Goal: Task Accomplishment & Management: Manage account settings

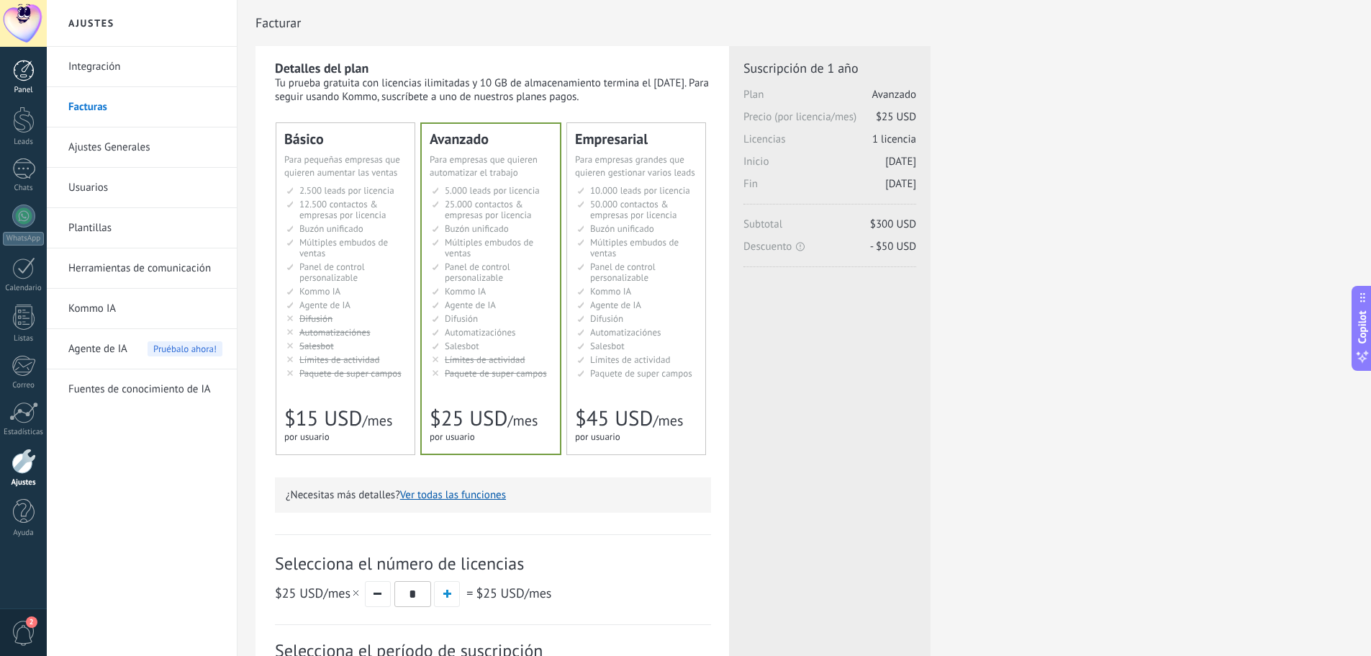
click at [24, 71] on div at bounding box center [24, 71] width 22 height 22
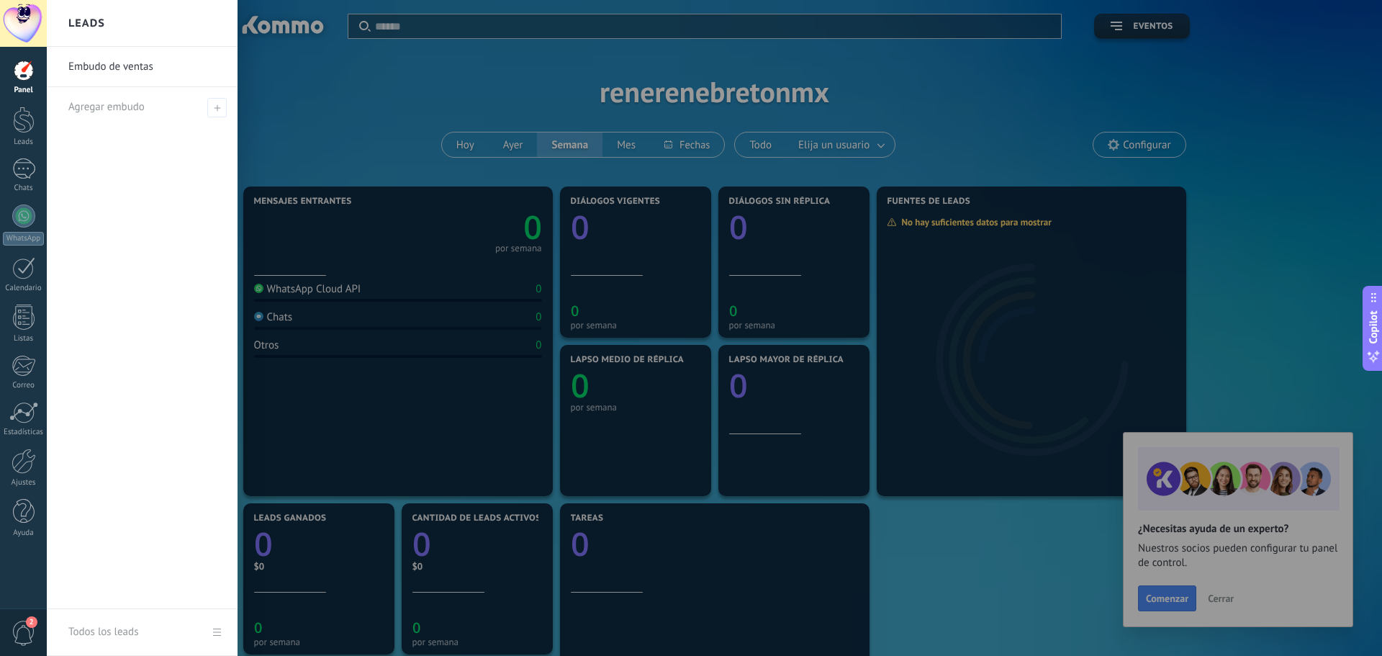
click at [84, 173] on div "Embudo de ventas Agregar embudo" at bounding box center [142, 328] width 191 height 562
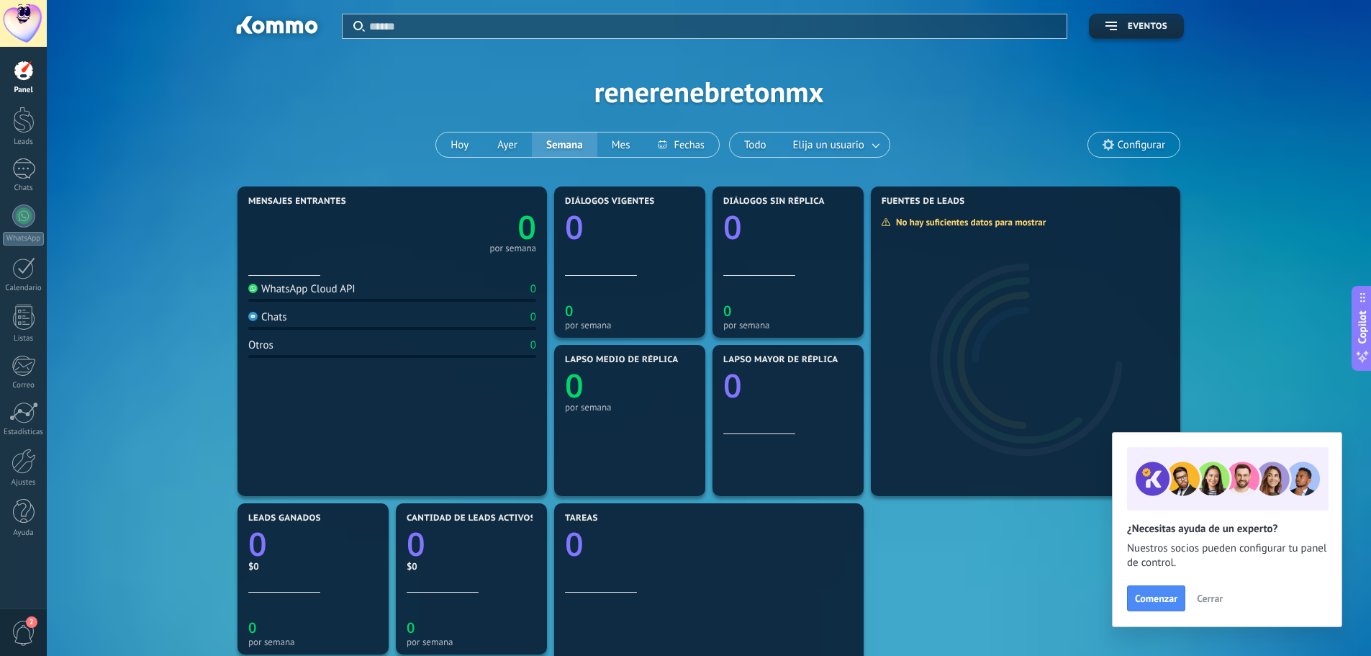
click at [197, 95] on div "Aplicar Eventos renerenebretonmx [PERSON_NAME] Semana Mes Todo Elija un usuario…" at bounding box center [708, 91] width 1281 height 183
click at [27, 456] on div at bounding box center [24, 460] width 24 height 25
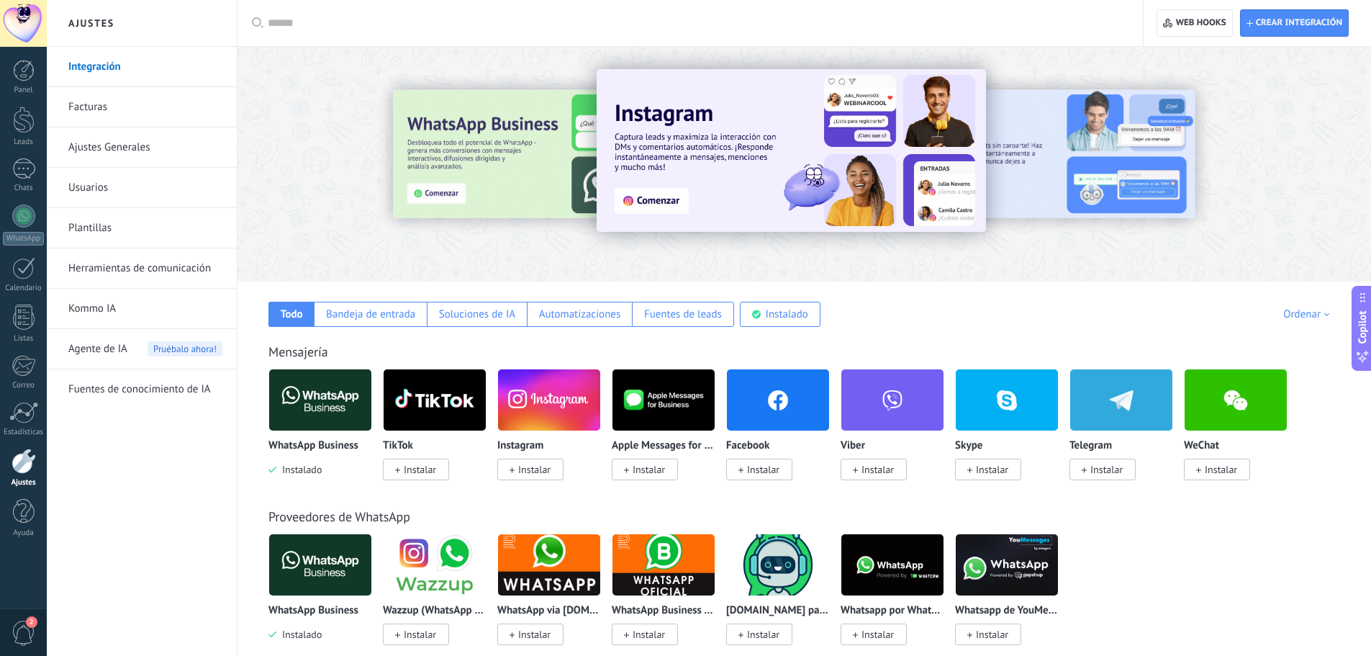
click at [94, 224] on link "Plantillas" at bounding box center [145, 228] width 154 height 40
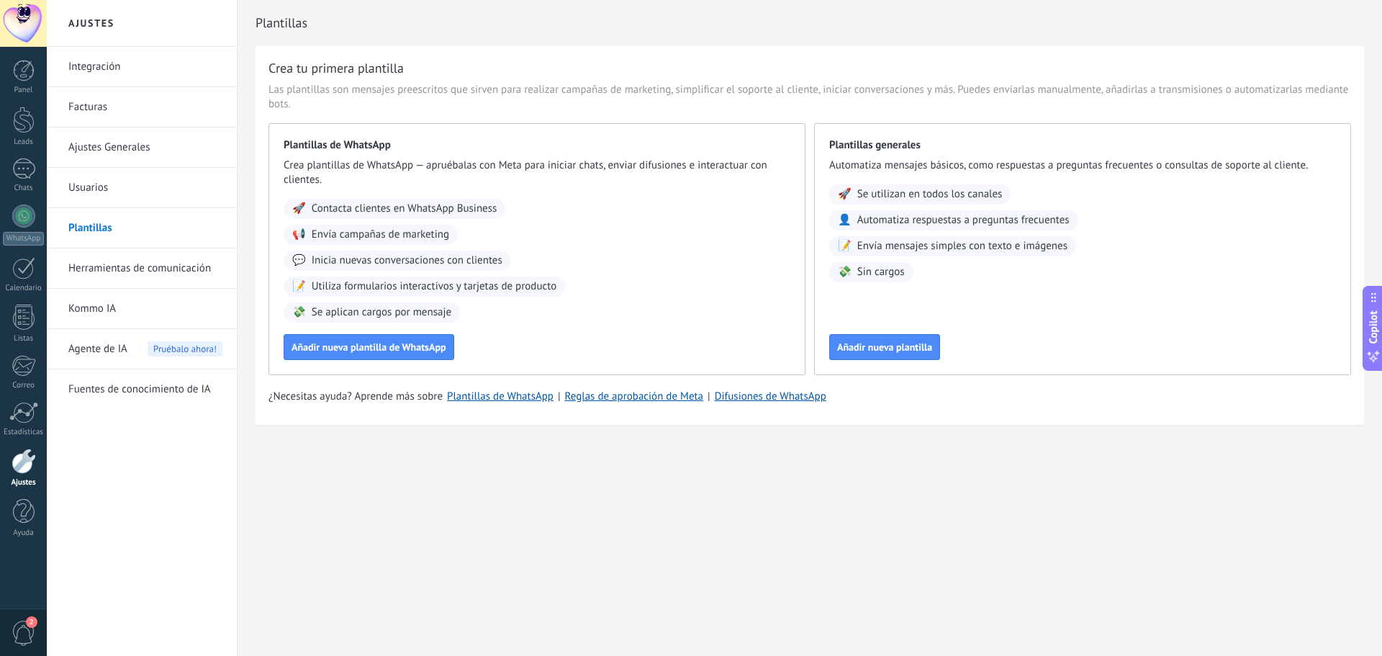
click at [24, 19] on div at bounding box center [23, 23] width 47 height 47
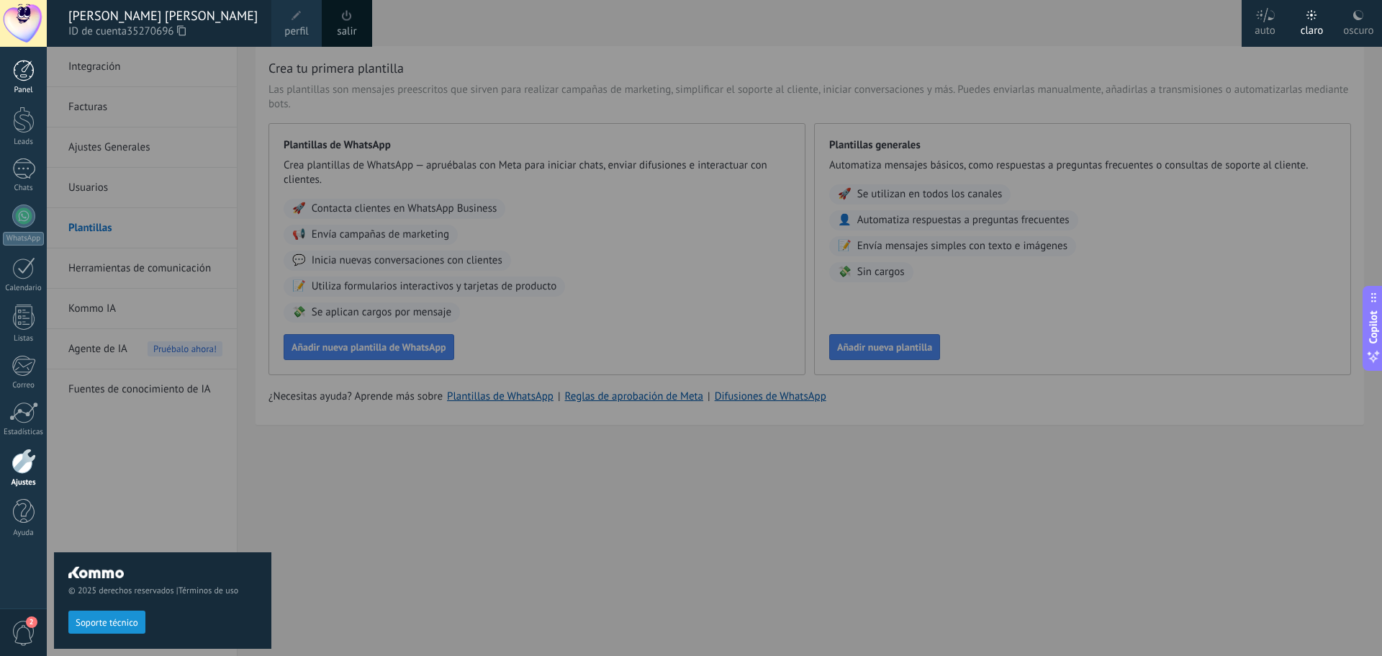
click at [30, 76] on div at bounding box center [24, 71] width 22 height 22
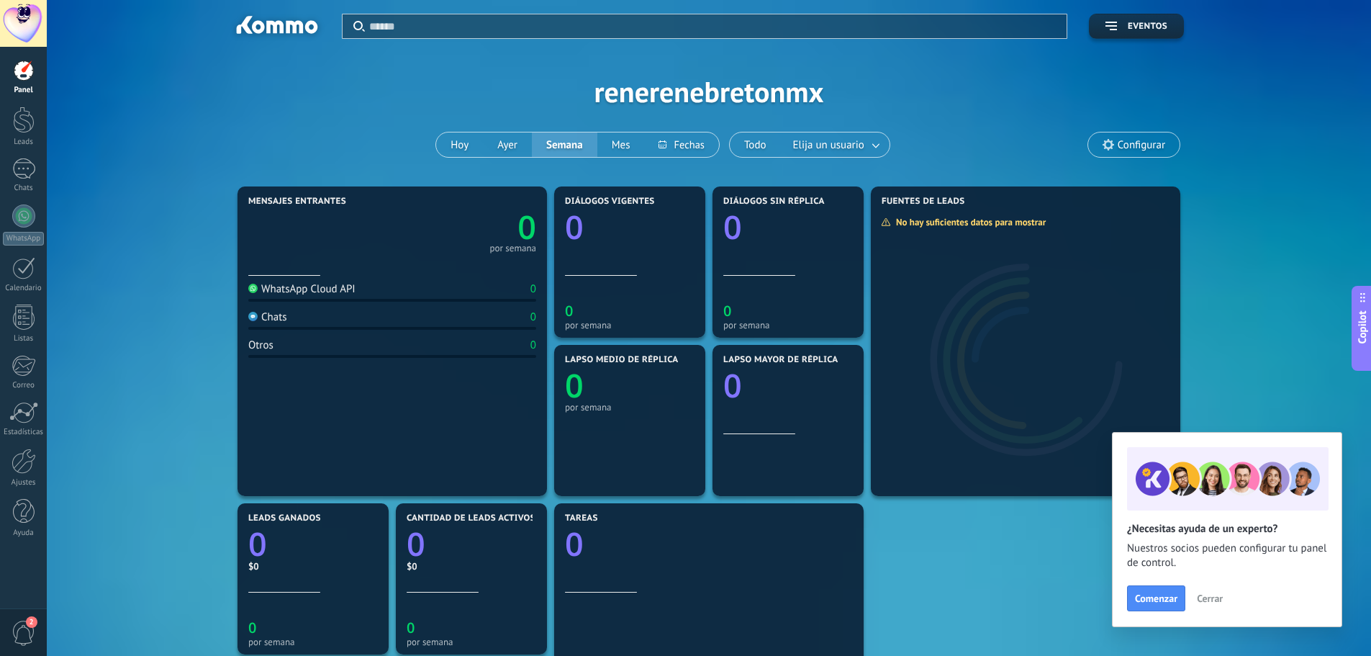
click at [1152, 140] on span "Configurar" at bounding box center [1142, 145] width 48 height 12
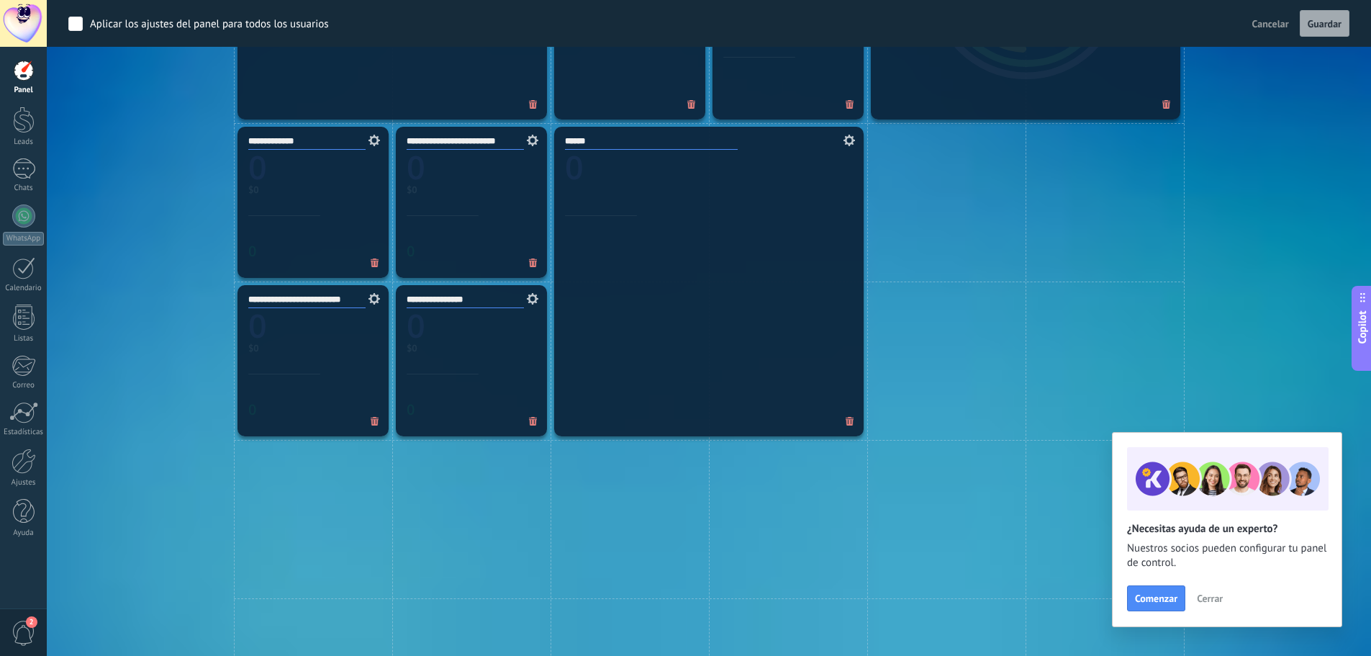
scroll to position [548, 0]
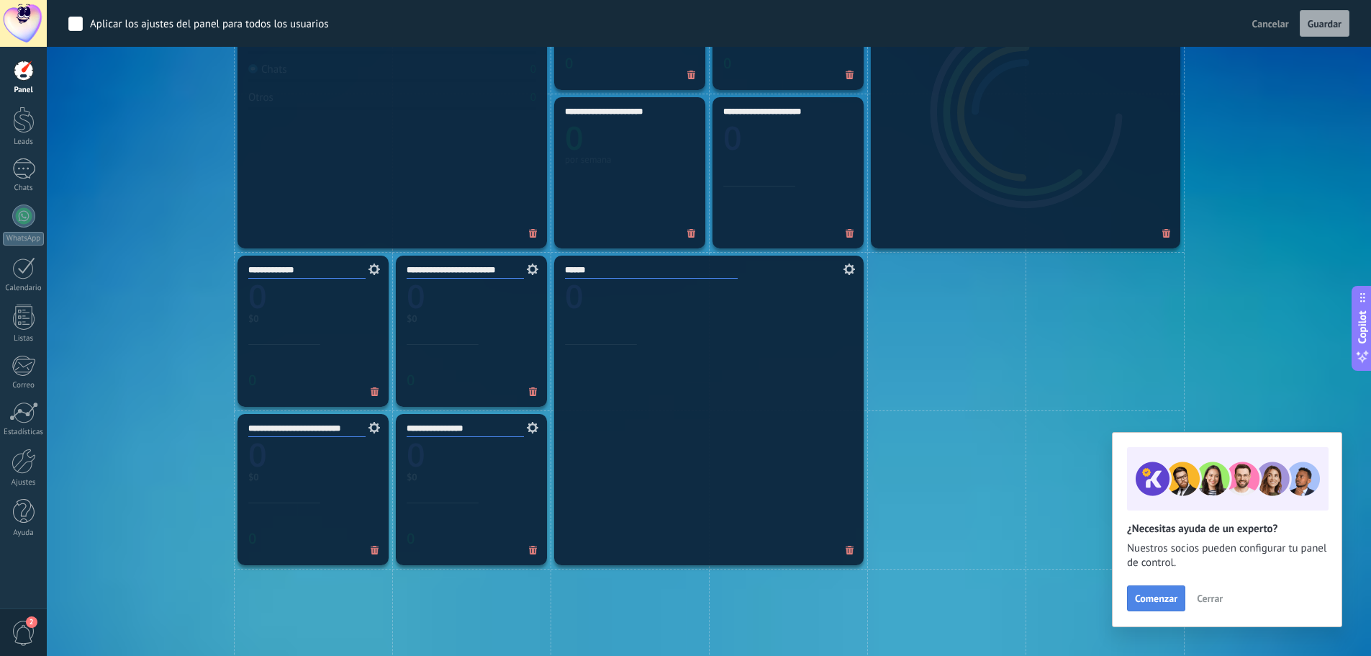
click at [1159, 594] on span "Comenzar" at bounding box center [1156, 598] width 42 height 10
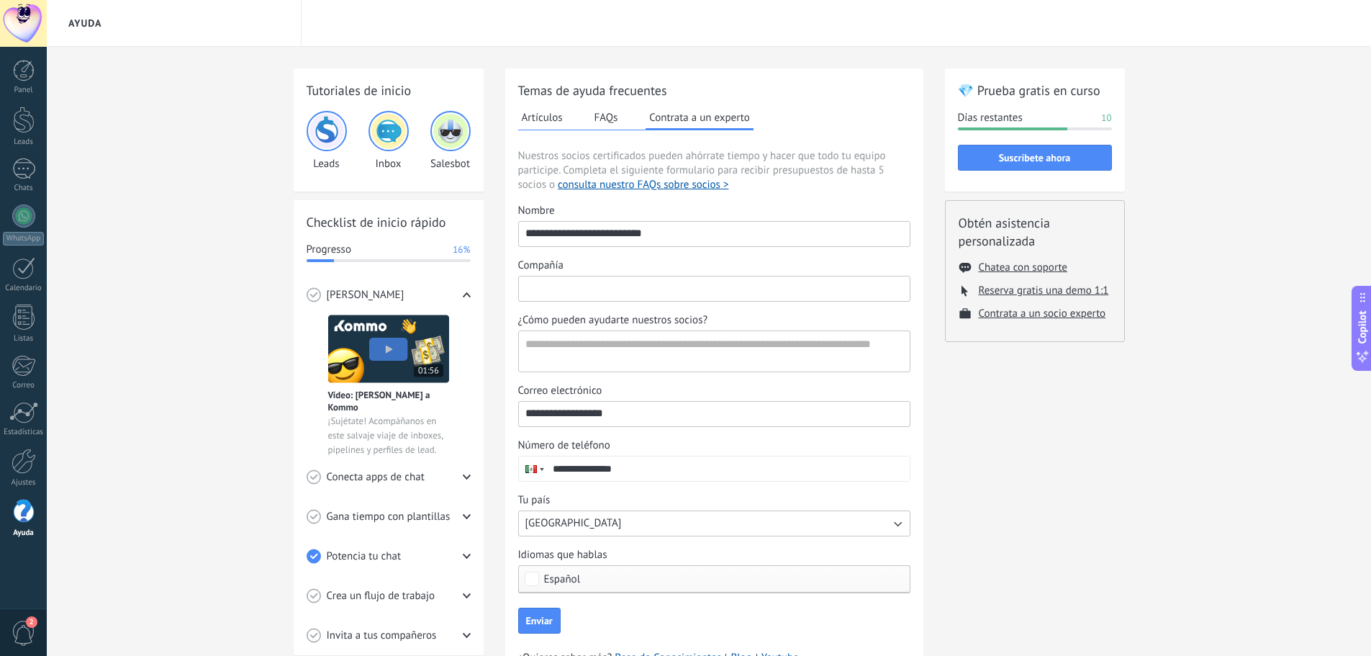
click at [645, 291] on input "Compañía" at bounding box center [714, 287] width 391 height 23
type input "**********"
click at [576, 343] on textarea "¿Cómo pueden ayudarte nuestros socios?" at bounding box center [713, 351] width 388 height 40
click at [29, 181] on link "Chats" at bounding box center [23, 175] width 47 height 35
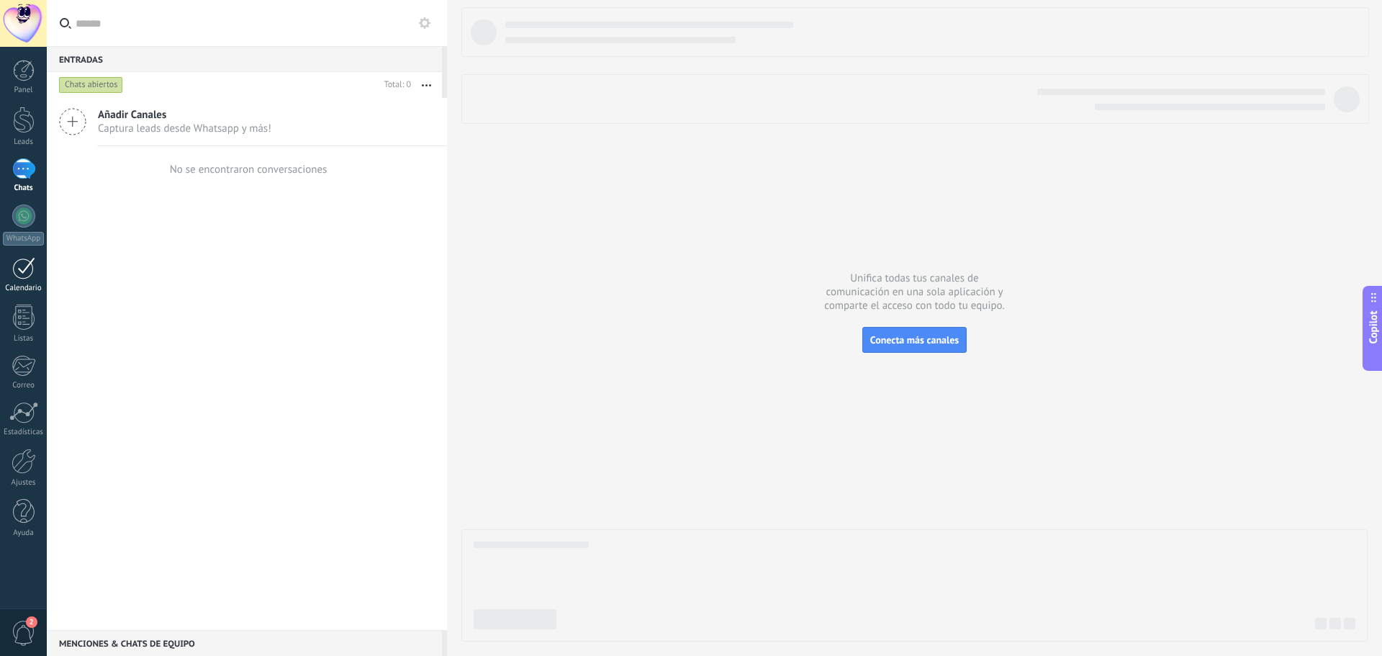
click at [30, 273] on div at bounding box center [23, 268] width 23 height 22
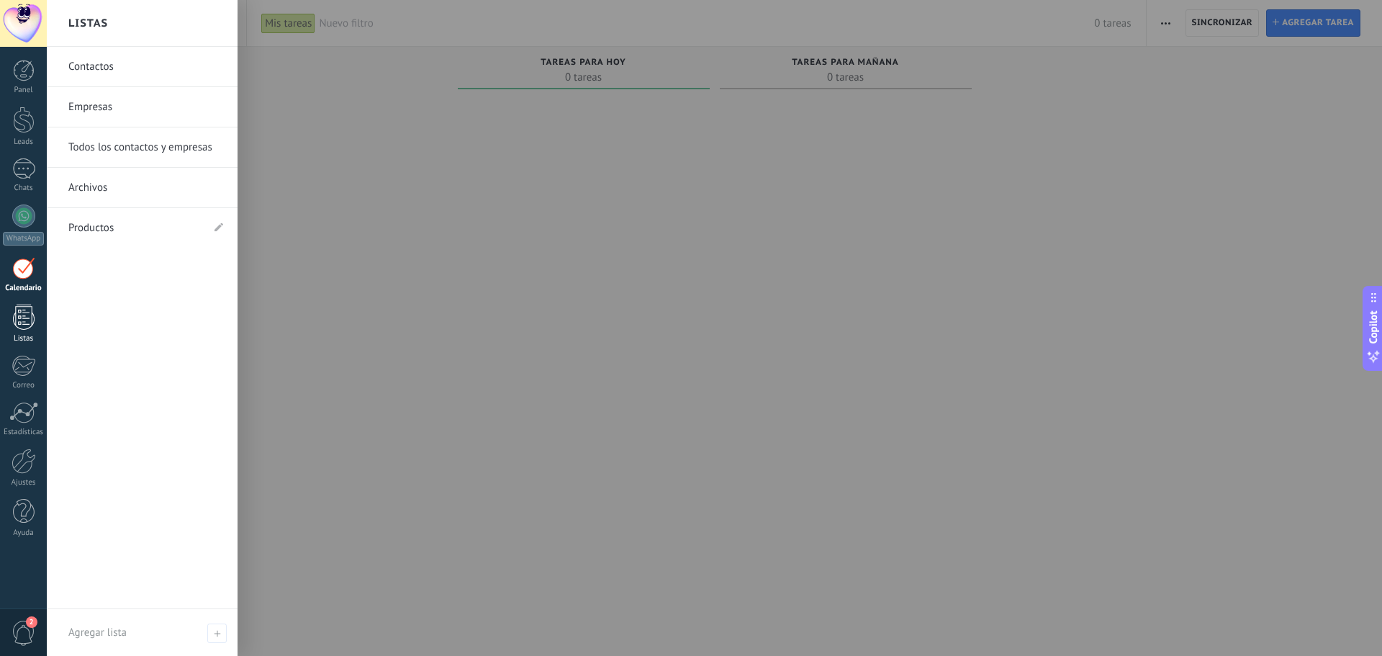
click at [27, 333] on link "Listas" at bounding box center [23, 323] width 47 height 39
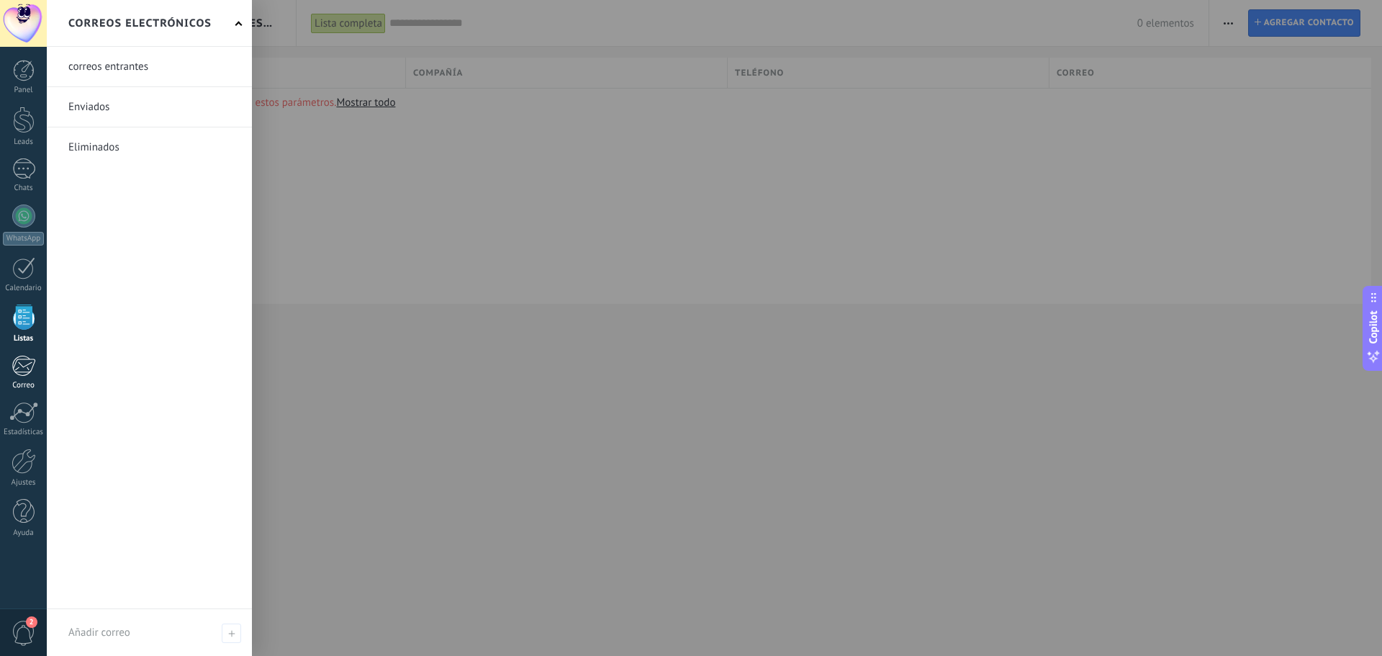
click at [26, 378] on link "Correo" at bounding box center [23, 372] width 47 height 35
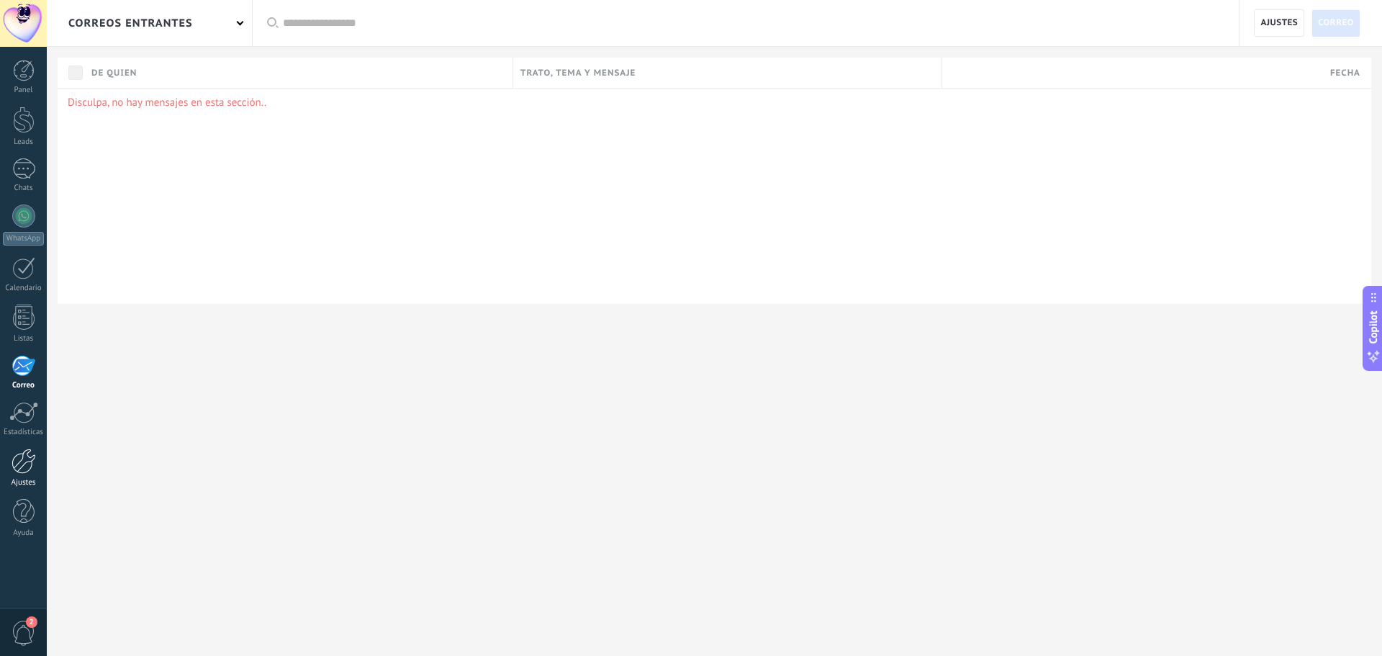
click at [18, 463] on div at bounding box center [24, 460] width 24 height 25
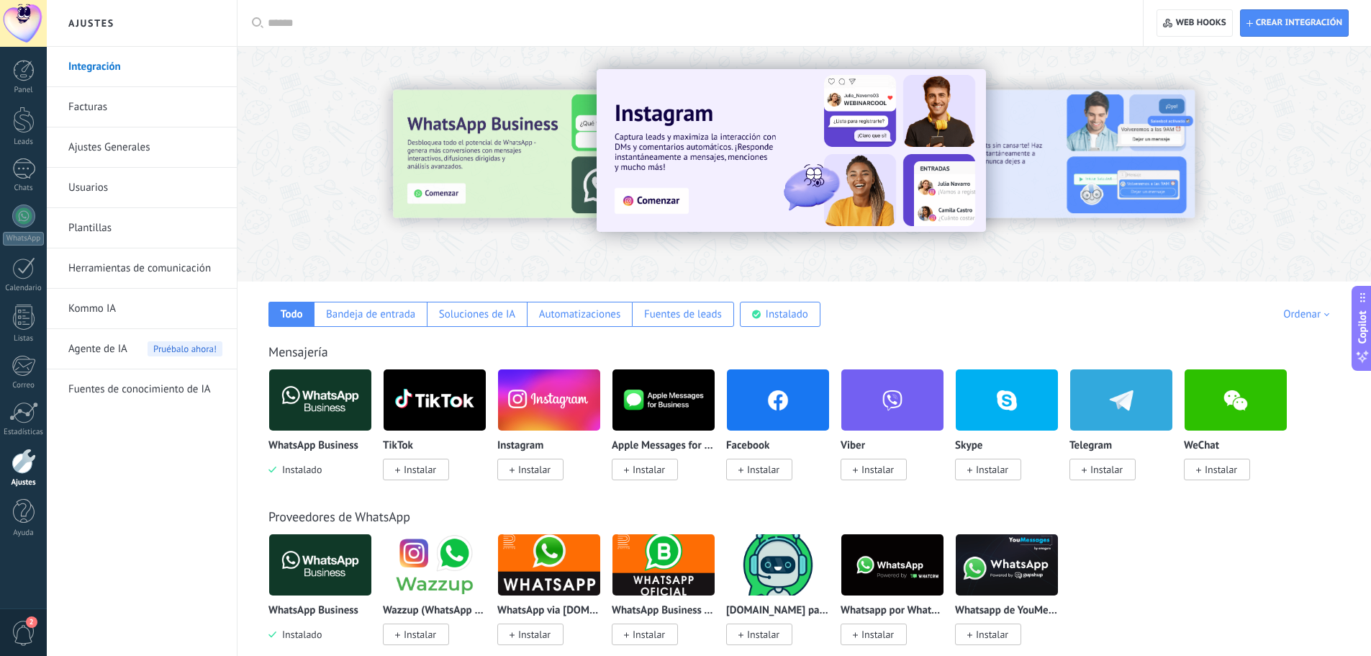
click at [107, 309] on link "Kommo IA" at bounding box center [145, 309] width 154 height 40
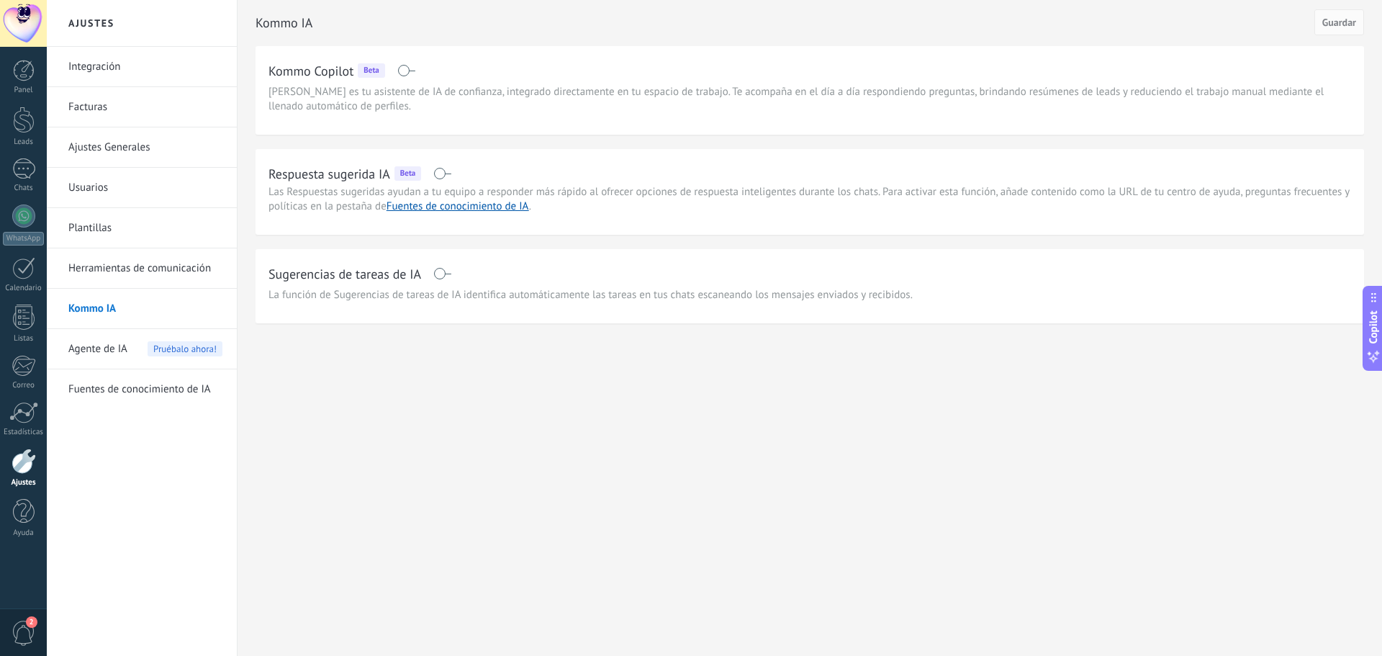
click at [101, 223] on link "Plantillas" at bounding box center [145, 228] width 154 height 40
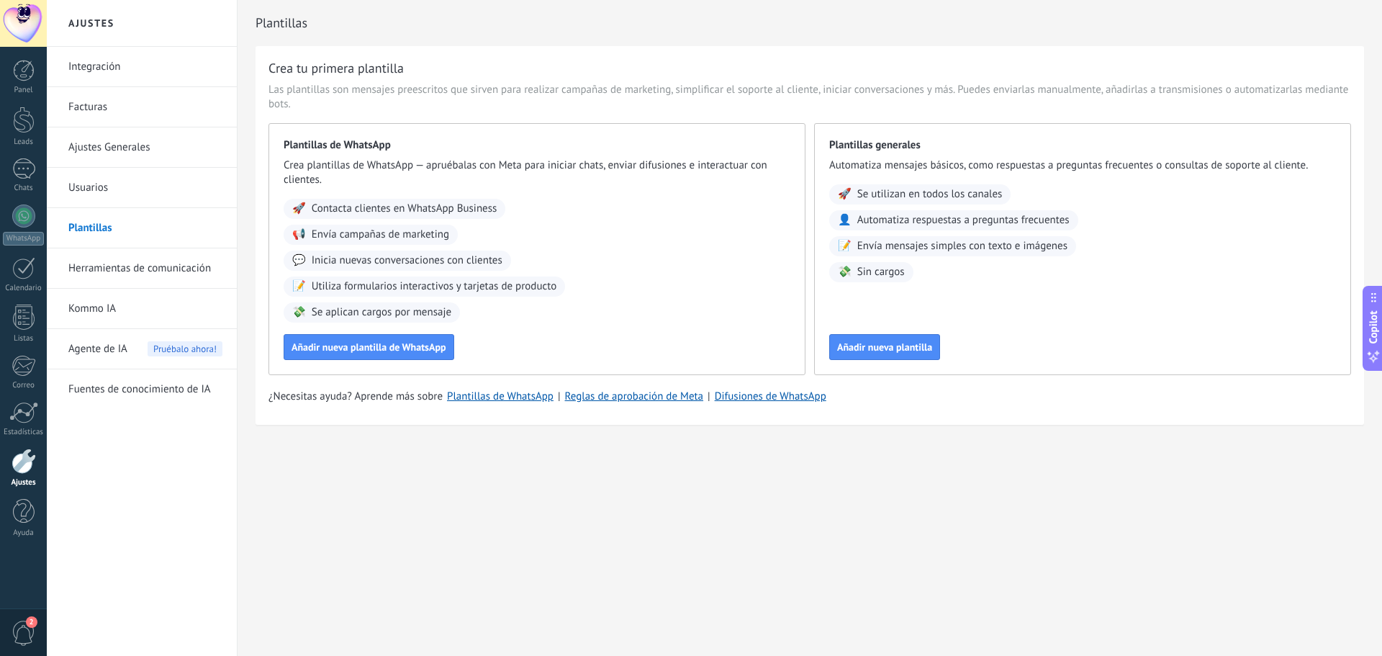
click at [85, 184] on link "Usuarios" at bounding box center [145, 188] width 154 height 40
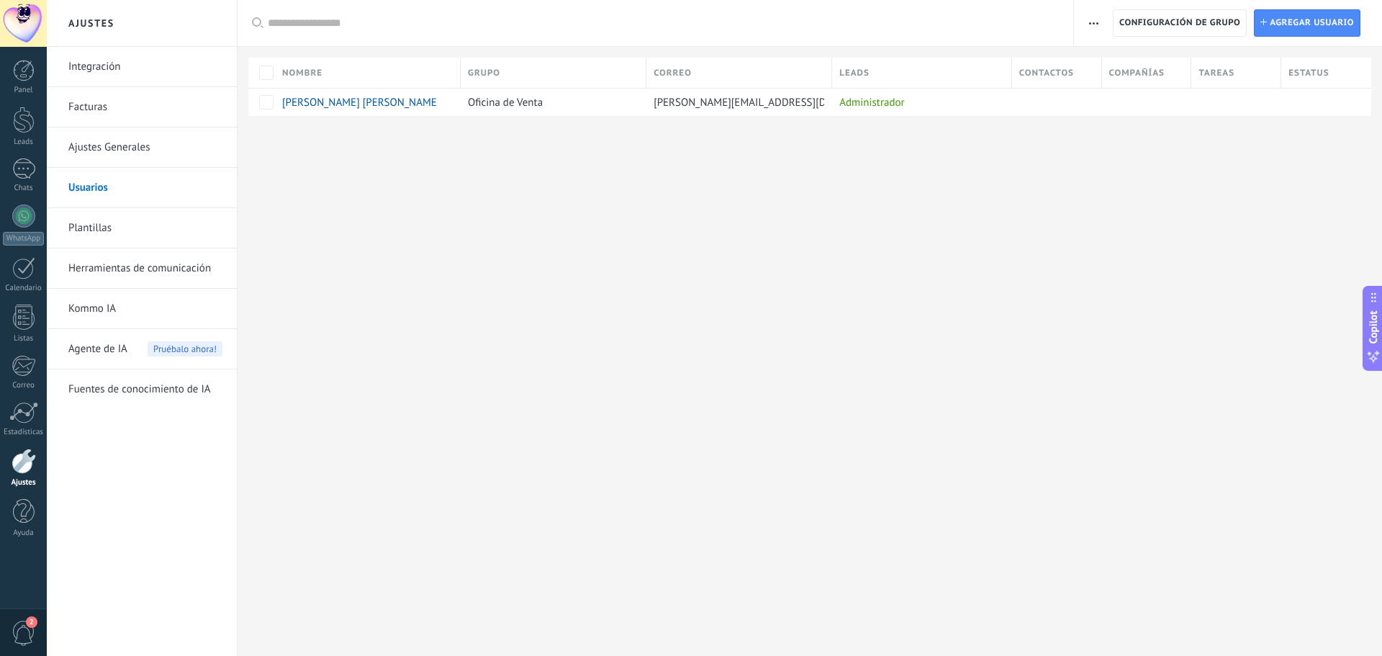
click at [107, 143] on link "Ajustes Generales" at bounding box center [145, 147] width 154 height 40
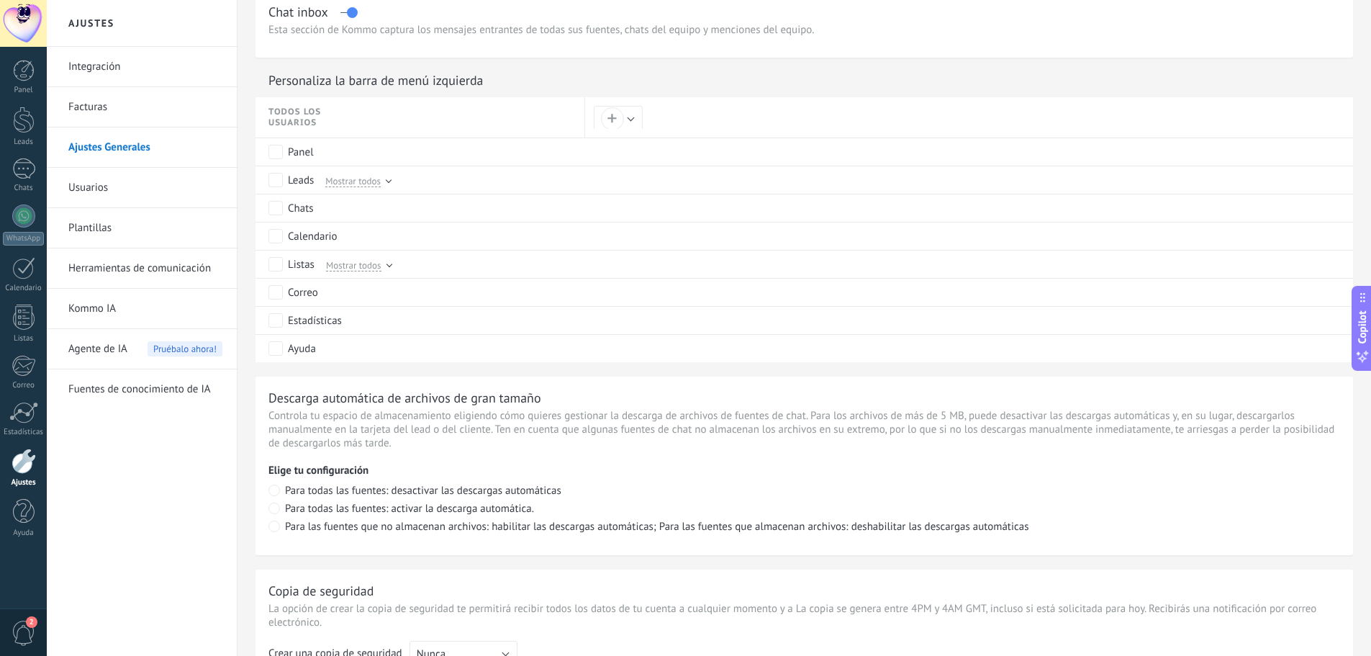
scroll to position [648, 0]
click at [81, 101] on link "Facturas" at bounding box center [145, 107] width 154 height 40
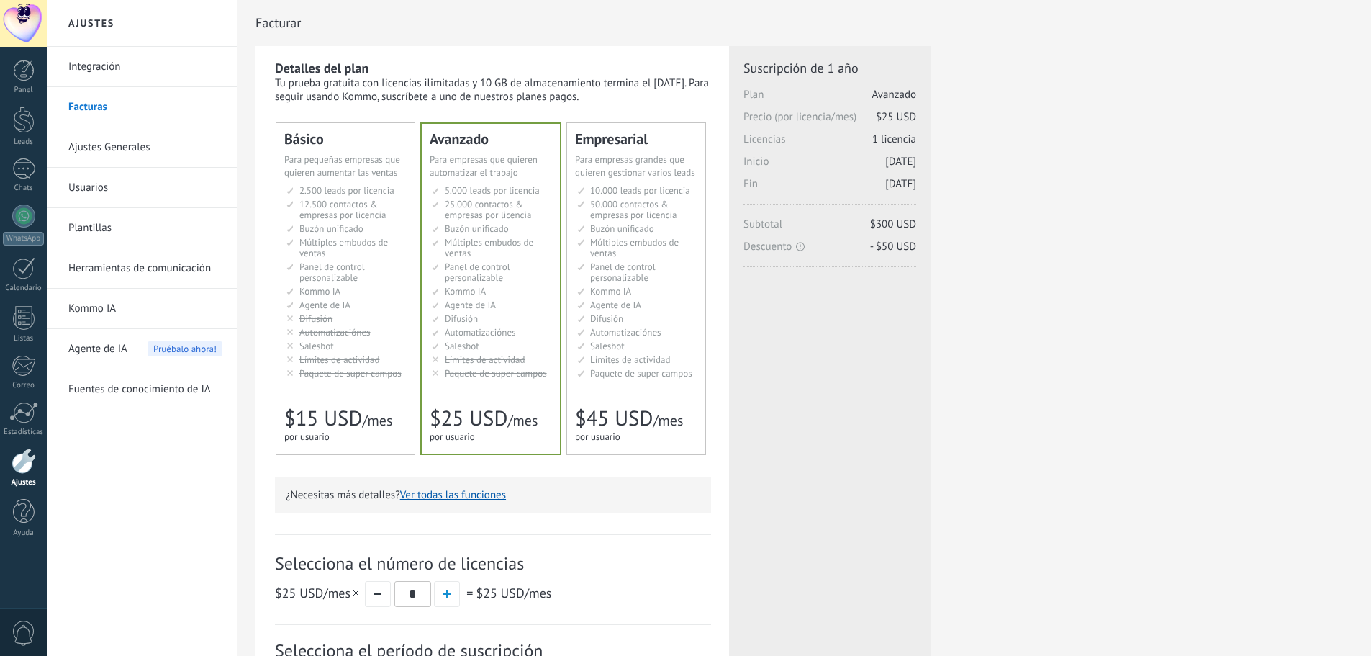
click at [97, 69] on link "Integración" at bounding box center [145, 67] width 154 height 40
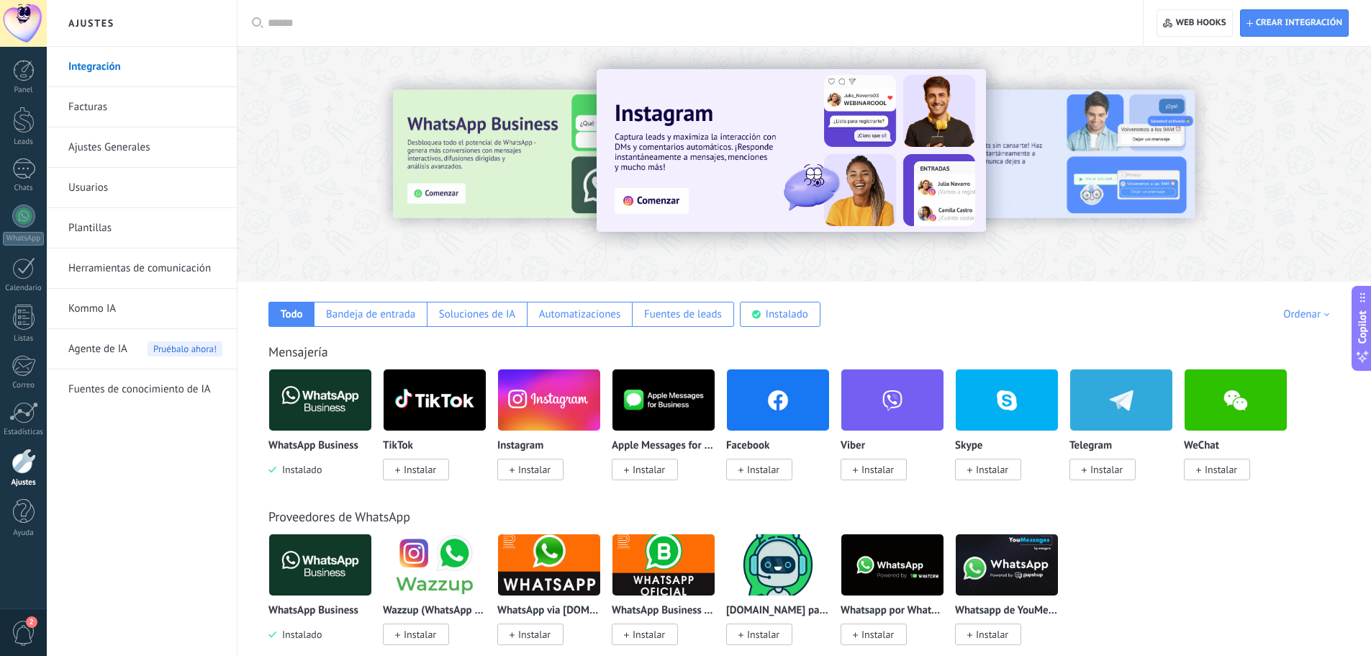
click at [284, 25] on input "text" at bounding box center [695, 23] width 855 height 15
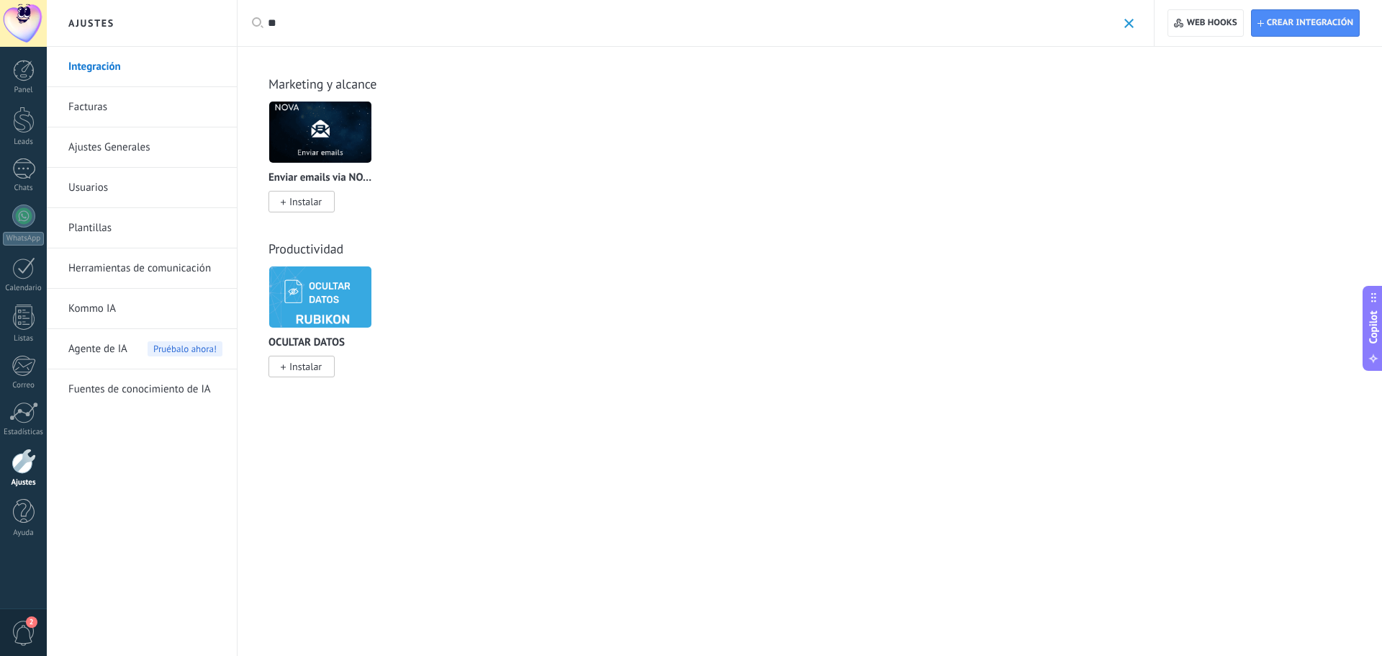
type input "*"
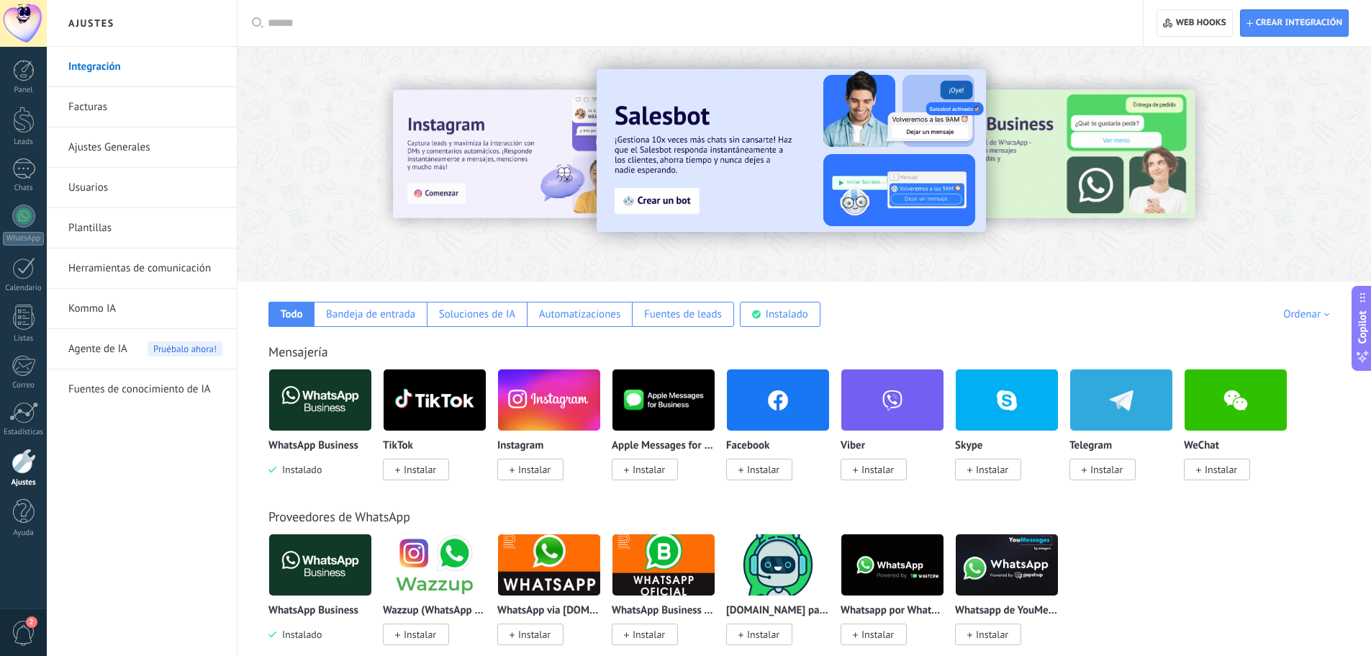
click at [101, 20] on h2 "Ajustes" at bounding box center [142, 23] width 154 height 47
click at [17, 14] on div at bounding box center [23, 23] width 47 height 47
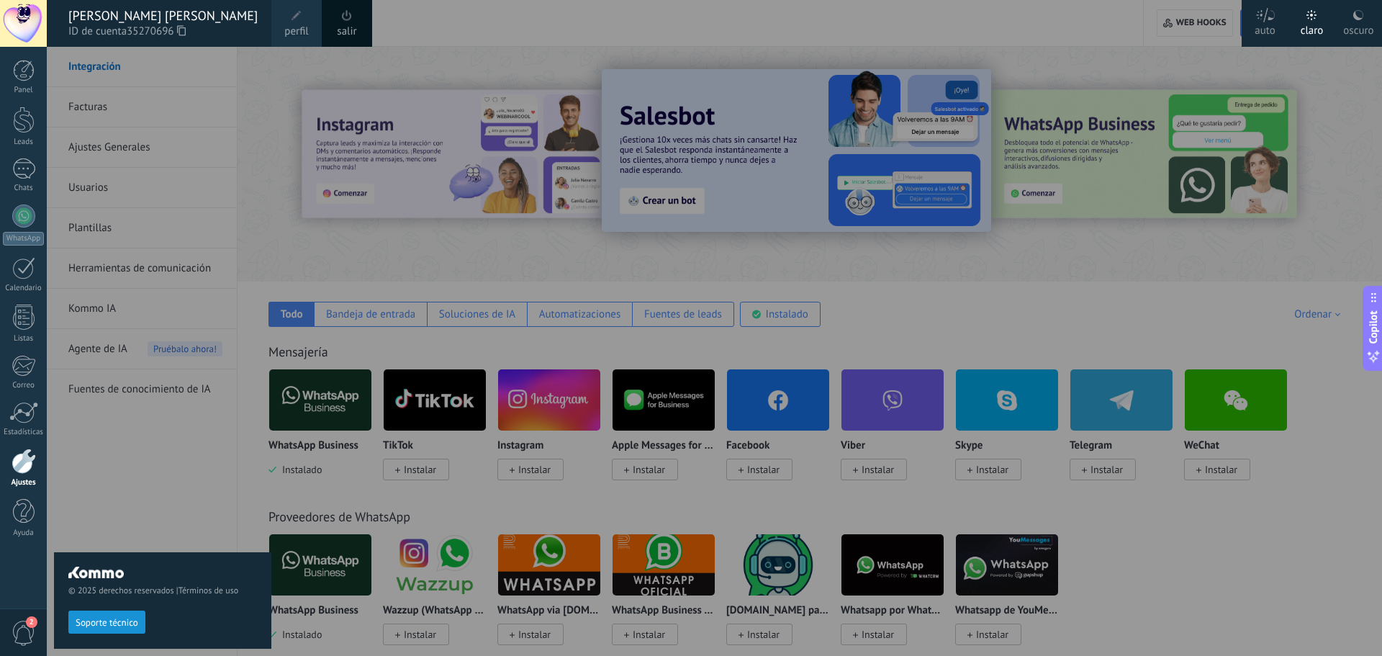
click at [559, 31] on div at bounding box center [738, 328] width 1382 height 656
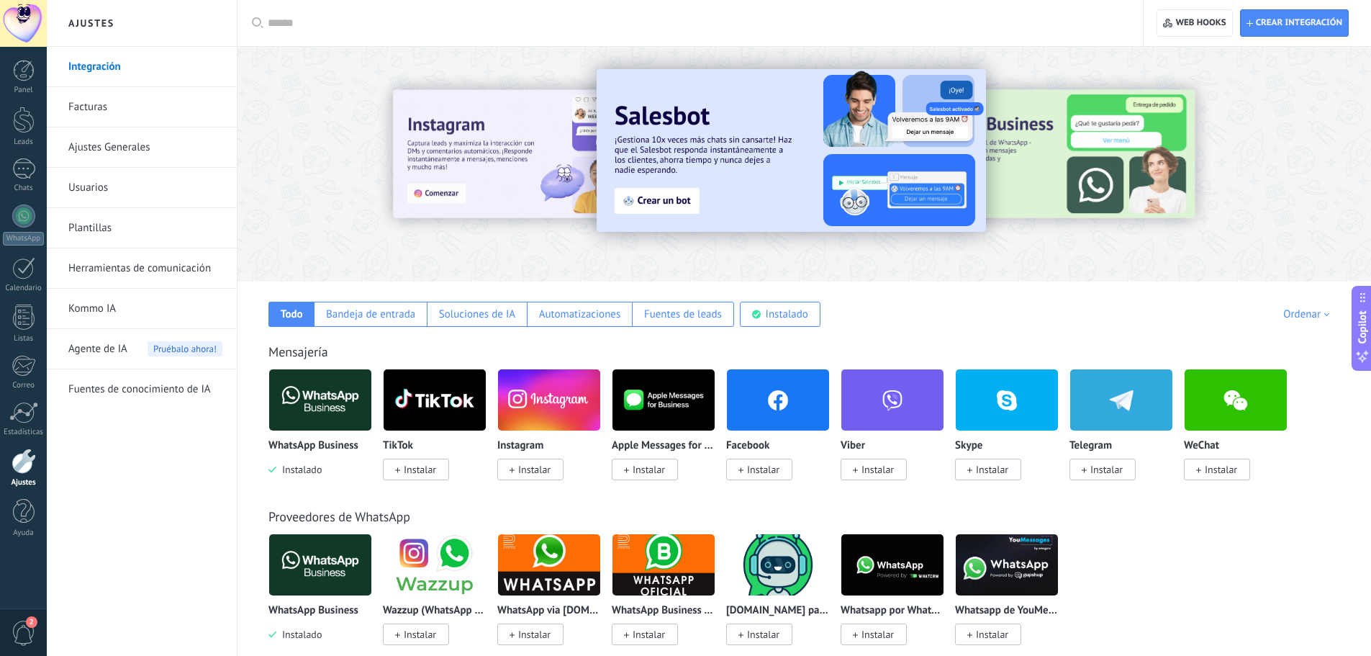
click at [388, 22] on input "text" at bounding box center [695, 23] width 855 height 15
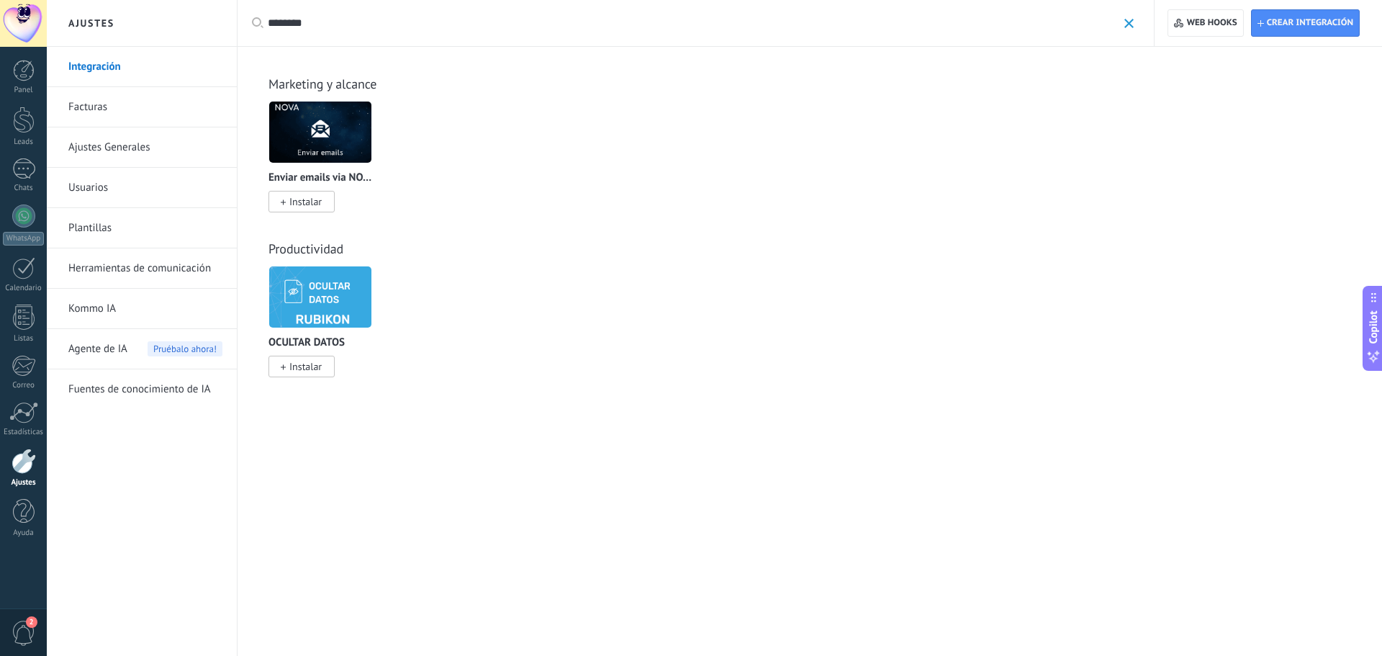
type input "********"
click at [11, 29] on div at bounding box center [23, 23] width 47 height 47
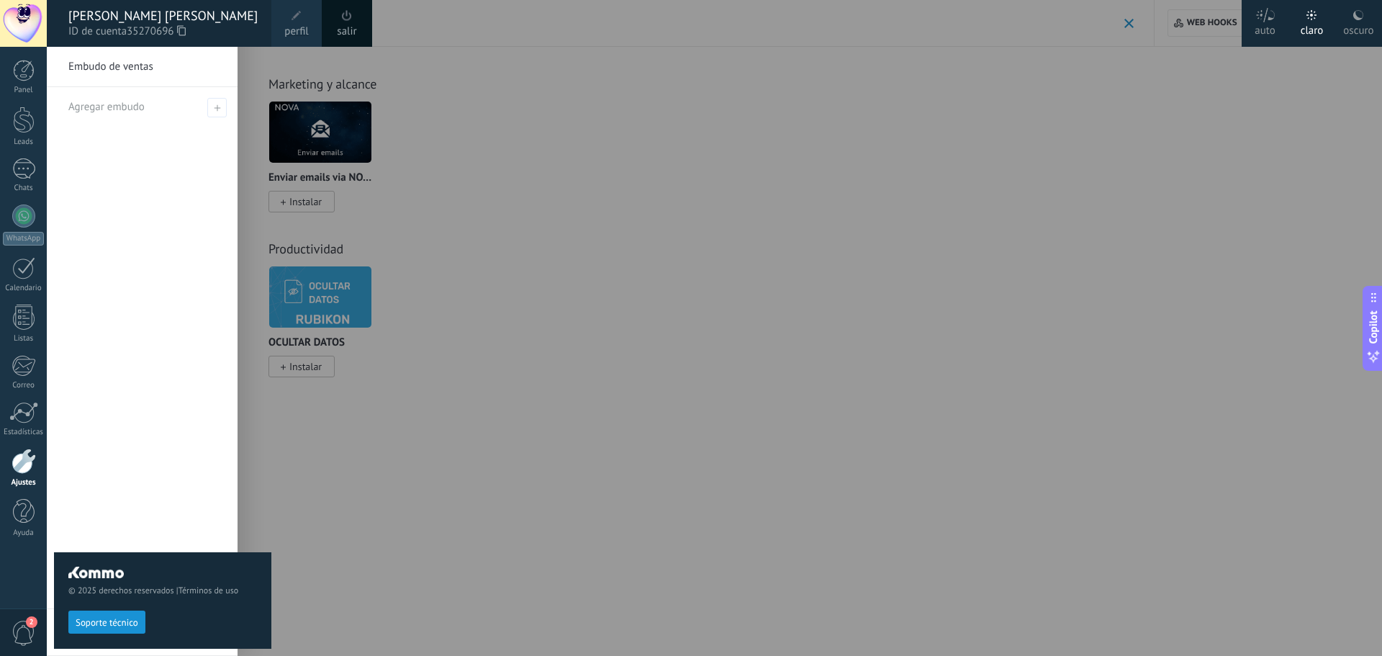
click at [935, 294] on div at bounding box center [738, 328] width 1382 height 656
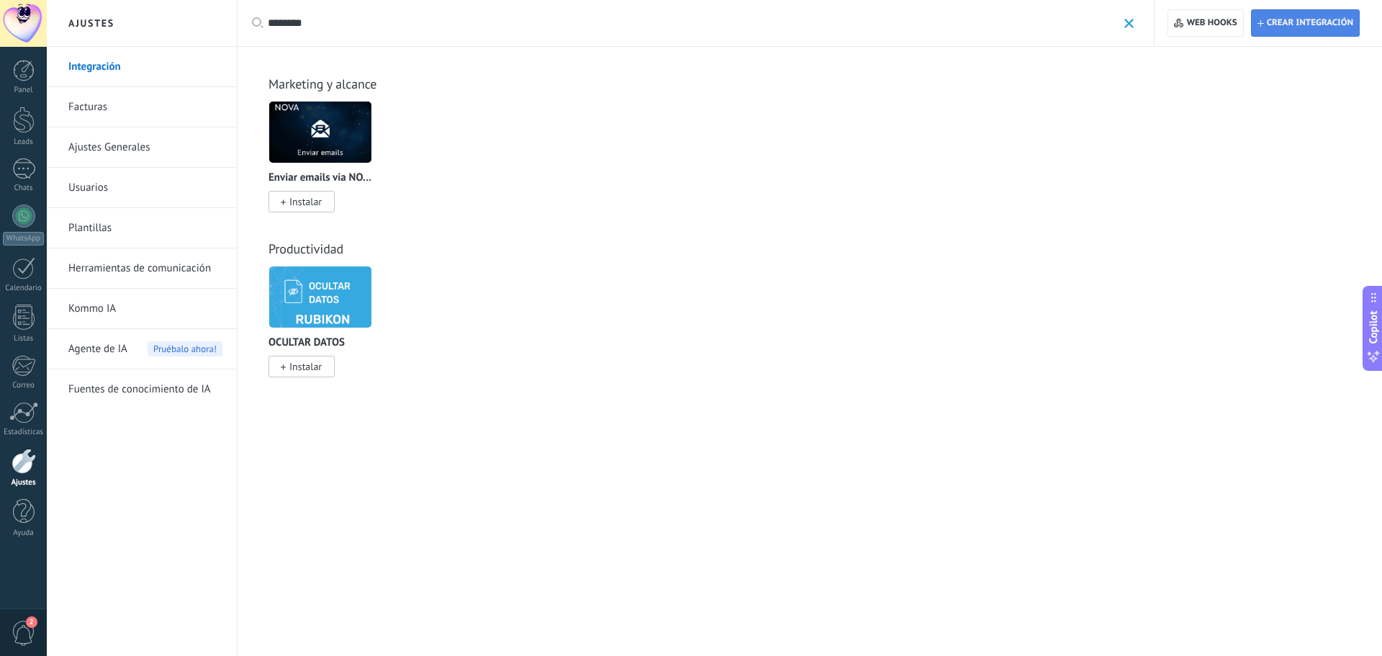
click at [1285, 27] on span "Crear integración" at bounding box center [1310, 23] width 86 height 12
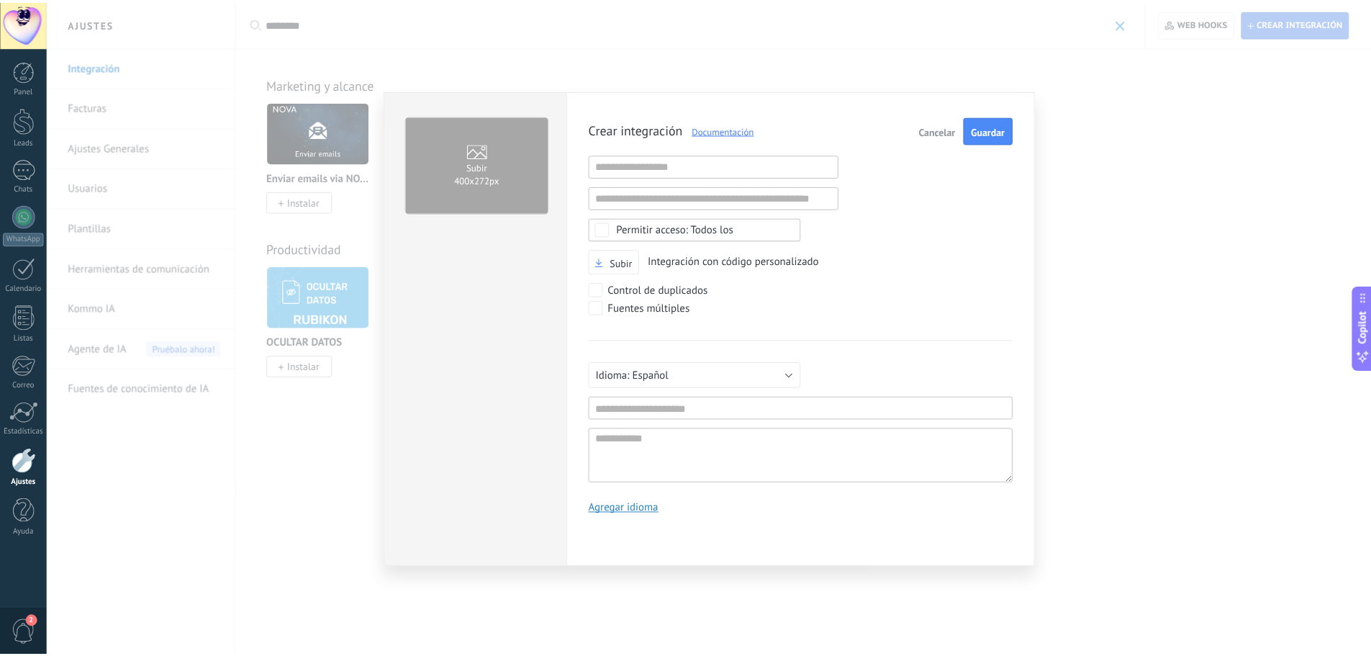
scroll to position [14, 0]
click at [934, 122] on button "Cancelar" at bounding box center [945, 129] width 48 height 27
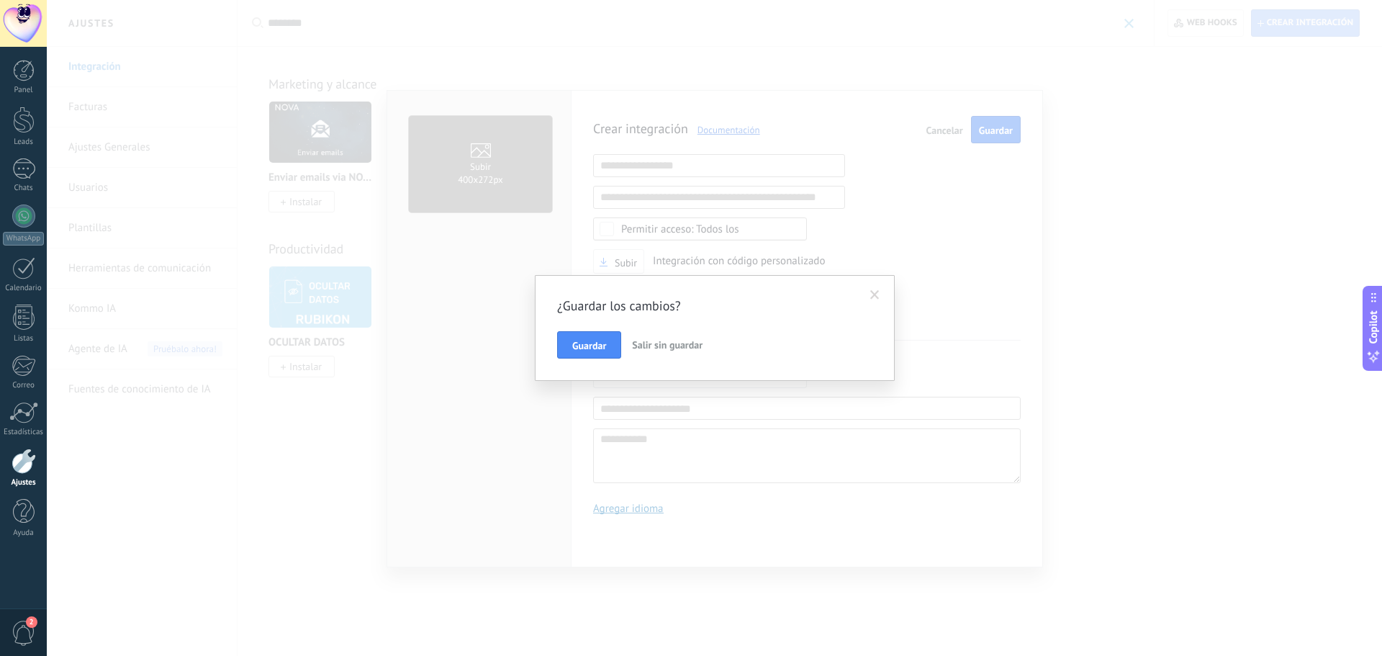
click at [650, 345] on span "Salir sin guardar" at bounding box center [667, 344] width 71 height 13
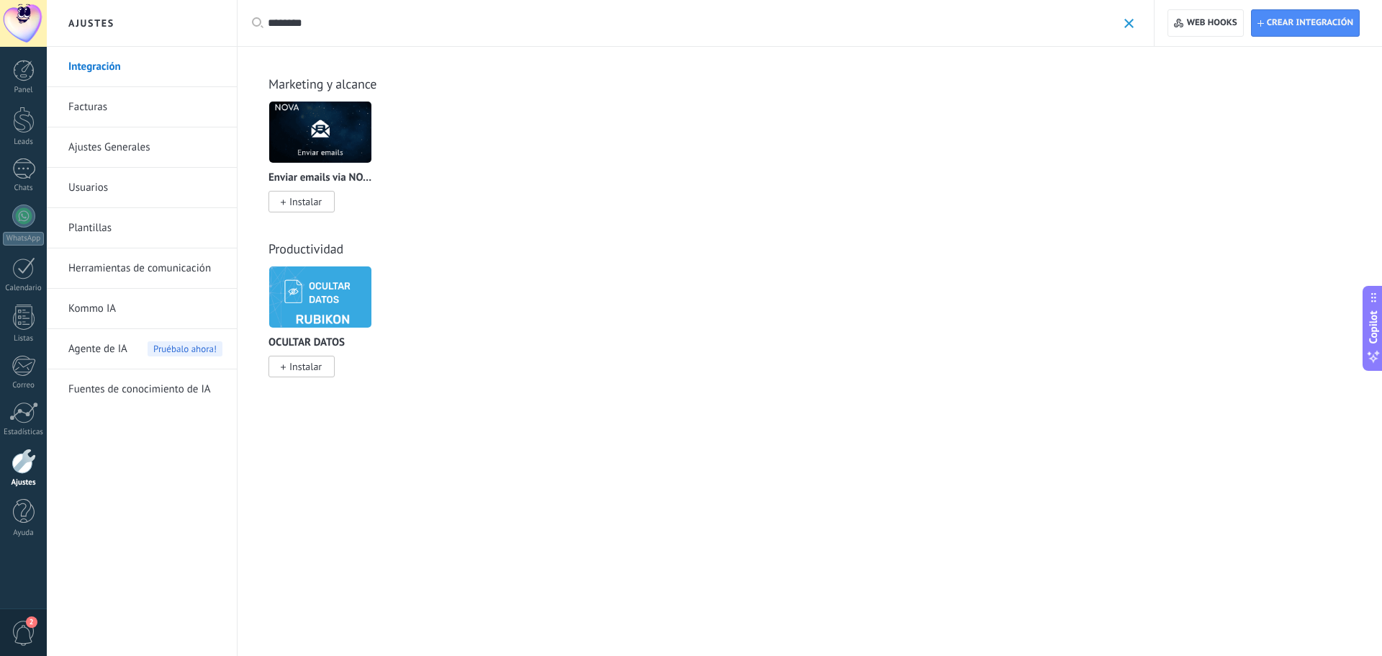
click at [19, 26] on div at bounding box center [23, 23] width 47 height 47
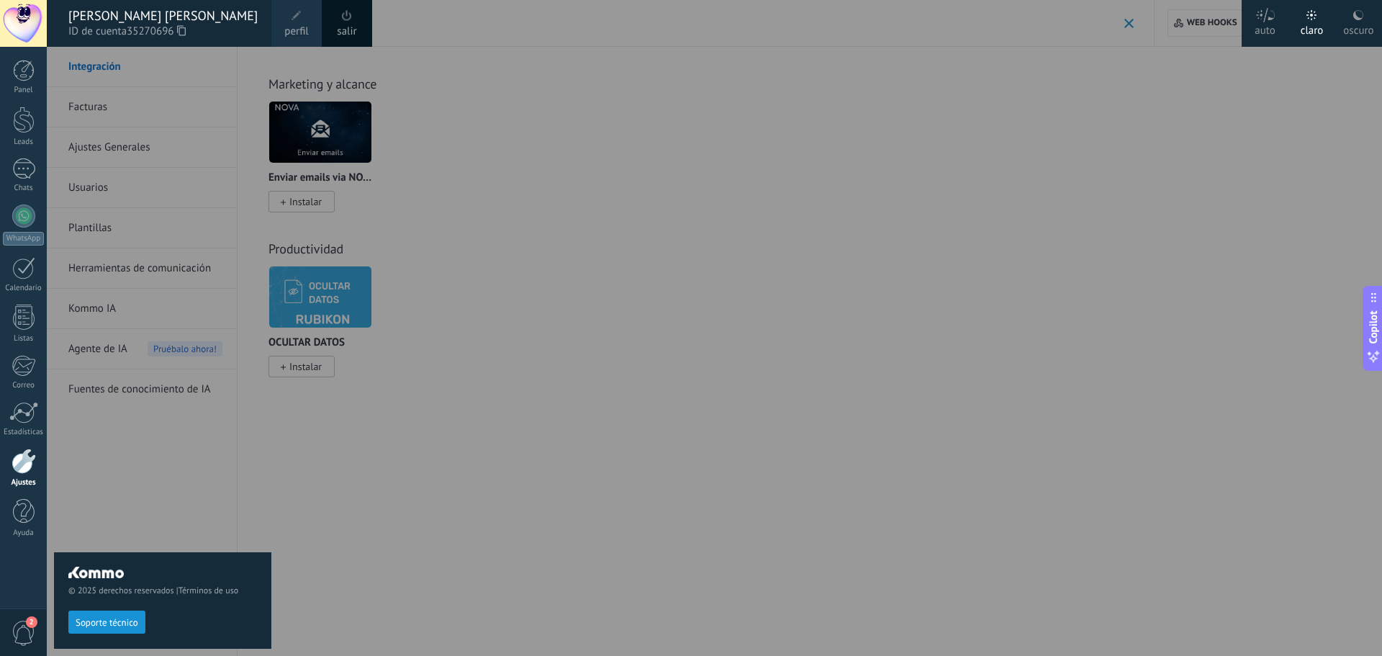
click at [272, 472] on div at bounding box center [738, 328] width 1382 height 656
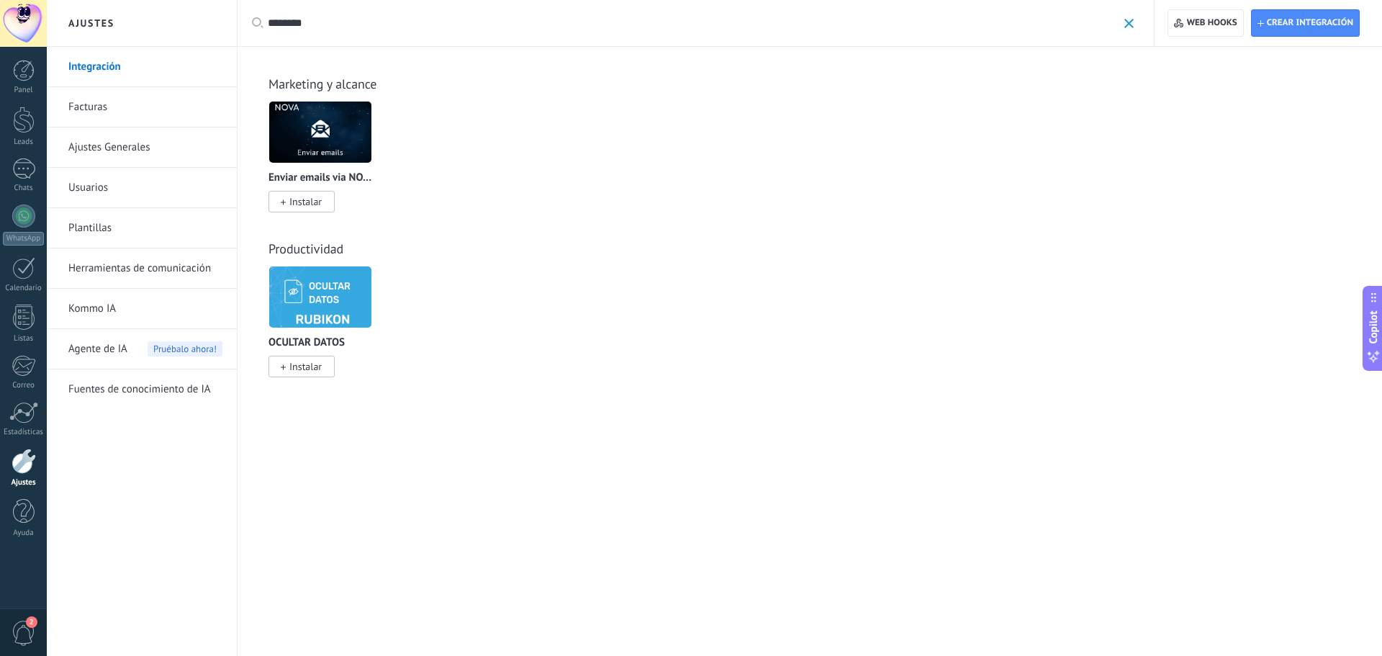
click at [116, 150] on link "Ajustes Generales" at bounding box center [145, 147] width 154 height 40
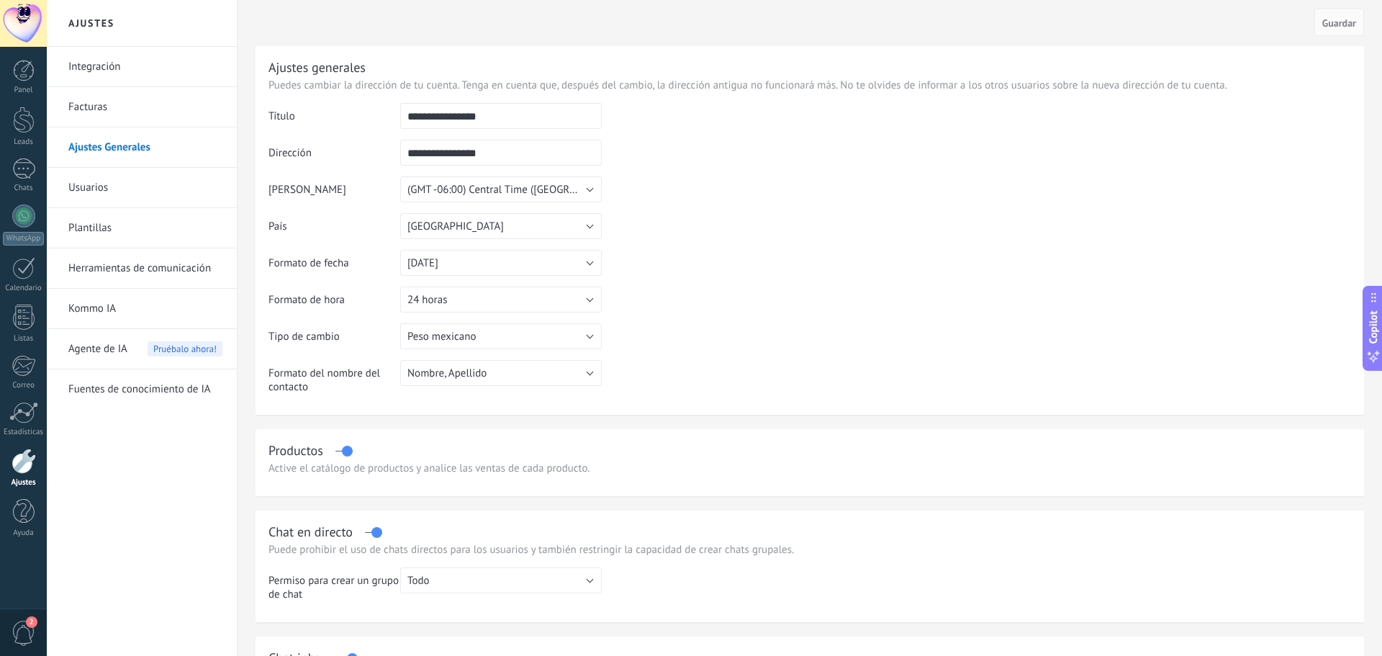
click at [82, 181] on link "Usuarios" at bounding box center [145, 188] width 154 height 40
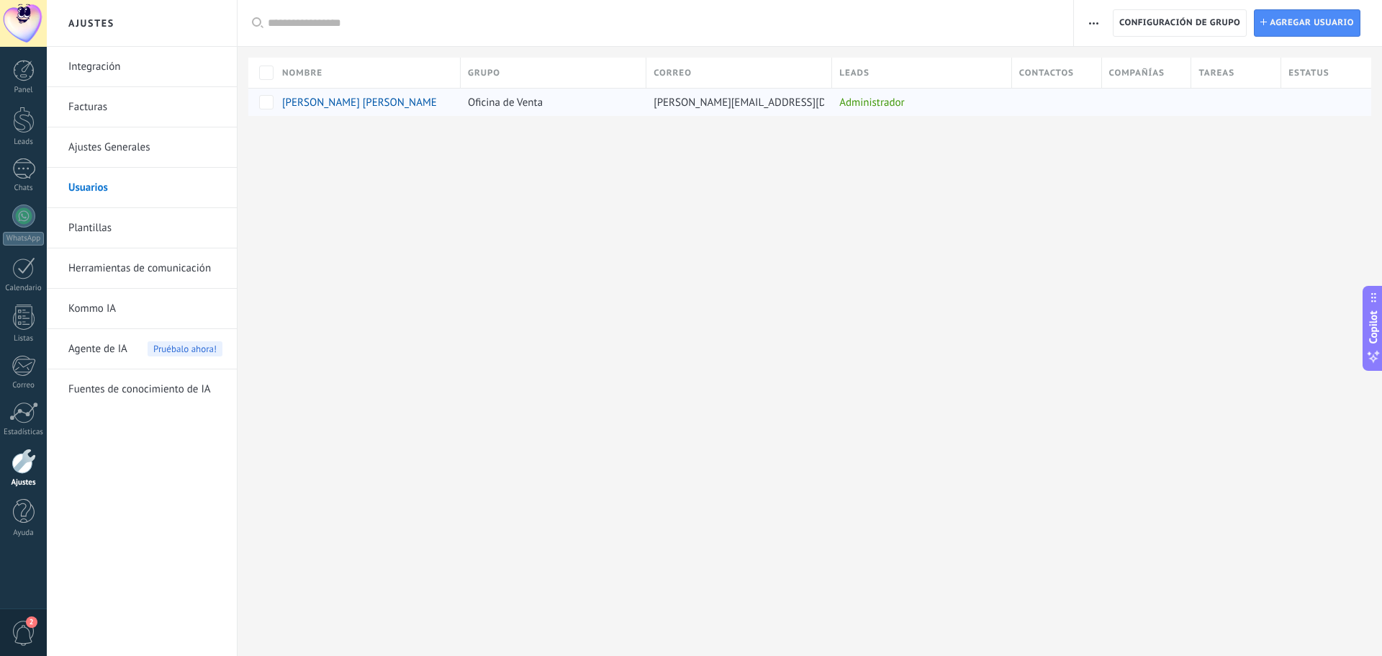
click at [396, 101] on span "[PERSON_NAME] [PERSON_NAME]" at bounding box center [361, 103] width 158 height 14
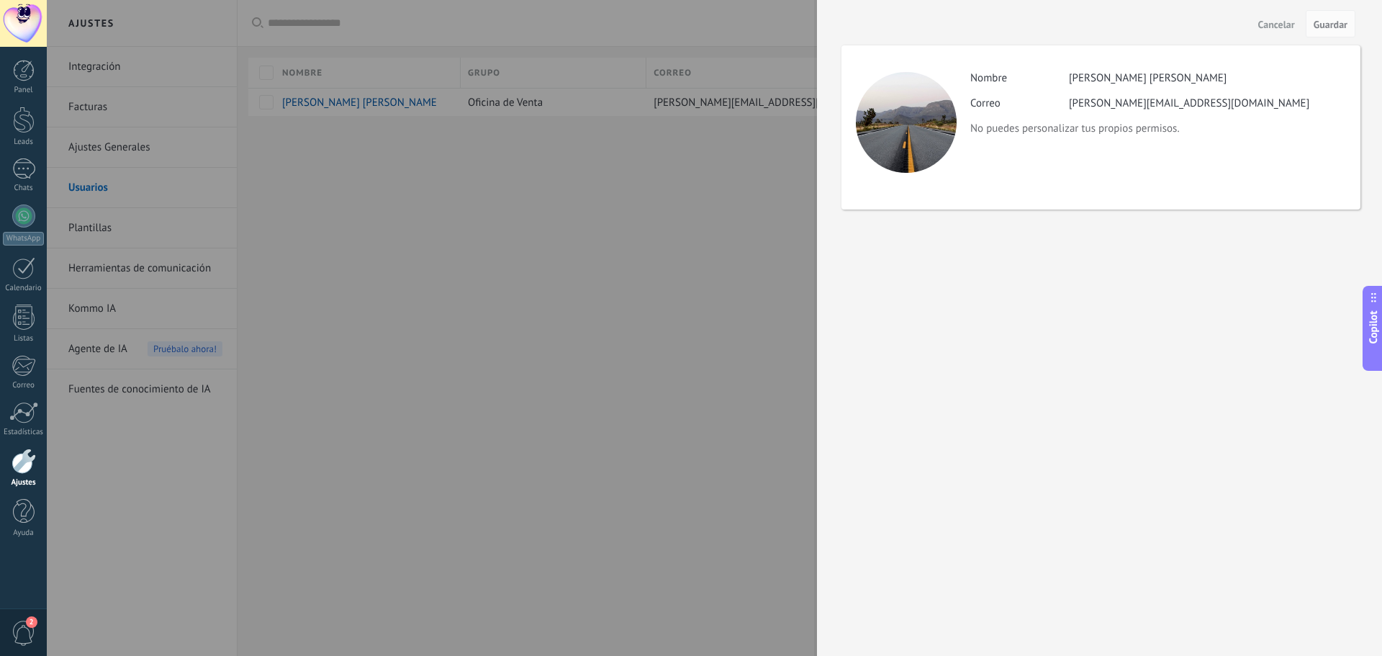
click at [459, 314] on div at bounding box center [691, 328] width 1382 height 656
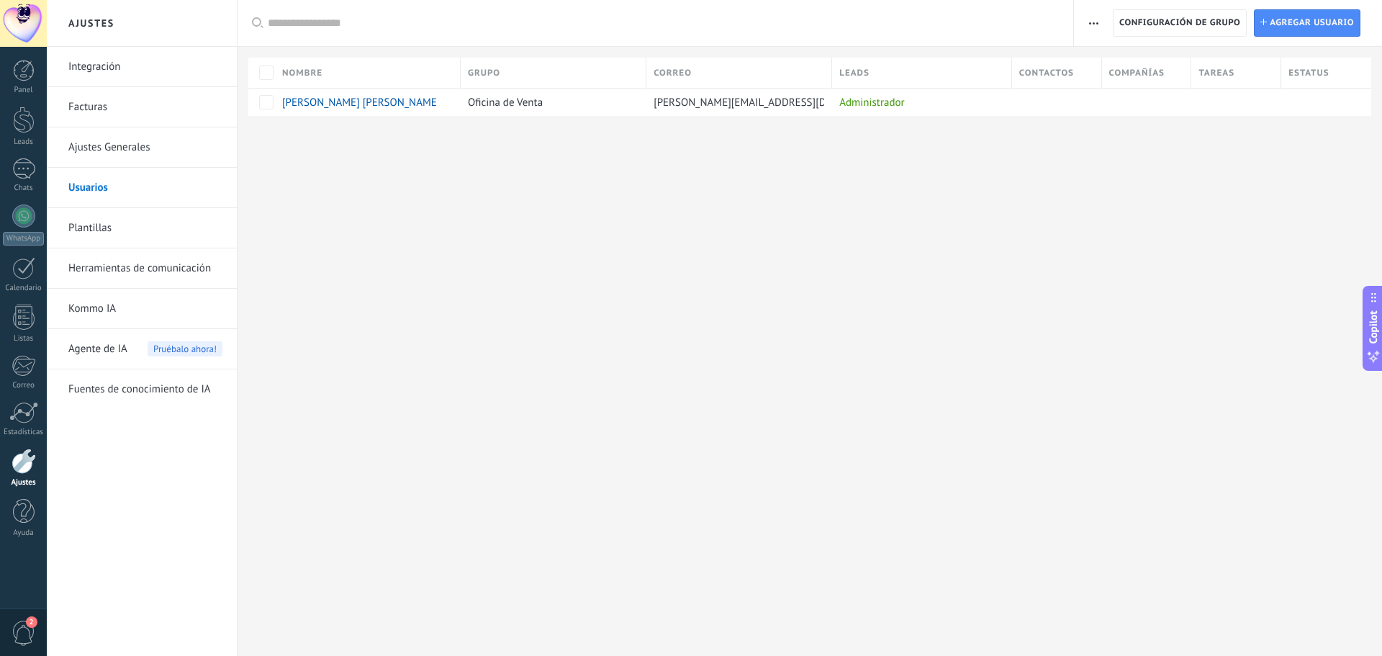
click at [98, 228] on link "Plantillas" at bounding box center [145, 228] width 154 height 40
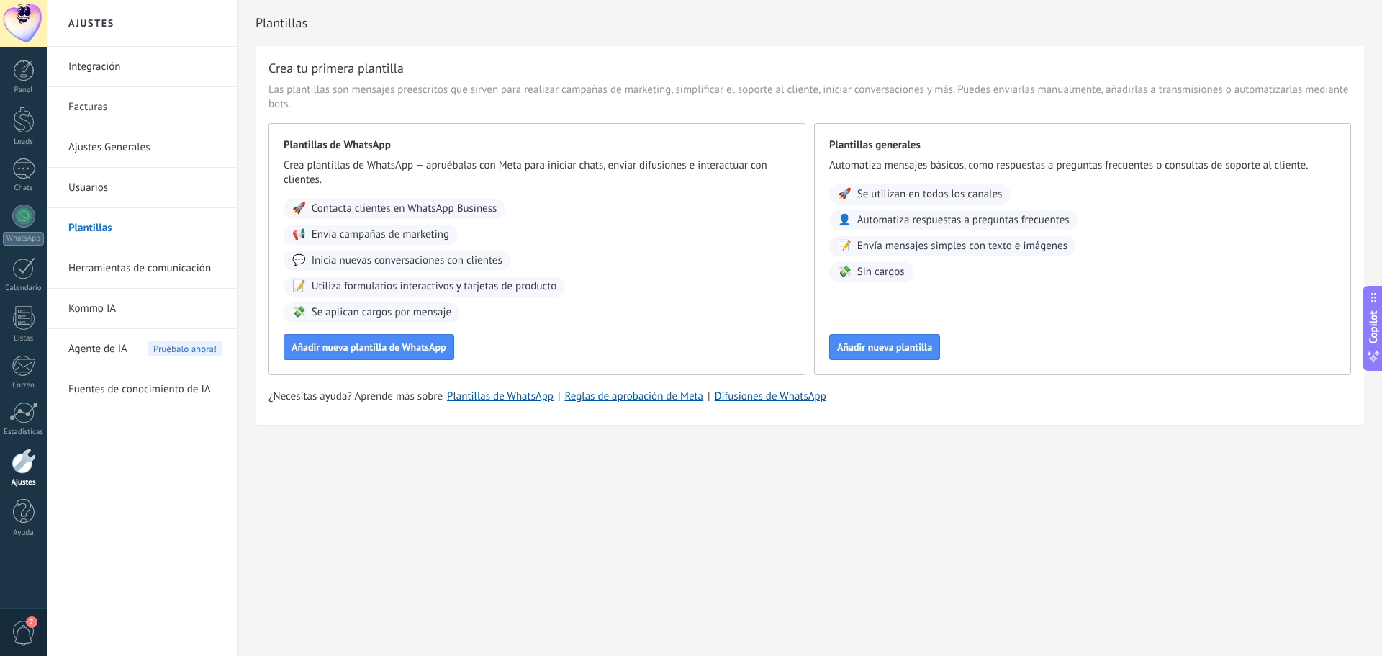
click at [135, 261] on link "Herramientas de comunicación" at bounding box center [145, 268] width 154 height 40
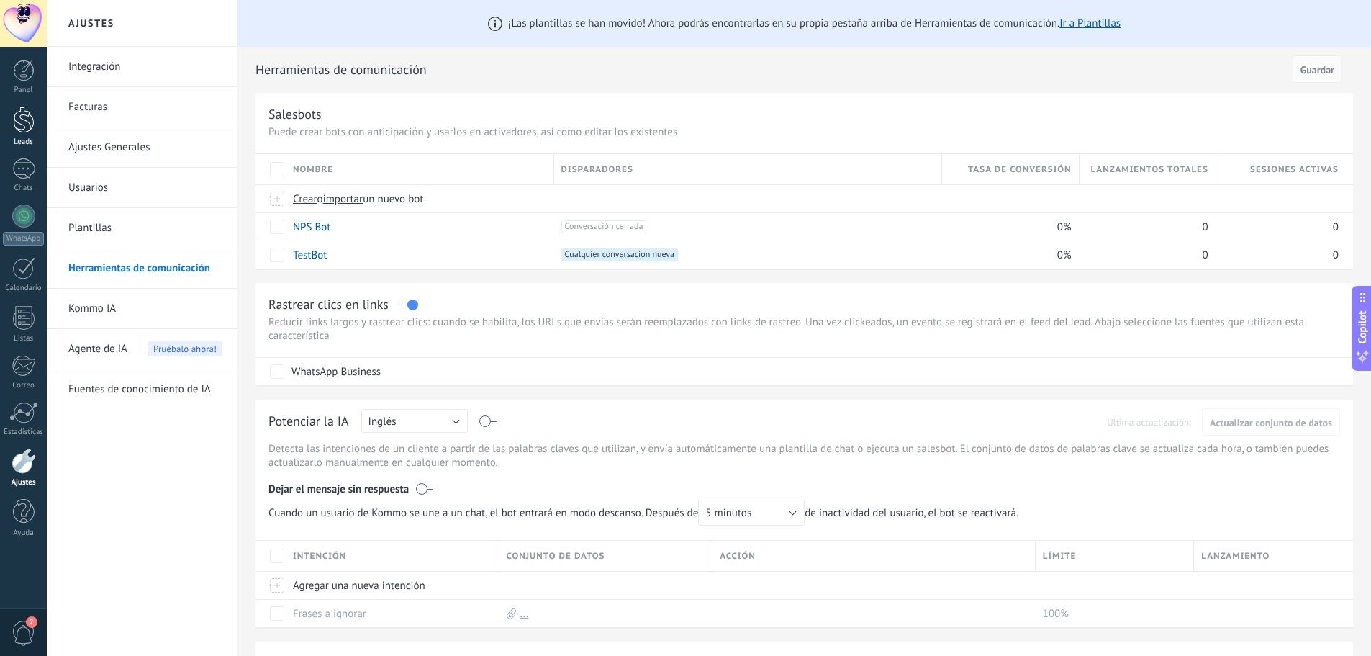
click at [29, 123] on div at bounding box center [24, 120] width 22 height 27
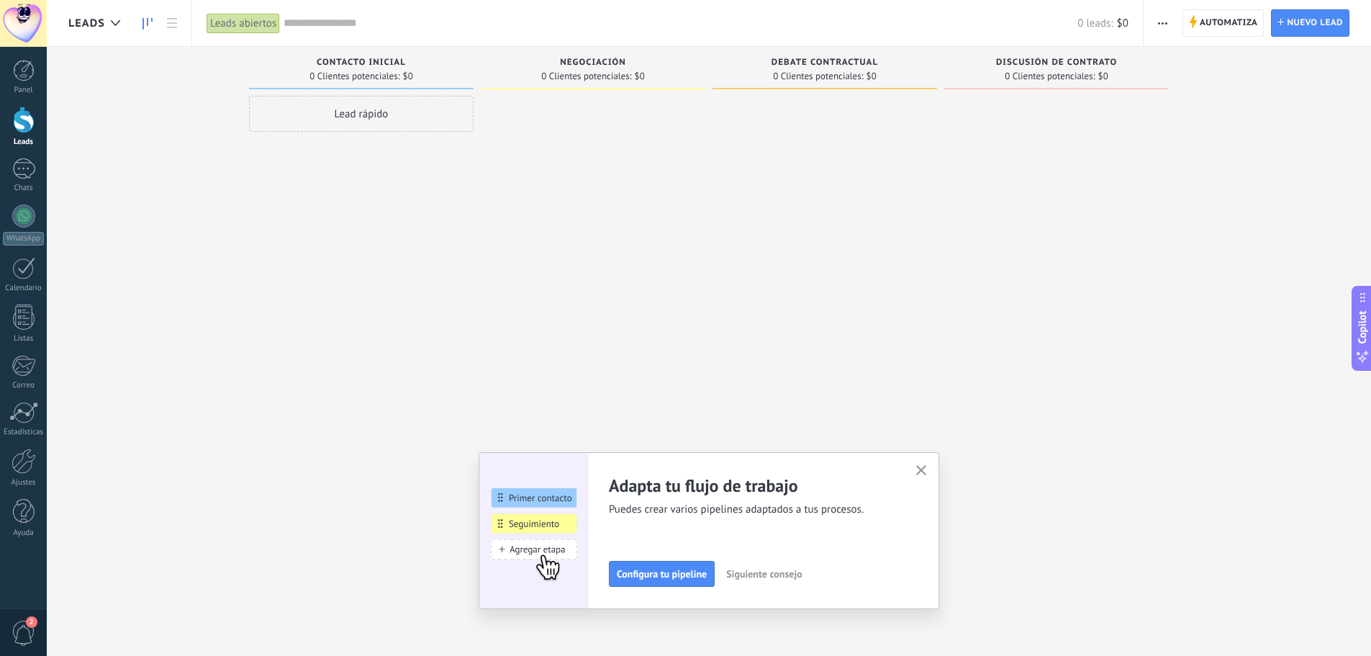
click at [31, 125] on div at bounding box center [24, 120] width 22 height 27
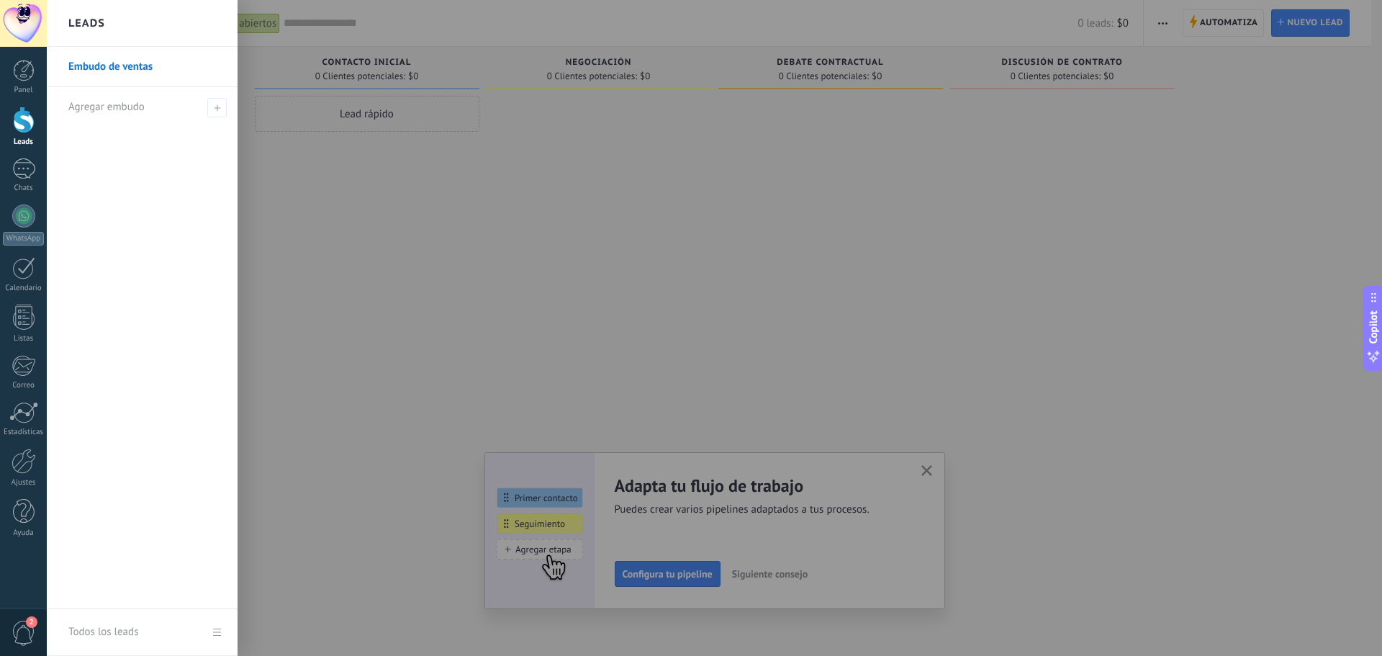
click at [120, 64] on link "Embudo de ventas" at bounding box center [145, 67] width 155 height 40
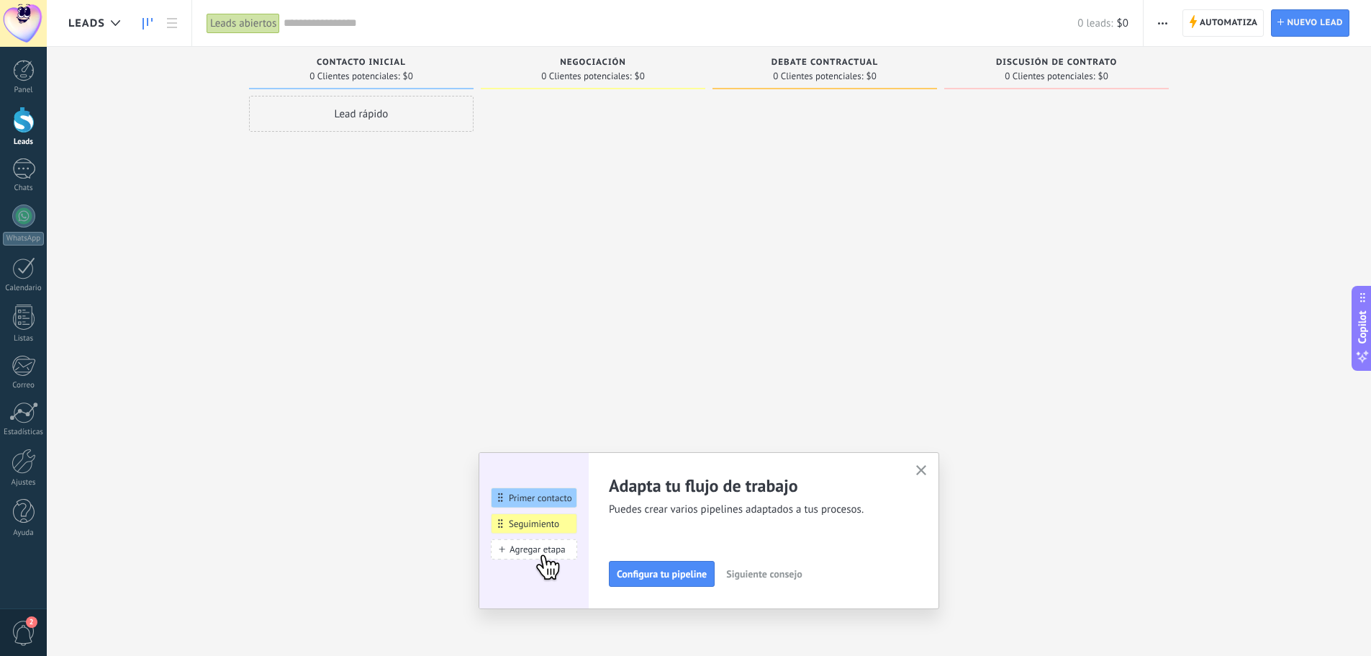
click at [25, 127] on div at bounding box center [24, 120] width 22 height 27
click at [676, 571] on span "Configura tu pipeline" at bounding box center [662, 574] width 90 height 10
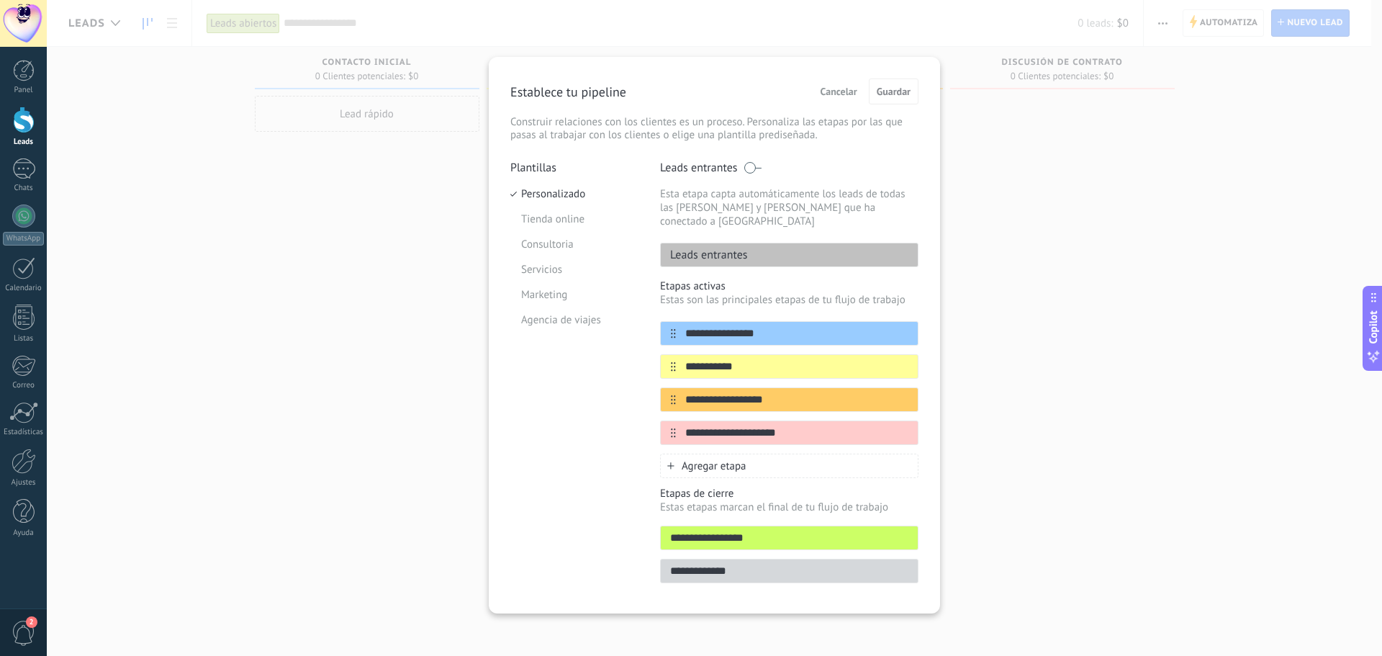
click at [615, 85] on p "Establece tu pipeline" at bounding box center [568, 91] width 116 height 17
click at [603, 94] on p "Establece tu pipeline" at bounding box center [568, 91] width 116 height 17
click at [718, 248] on p "Leads entrantes" at bounding box center [704, 255] width 87 height 14
click at [758, 330] on div "**********" at bounding box center [789, 333] width 258 height 24
click at [735, 359] on input "**********" at bounding box center [780, 366] width 209 height 15
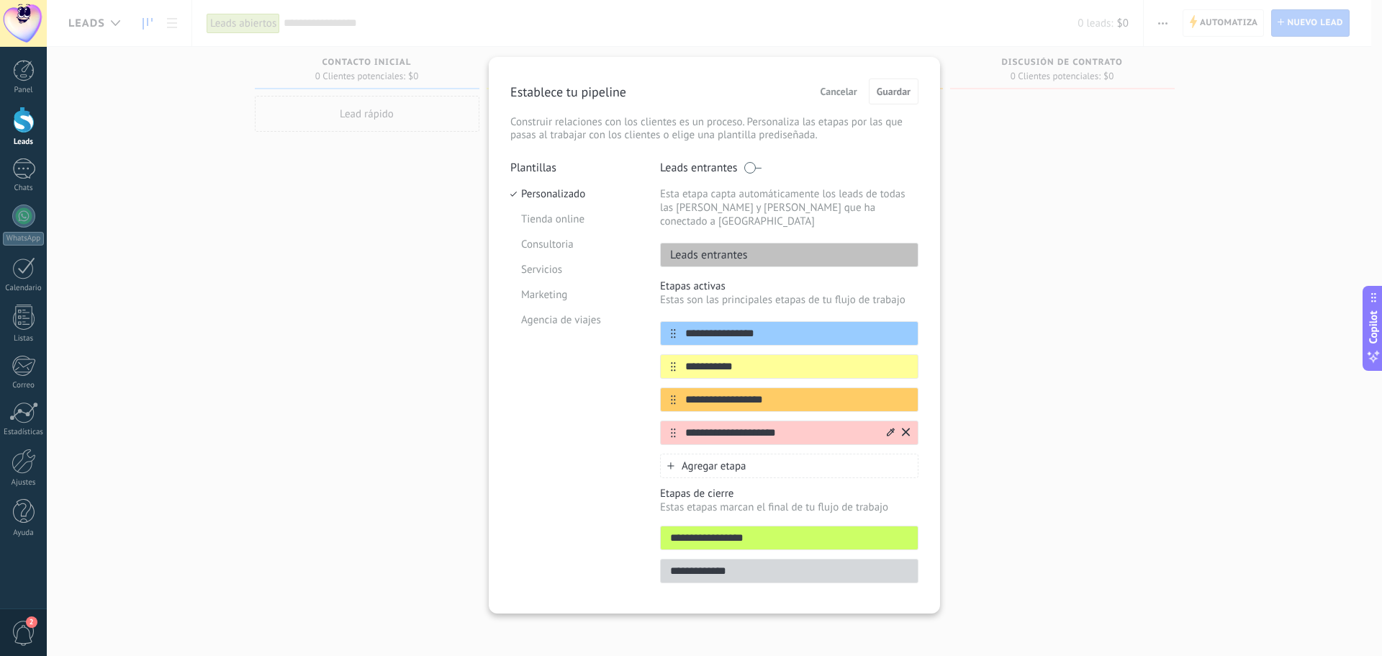
click at [740, 425] on input "**********" at bounding box center [780, 432] width 209 height 15
click at [550, 230] on li "Tienda online" at bounding box center [574, 219] width 128 height 25
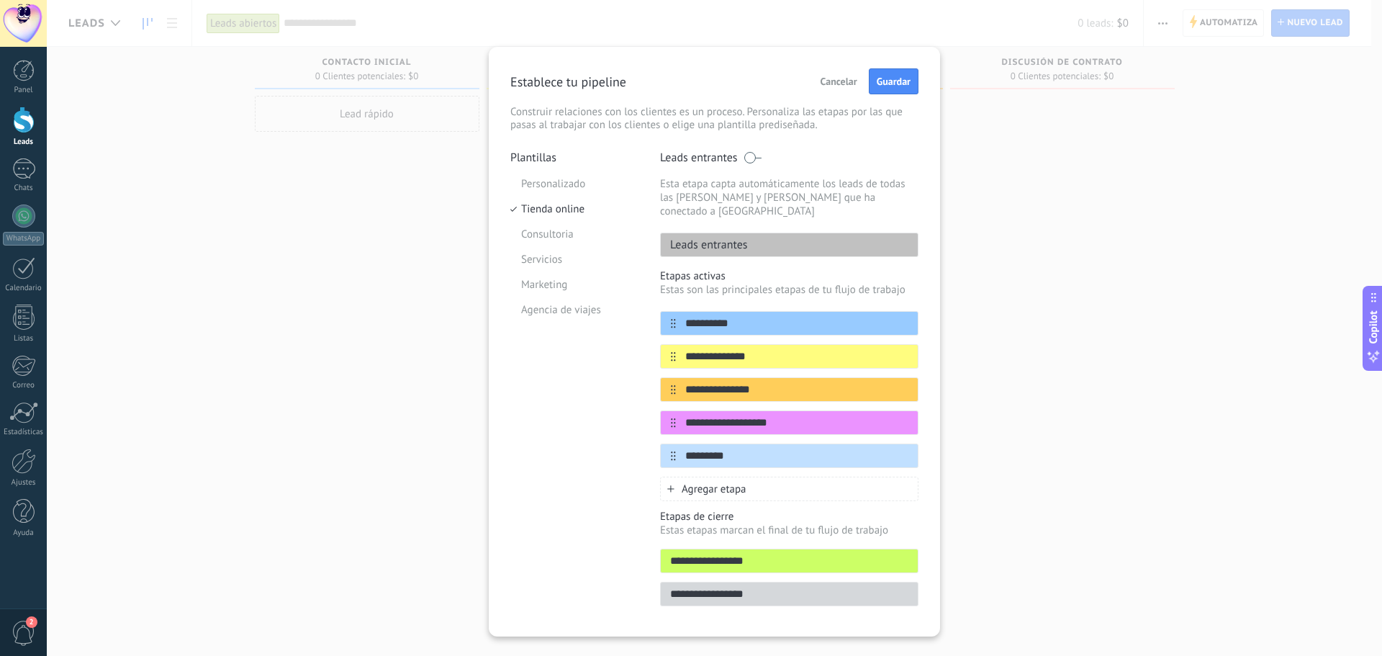
click at [550, 230] on li "Consultoria" at bounding box center [574, 234] width 128 height 25
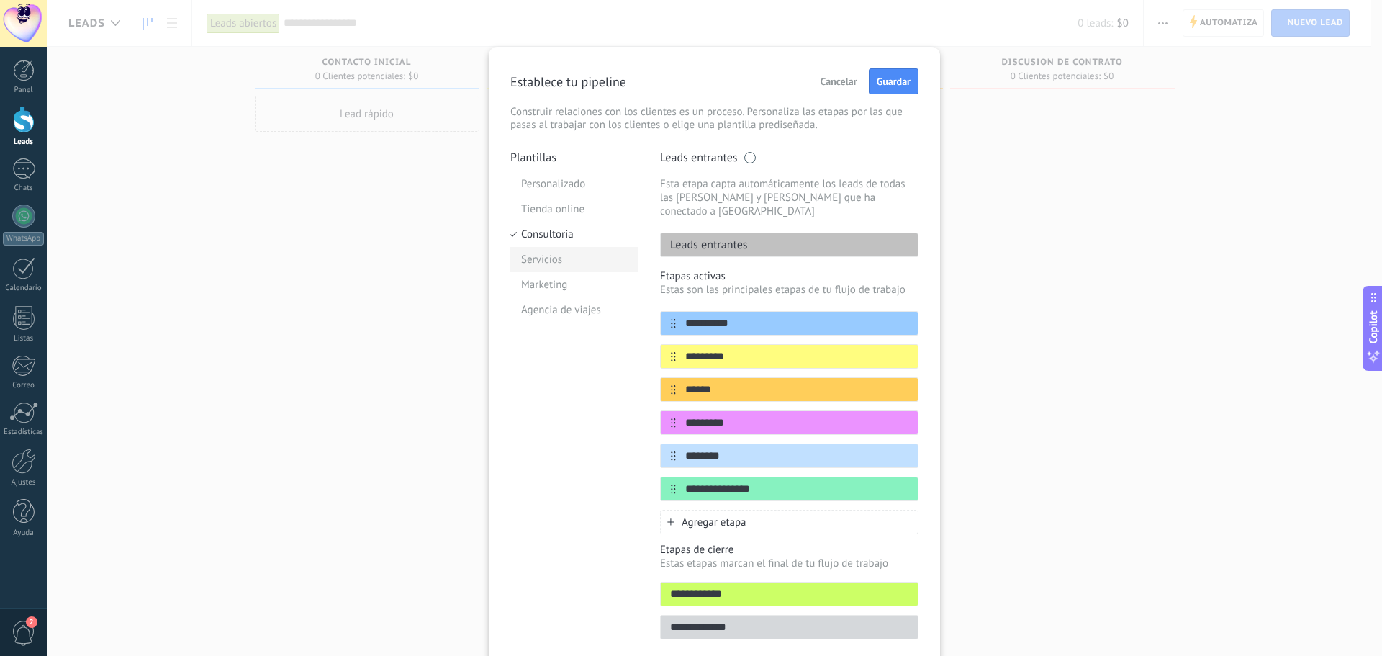
click at [532, 259] on li "Servicios" at bounding box center [574, 259] width 128 height 25
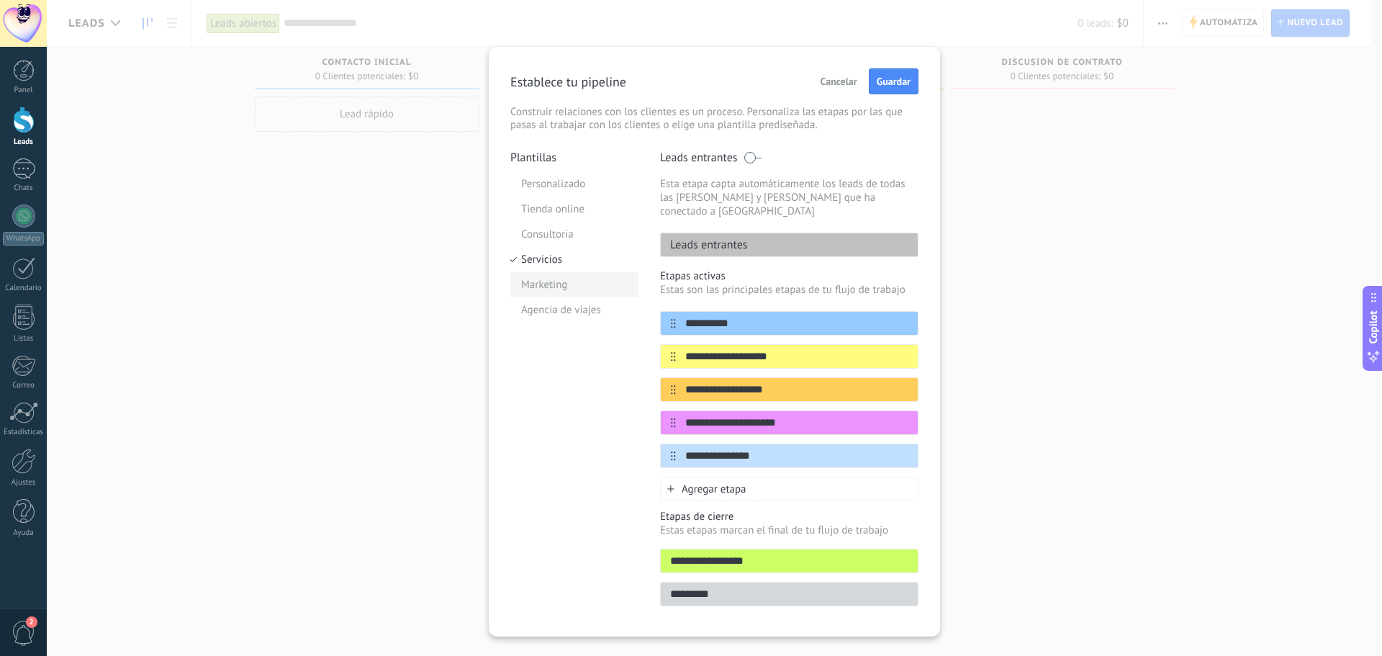
click at [544, 286] on li "Marketing" at bounding box center [574, 284] width 128 height 25
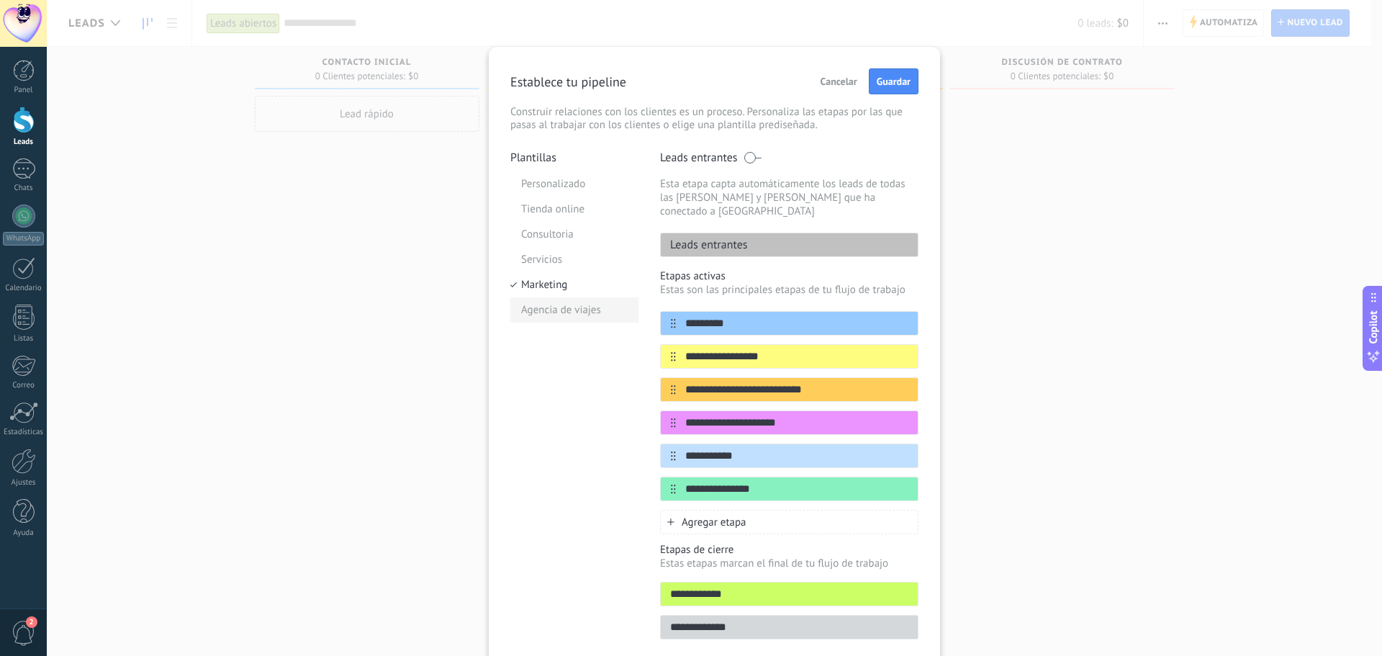
click at [541, 312] on li "Agencia de viajes" at bounding box center [574, 309] width 128 height 25
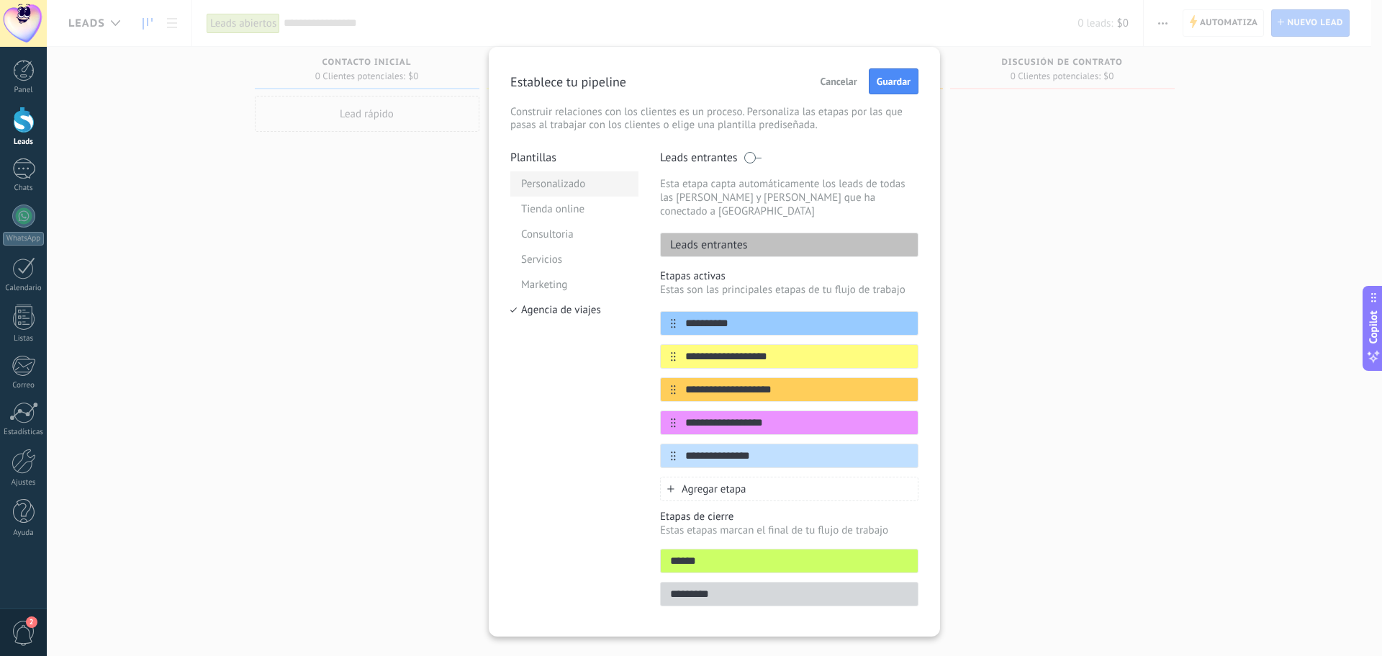
click at [540, 189] on li "Personalizado" at bounding box center [574, 183] width 128 height 25
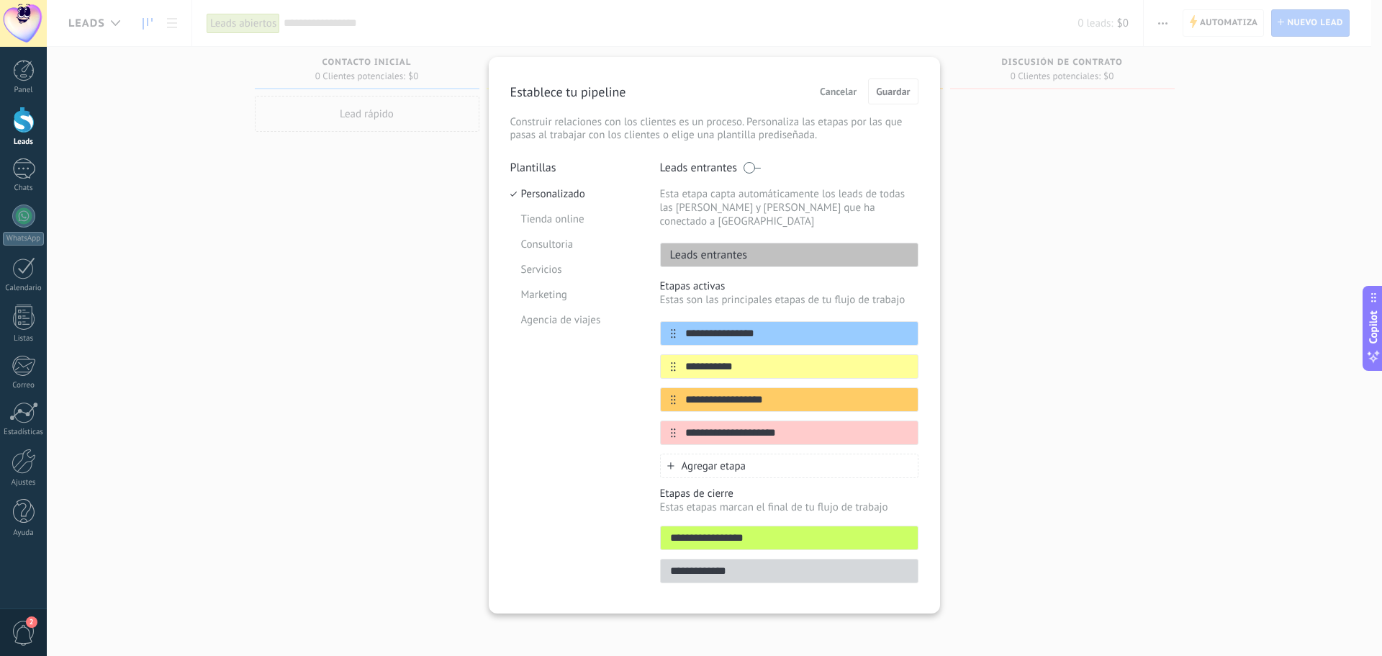
click at [747, 170] on span at bounding box center [752, 168] width 18 height 12
click at [761, 170] on span at bounding box center [752, 168] width 18 height 12
click at [773, 243] on div "Leads entrantes" at bounding box center [789, 255] width 258 height 24
click at [743, 248] on p "Leads entrantes" at bounding box center [704, 255] width 87 height 14
click at [736, 326] on input "**********" at bounding box center [780, 333] width 209 height 15
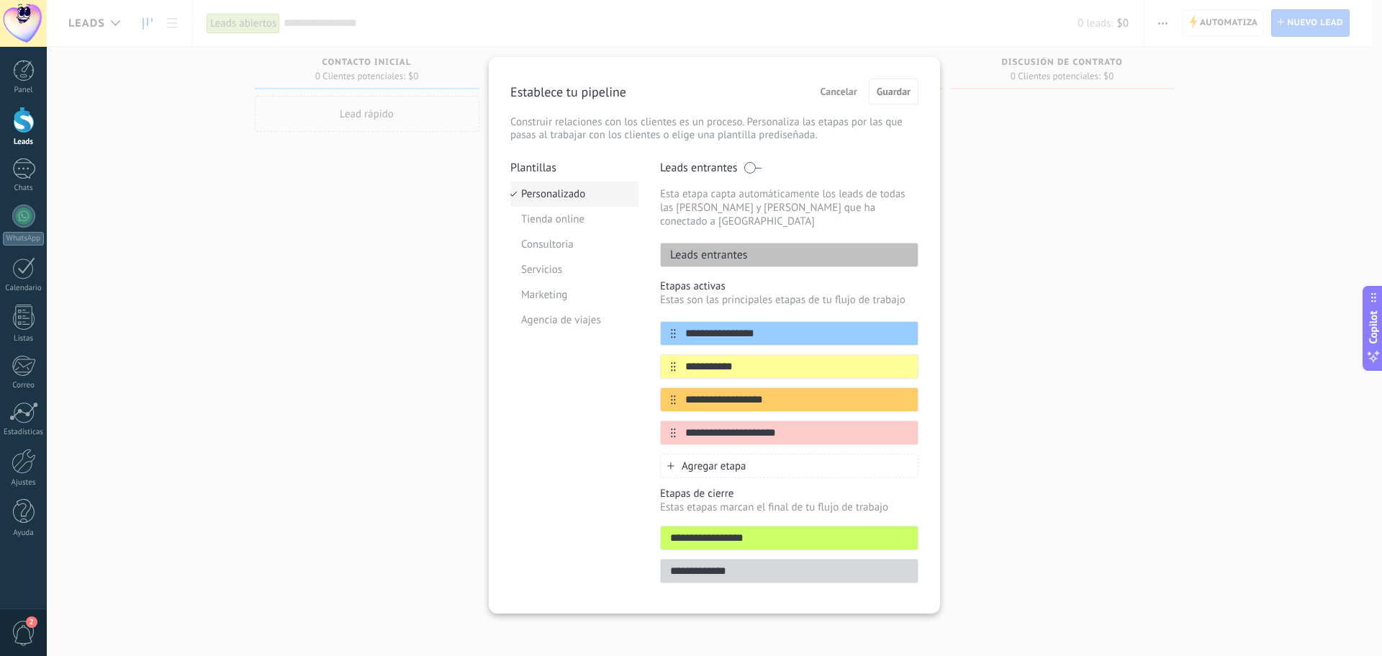
click at [530, 189] on li "Personalizado" at bounding box center [574, 193] width 128 height 25
click at [747, 166] on span at bounding box center [752, 168] width 18 height 12
click at [759, 165] on span at bounding box center [752, 168] width 18 height 12
click at [122, 157] on div "**********" at bounding box center [714, 328] width 1335 height 656
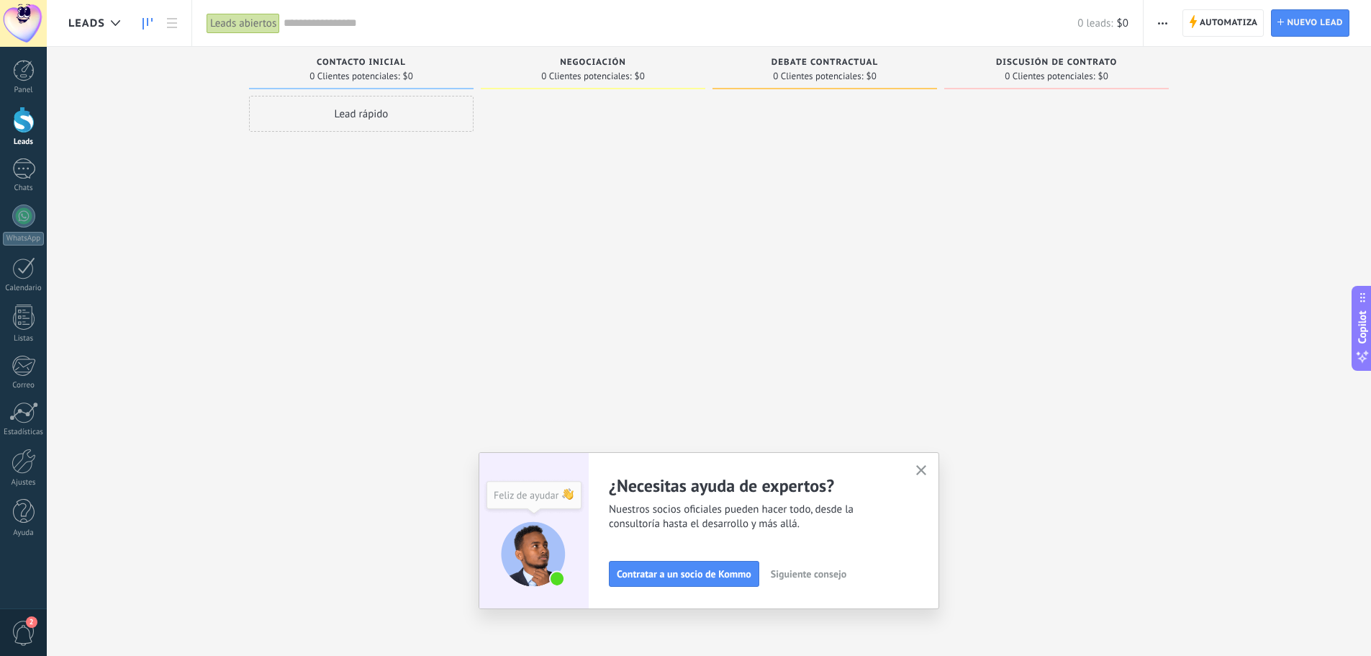
click at [33, 120] on div at bounding box center [24, 120] width 22 height 27
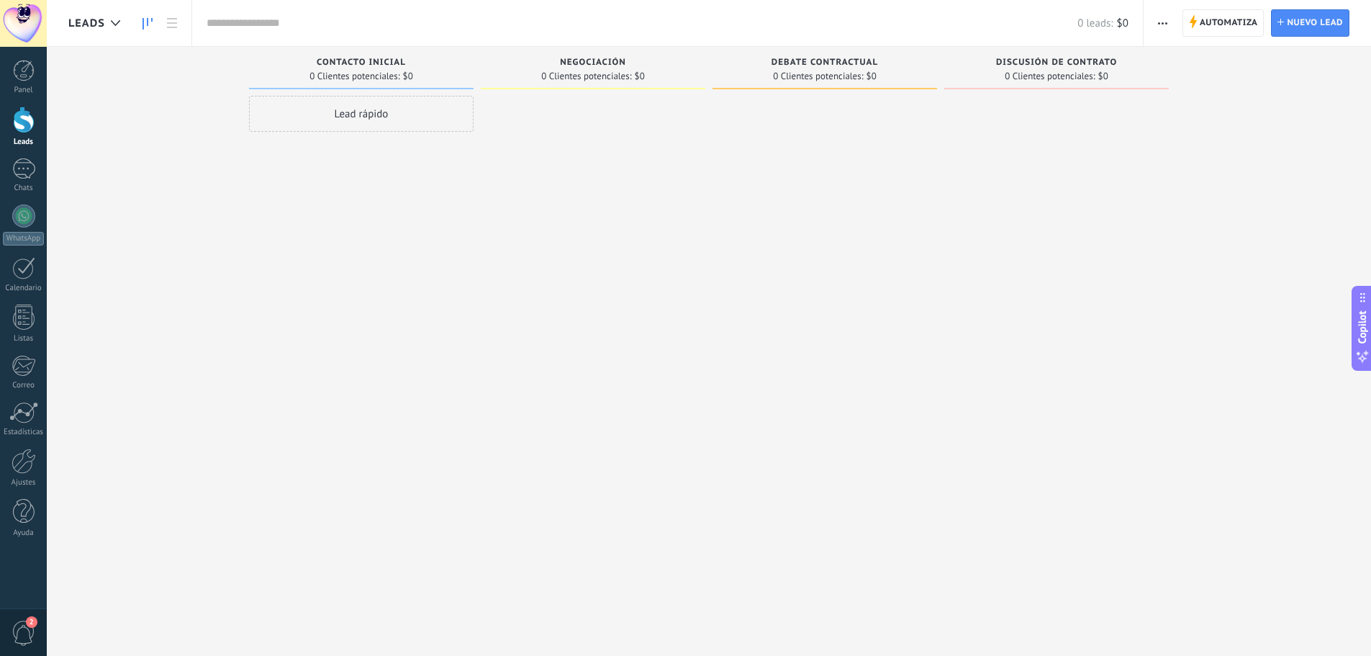
click at [33, 120] on div at bounding box center [24, 120] width 22 height 27
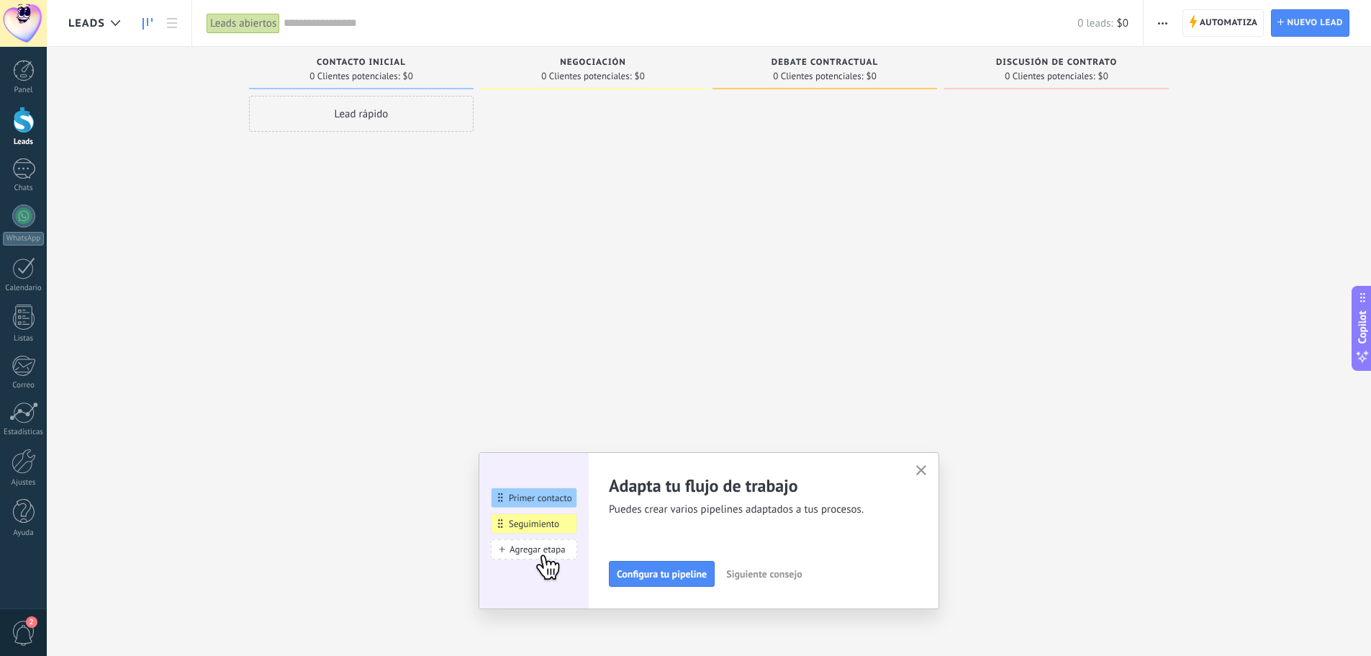
click at [315, 123] on div "Lead rápido" at bounding box center [361, 114] width 225 height 36
click at [204, 76] on div "Leads Entrantes Solicitudes: [PHONE_NUMBER] Contacto inicial 0 Clientes potenci…" at bounding box center [719, 305] width 1303 height 517
click at [101, 24] on span "Leads" at bounding box center [86, 24] width 37 height 14
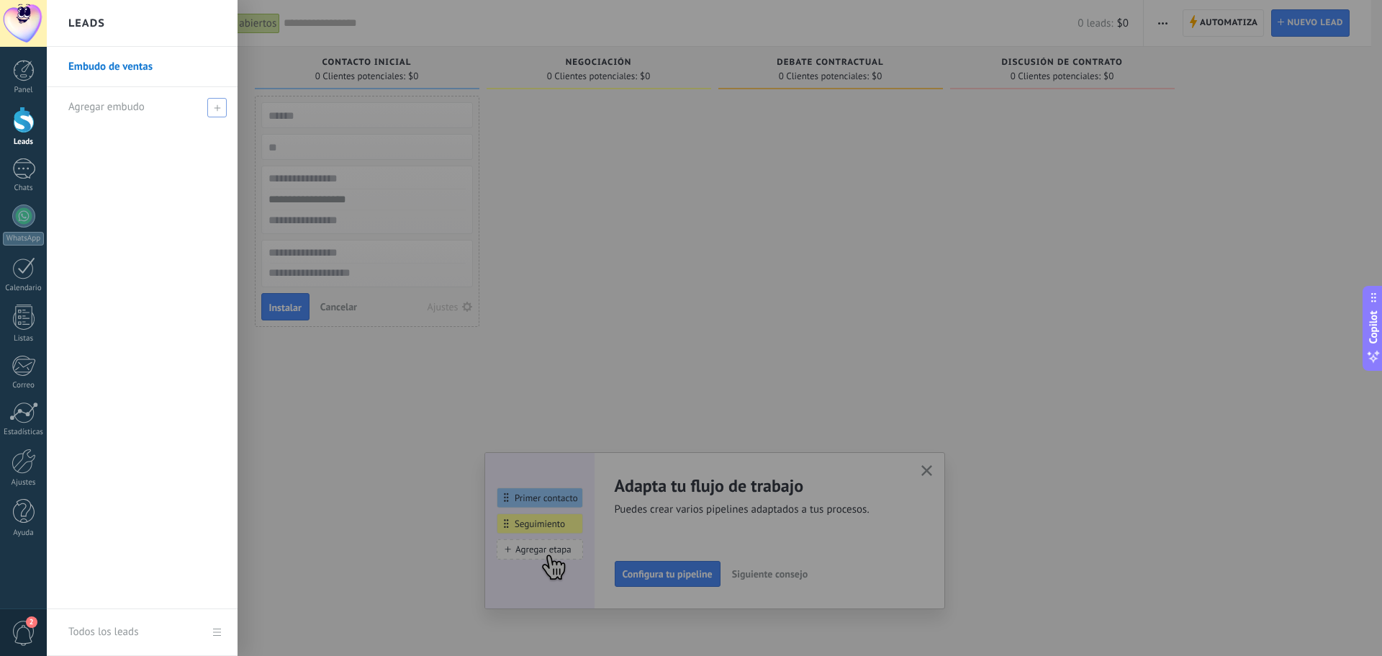
click at [220, 106] on span at bounding box center [216, 107] width 19 height 19
type input "**********"
click at [205, 190] on div "**********" at bounding box center [142, 328] width 191 height 562
click at [214, 104] on span at bounding box center [218, 107] width 13 height 10
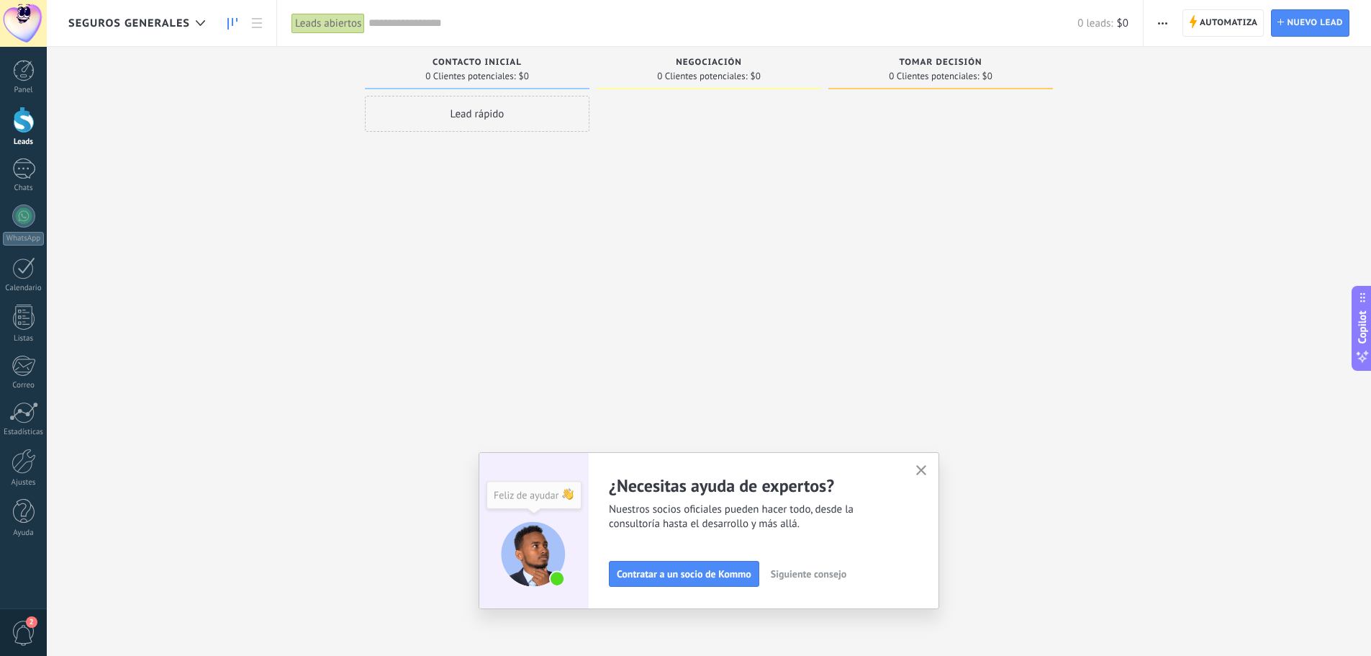
click at [927, 469] on icon "button" at bounding box center [921, 470] width 11 height 11
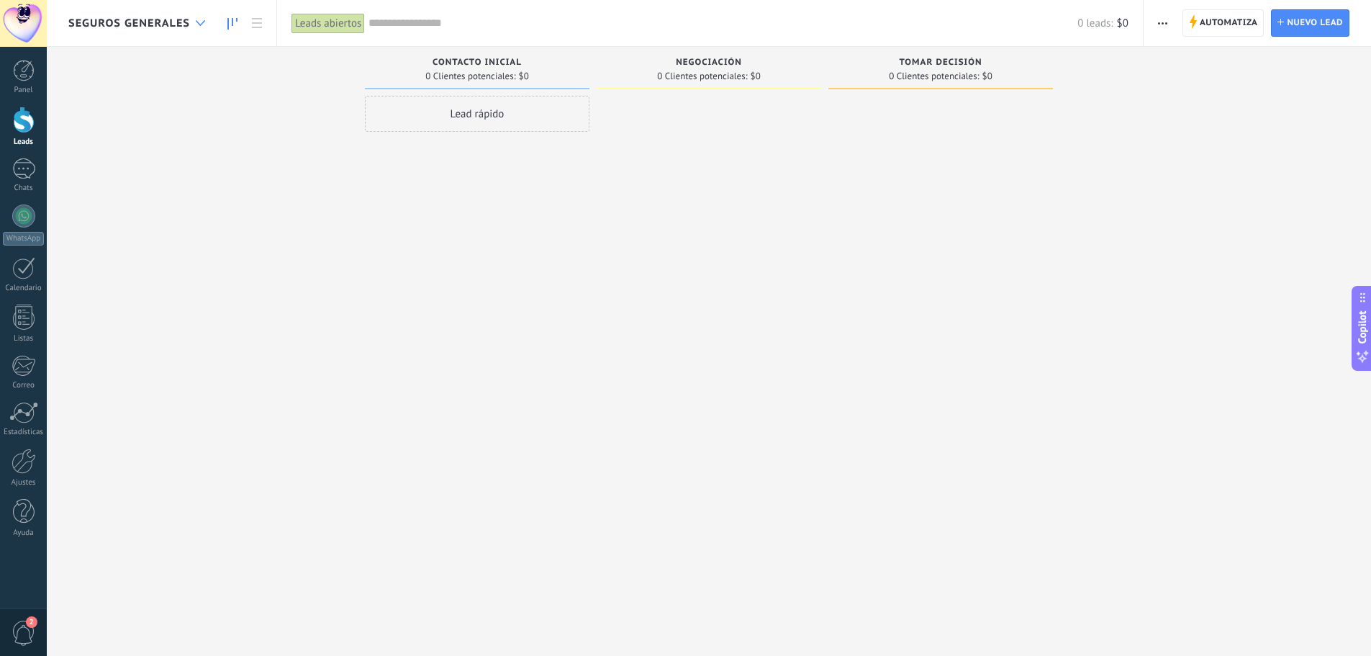
click at [197, 26] on div at bounding box center [201, 23] width 24 height 28
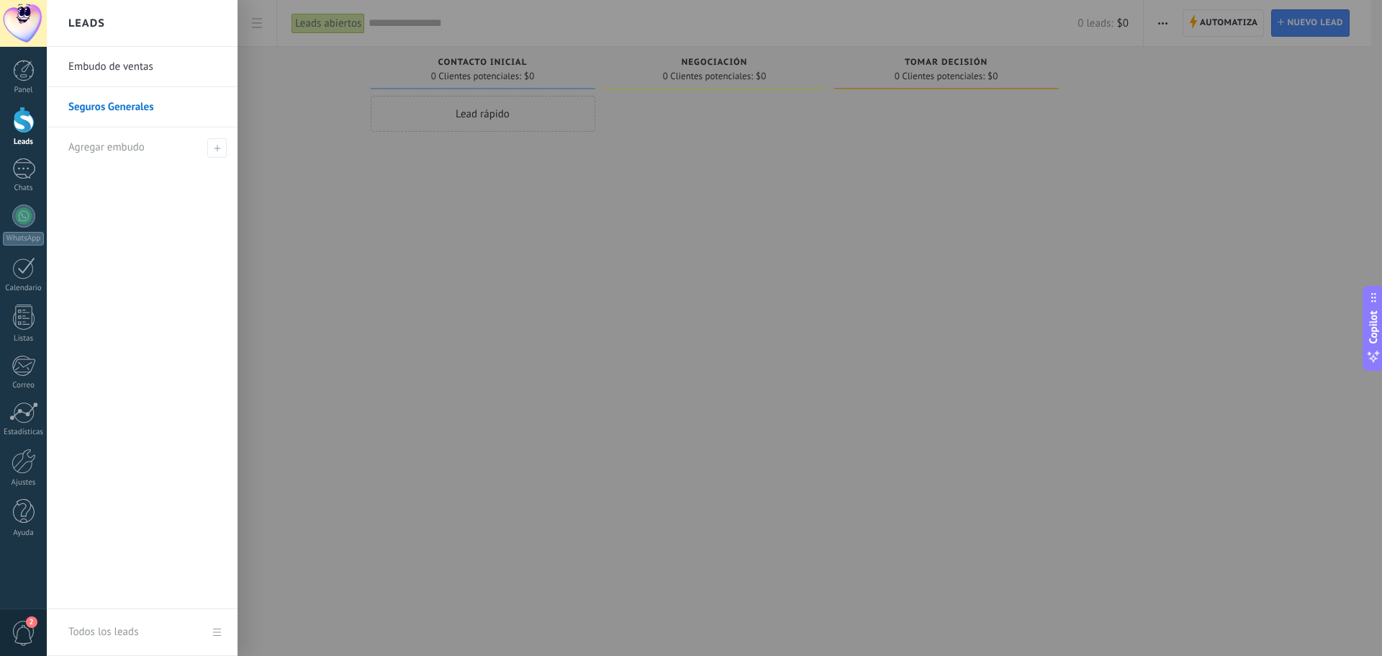
click at [146, 108] on link "Seguros Generales" at bounding box center [145, 107] width 155 height 40
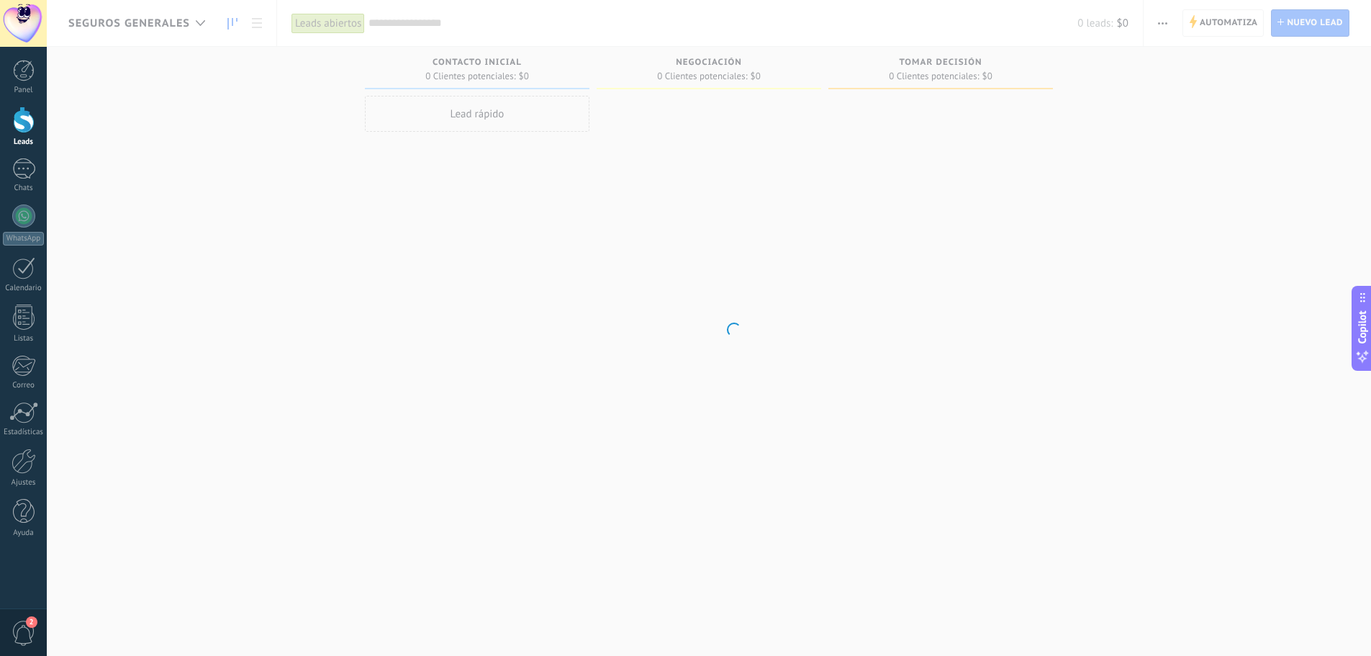
click at [146, 108] on body ".abccls-1,.abccls-2{fill-rule:evenodd}.abccls-2{fill:#fff} .abfcls-1{fill:none}…" at bounding box center [685, 328] width 1371 height 656
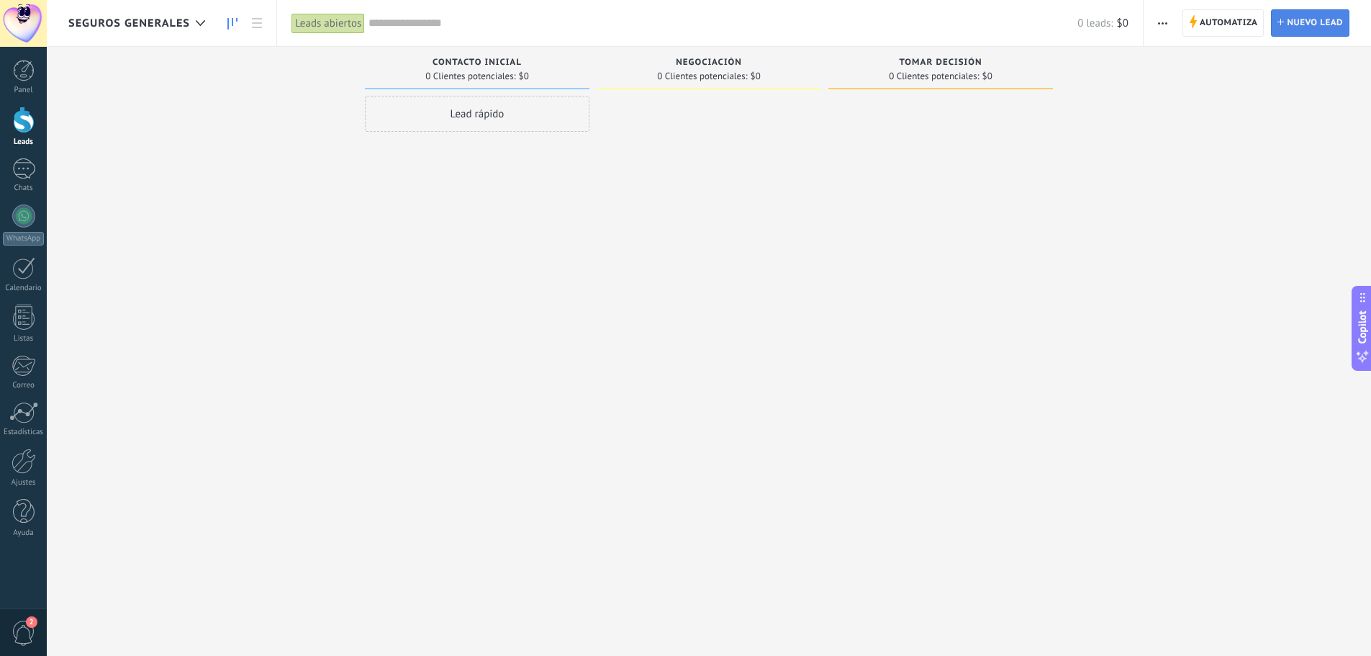
click at [1303, 27] on span "Nuevo lead" at bounding box center [1315, 23] width 56 height 26
click at [180, 27] on span "Seguros Generales" at bounding box center [129, 24] width 122 height 14
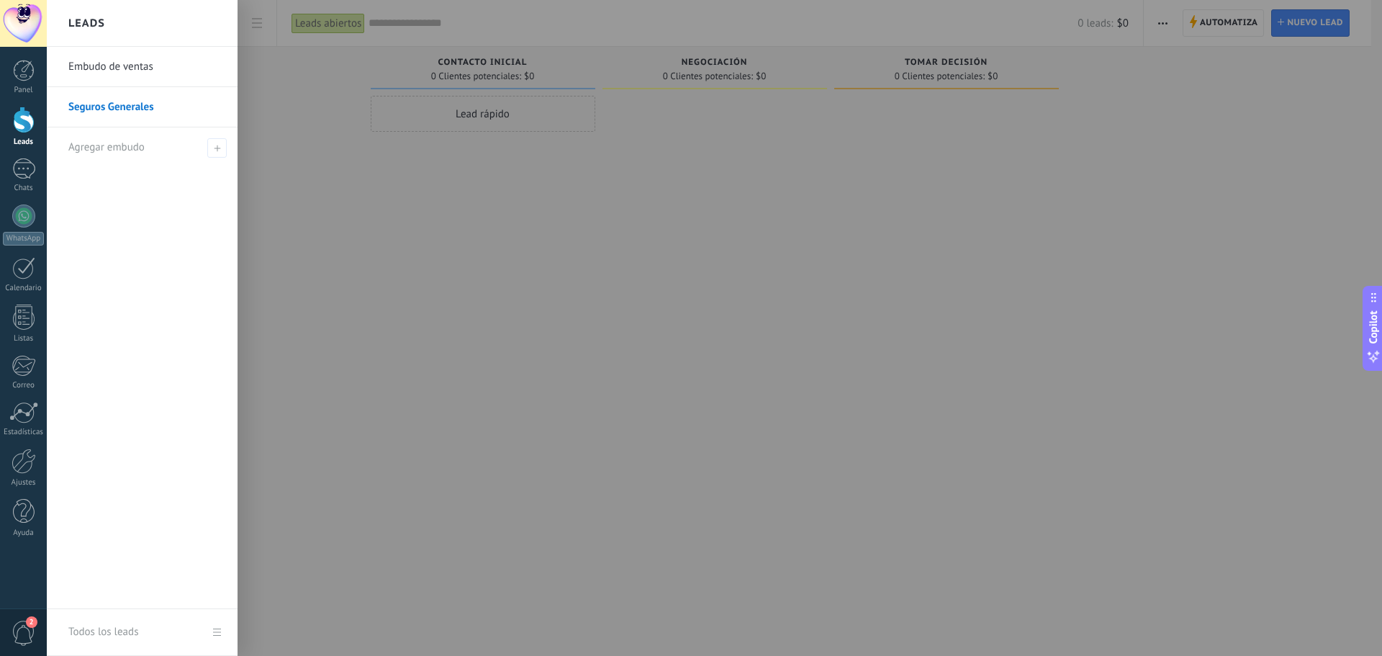
drag, startPoint x: 135, startPoint y: 109, endPoint x: 117, endPoint y: 108, distance: 18.0
click at [117, 108] on link "Seguros Generales" at bounding box center [145, 107] width 155 height 40
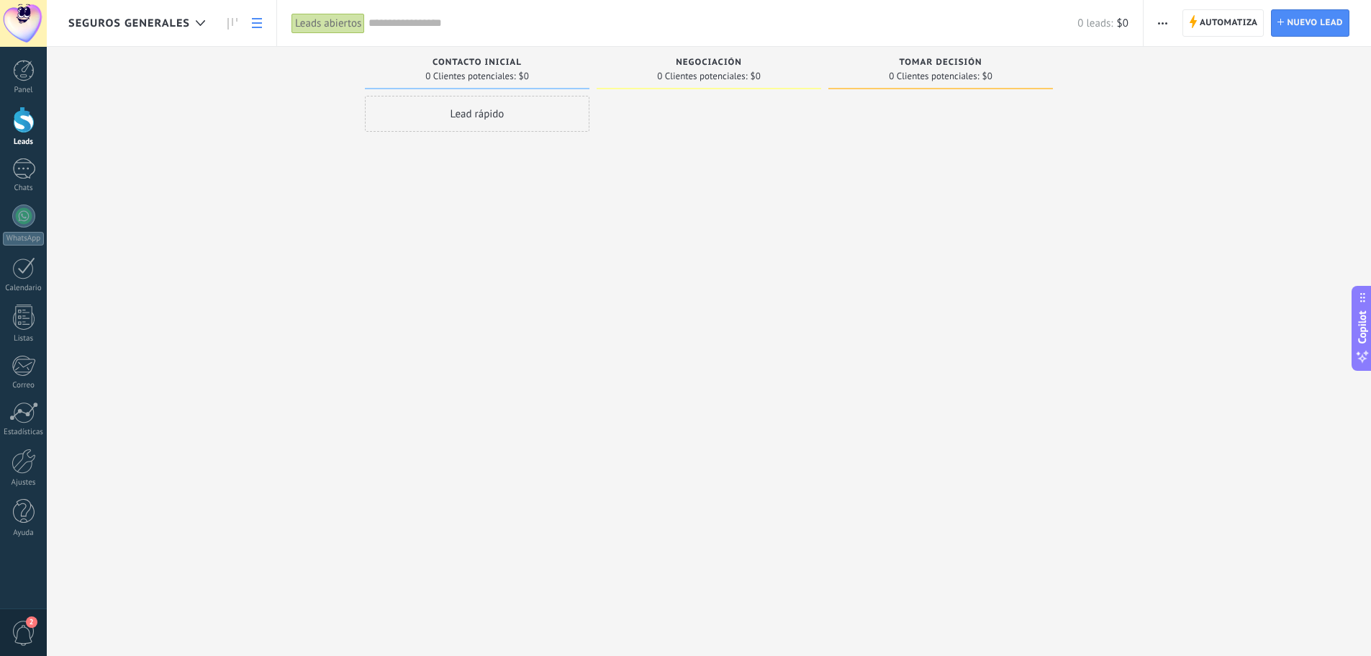
click at [264, 22] on link at bounding box center [257, 23] width 24 height 28
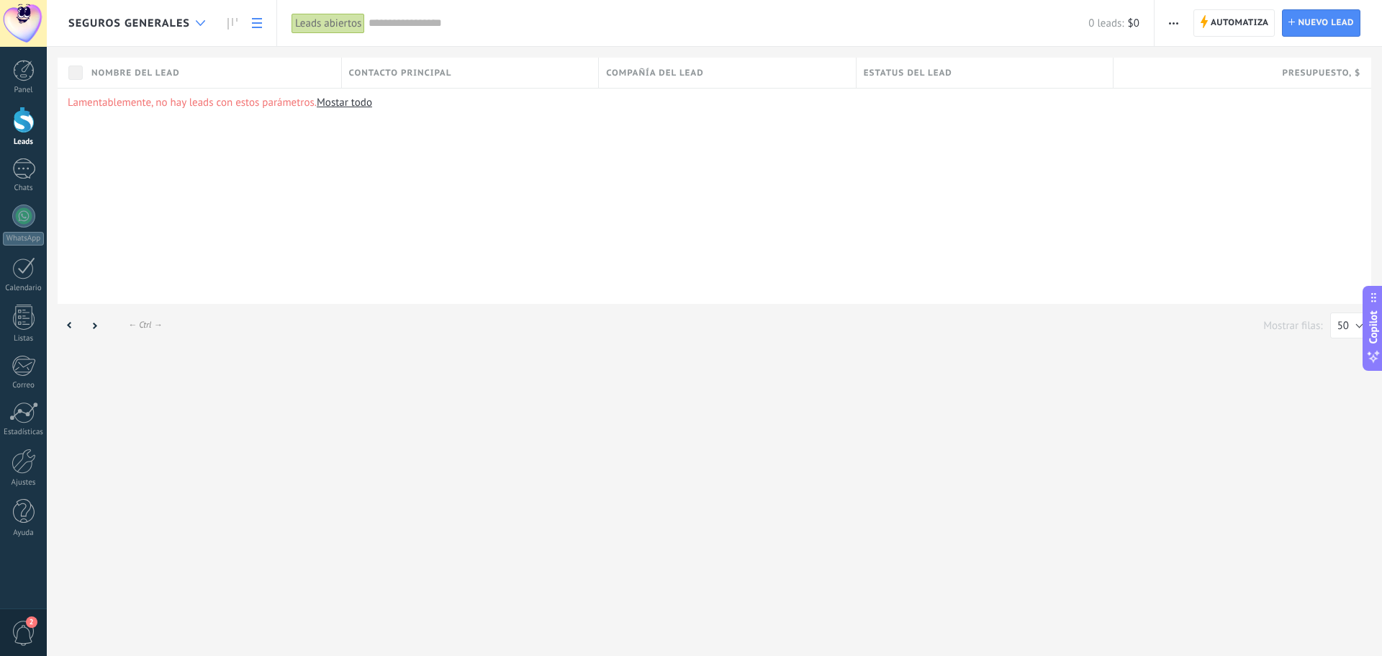
click at [194, 24] on div at bounding box center [201, 23] width 24 height 28
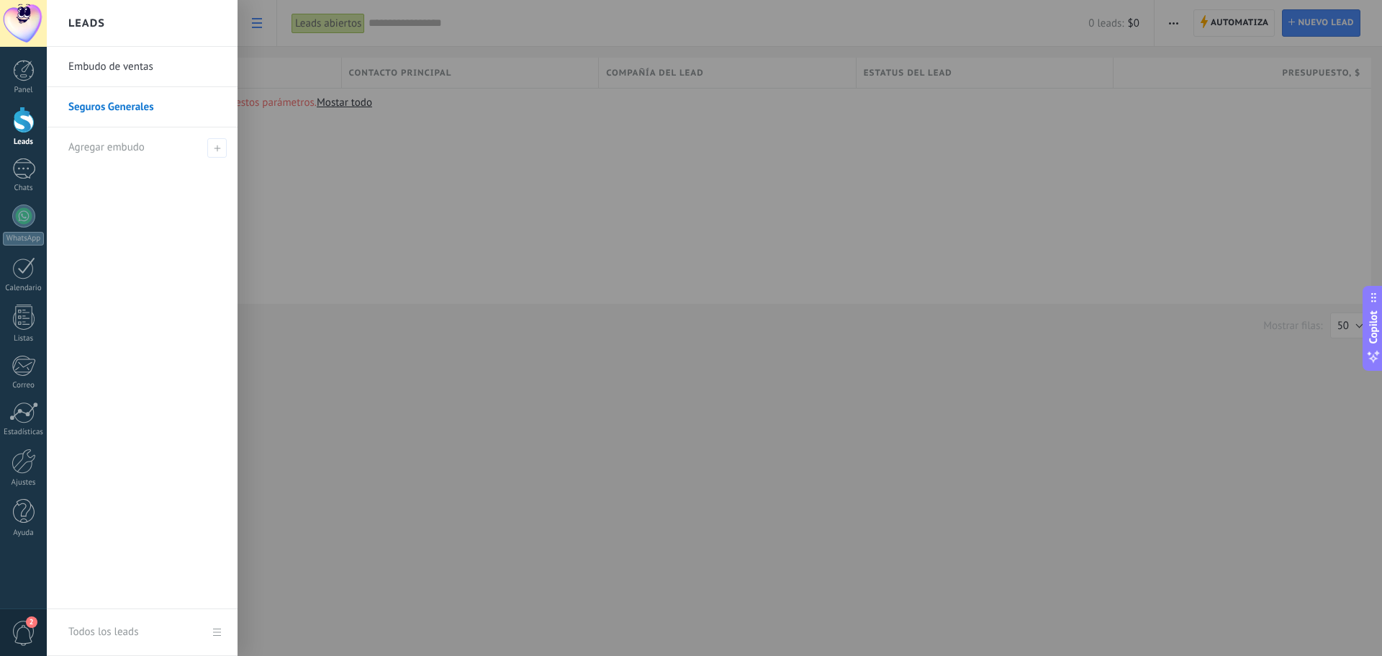
click at [71, 65] on link "Embudo de ventas" at bounding box center [145, 67] width 155 height 40
click at [113, 109] on link "Seguros Generales" at bounding box center [145, 107] width 155 height 40
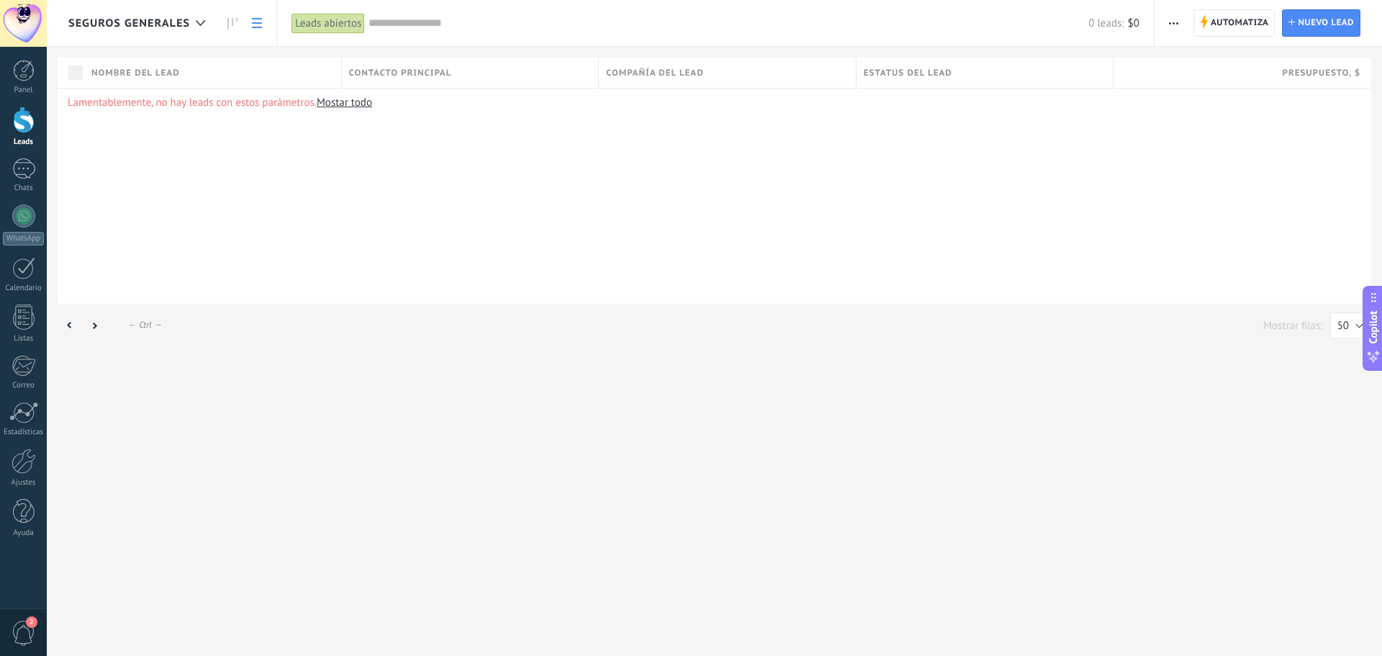
click at [127, 26] on span "Seguros Generales" at bounding box center [129, 24] width 122 height 14
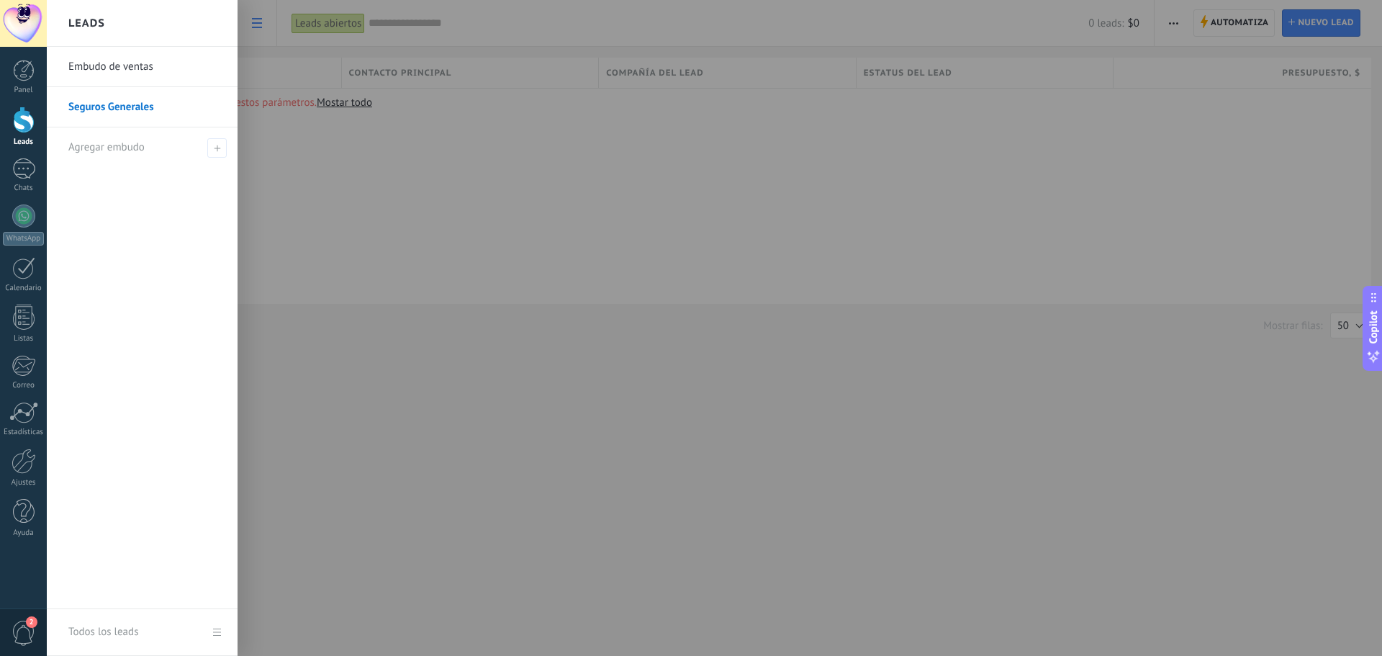
click at [363, 67] on div at bounding box center [738, 328] width 1382 height 656
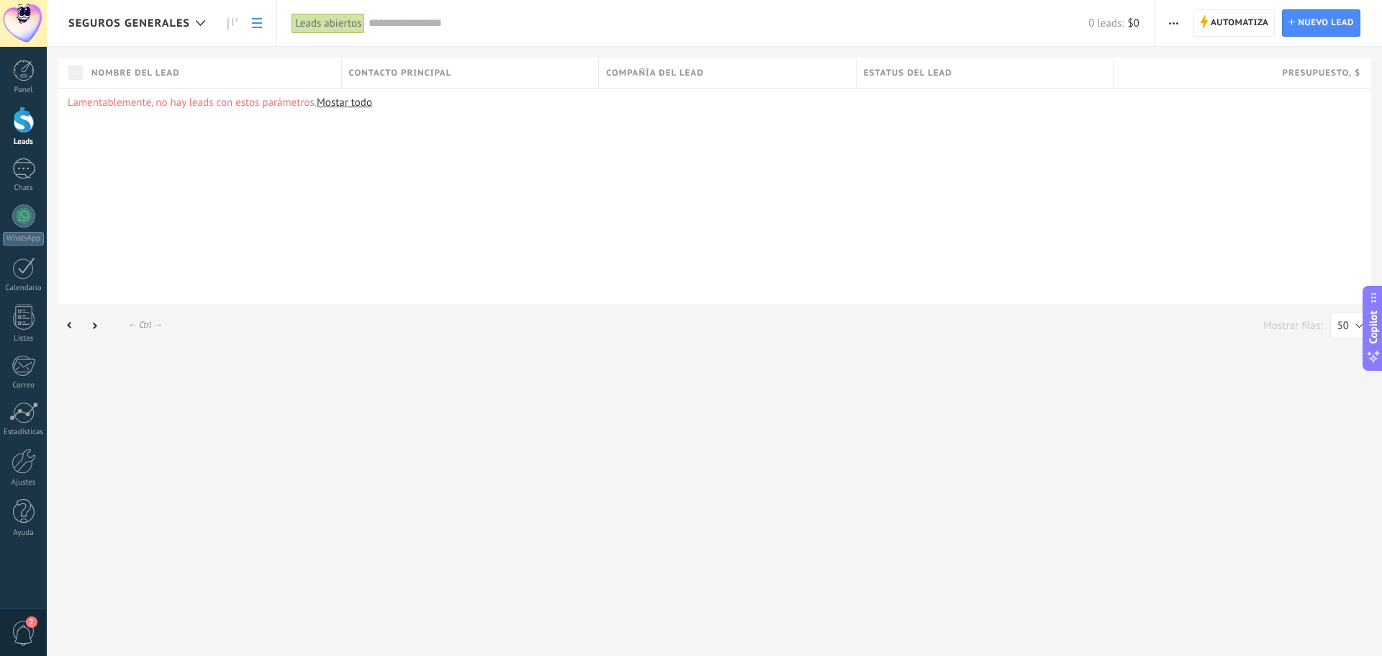
click at [1175, 22] on use "button" at bounding box center [1173, 23] width 9 height 2
click at [1221, 90] on span "Editar embudo" at bounding box center [1216, 90] width 68 height 29
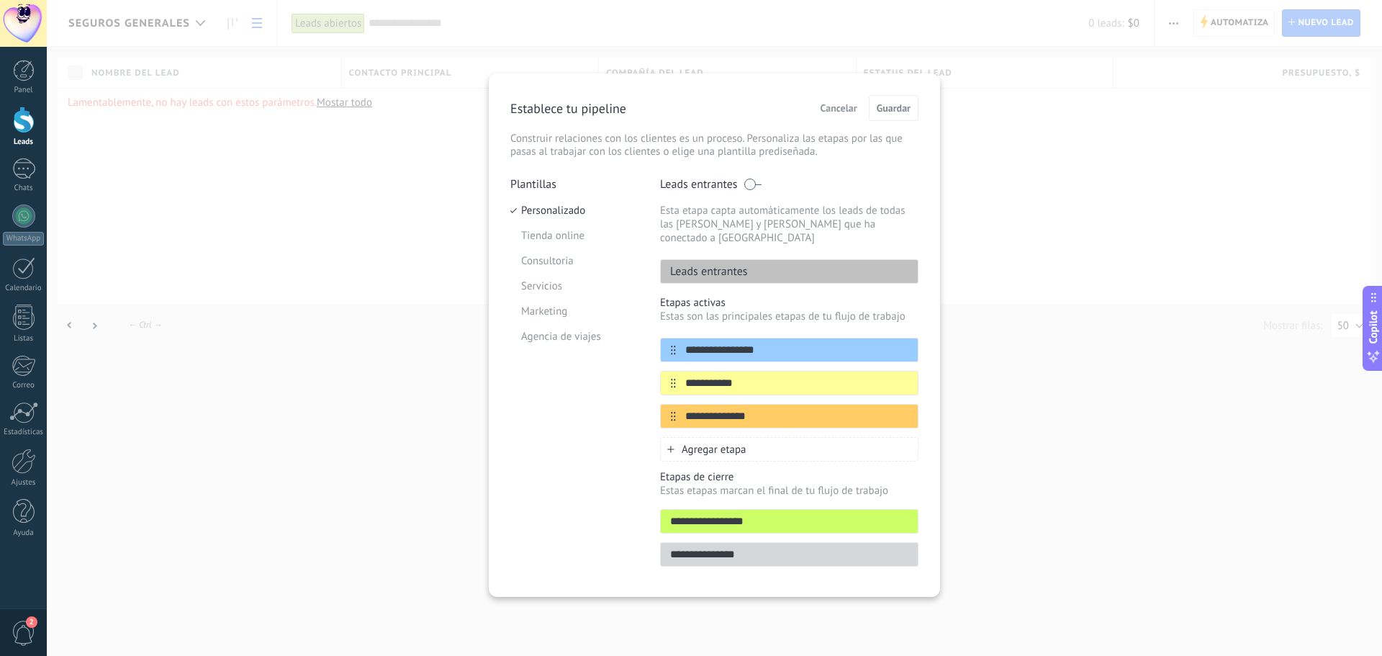
click at [749, 184] on span at bounding box center [752, 184] width 18 height 12
click at [756, 259] on div "Leads entrantes" at bounding box center [789, 271] width 258 height 24
click at [695, 264] on p "Leads entrantes" at bounding box center [704, 271] width 87 height 14
click at [748, 259] on div "Leads entrantes" at bounding box center [789, 271] width 258 height 24
click at [756, 259] on div "Leads entrantes" at bounding box center [789, 271] width 258 height 24
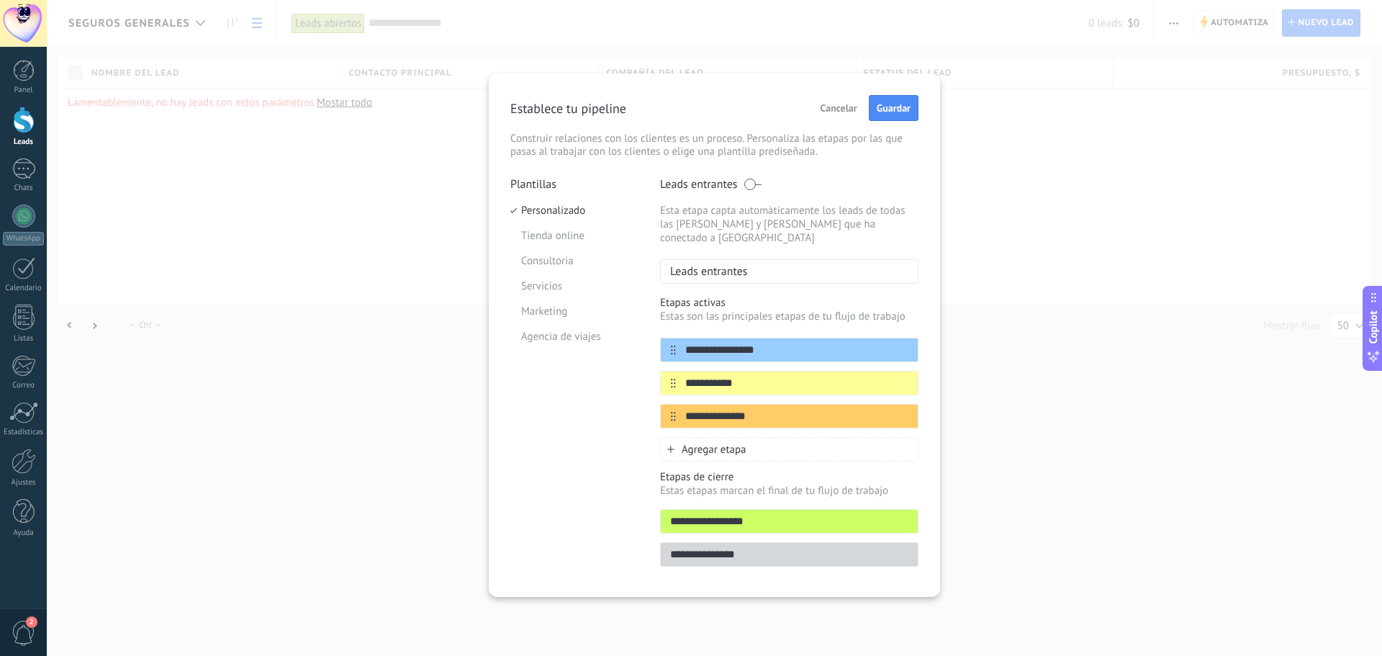
click at [756, 184] on span at bounding box center [752, 184] width 18 height 12
click at [753, 259] on div "Leads entrantes" at bounding box center [789, 271] width 258 height 24
click at [747, 264] on p "Leads entrantes" at bounding box center [704, 271] width 87 height 14
click at [718, 264] on p "Leads entrantes" at bounding box center [704, 271] width 87 height 14
click at [554, 207] on li "Personalizado" at bounding box center [574, 210] width 128 height 25
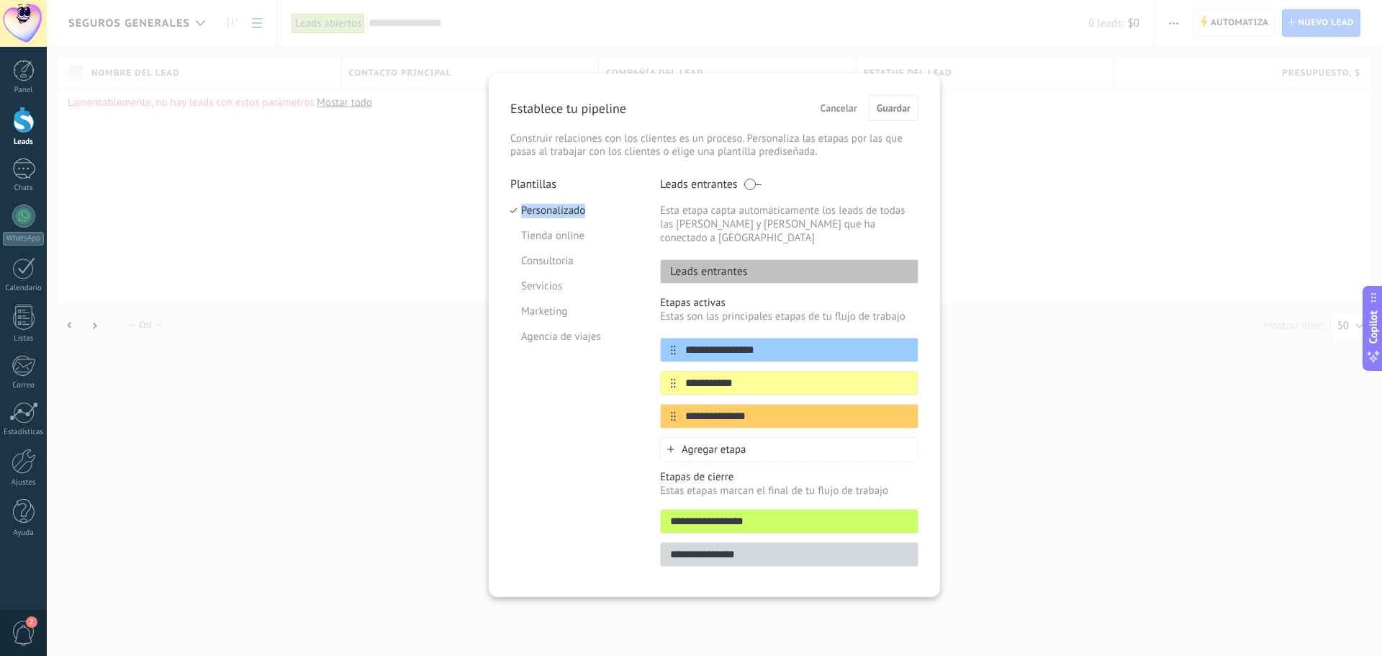
click at [554, 207] on li "Personalizado" at bounding box center [574, 210] width 128 height 25
click at [555, 207] on li "Personalizado" at bounding box center [574, 210] width 128 height 25
click at [788, 259] on div "Leads entrantes" at bounding box center [789, 271] width 258 height 24
click at [888, 345] on icon at bounding box center [891, 349] width 8 height 8
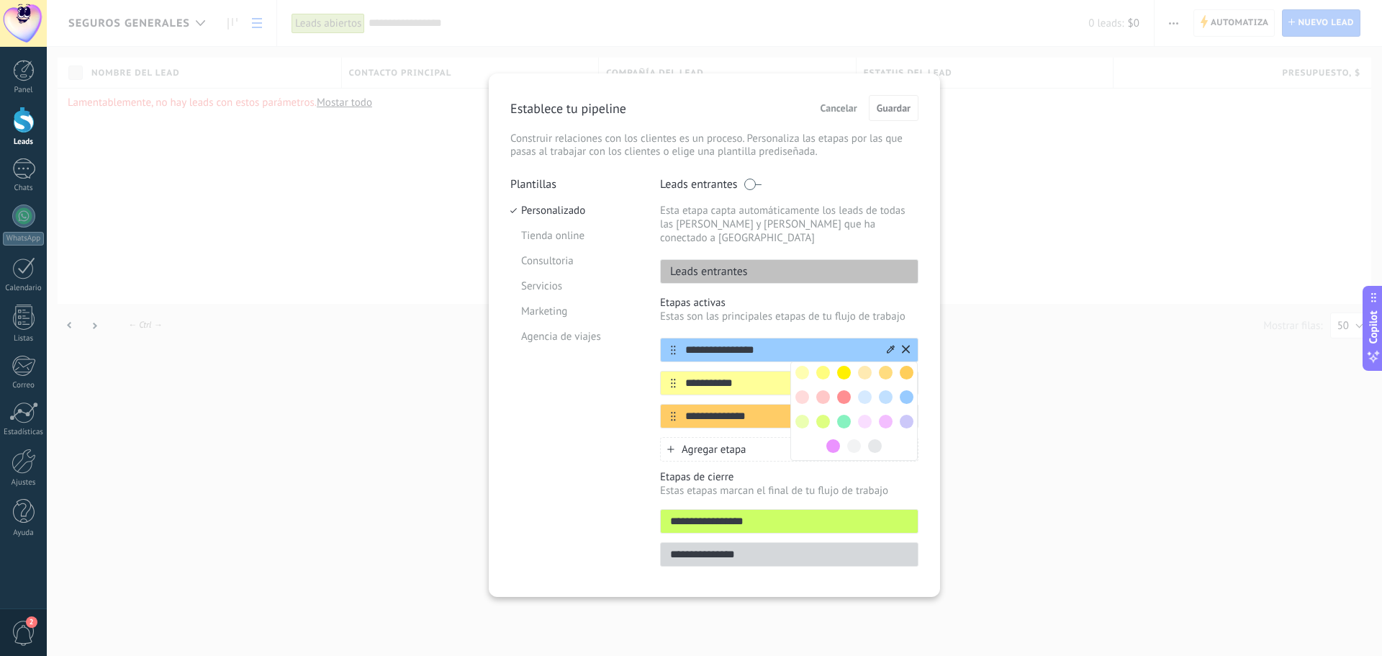
click at [810, 343] on input "**********" at bounding box center [780, 350] width 209 height 15
click at [674, 345] on icon at bounding box center [673, 349] width 5 height 9
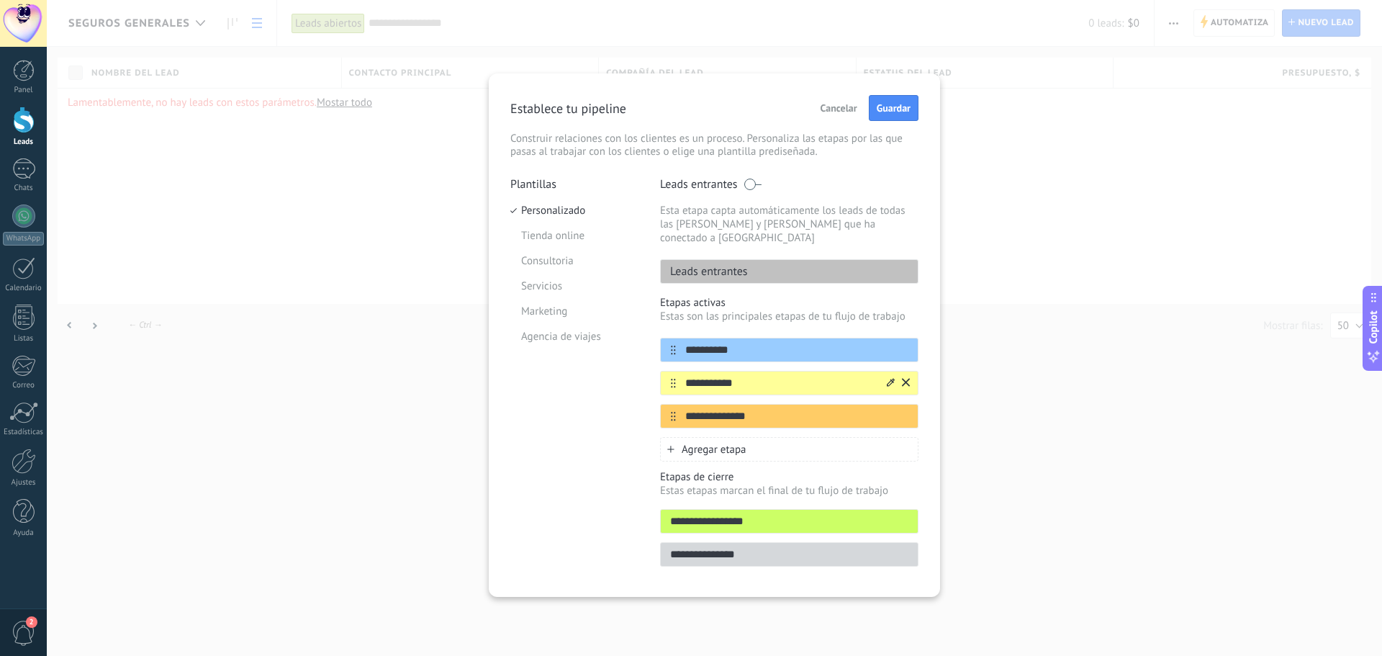
type input "**********"
click at [747, 376] on input "**********" at bounding box center [780, 383] width 209 height 15
type input "*"
type input "**********"
click at [774, 409] on input "**********" at bounding box center [780, 416] width 209 height 15
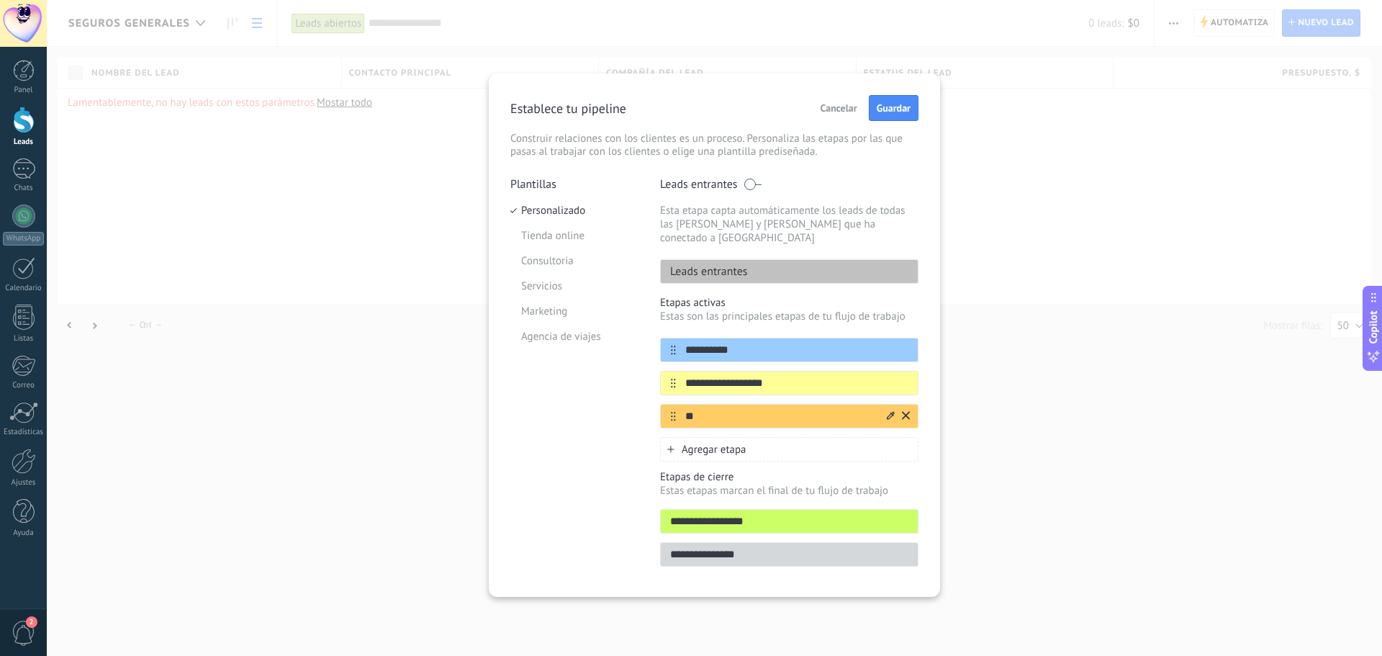
type input "*"
type input "**********"
click at [897, 110] on span "Guardar" at bounding box center [894, 108] width 34 height 10
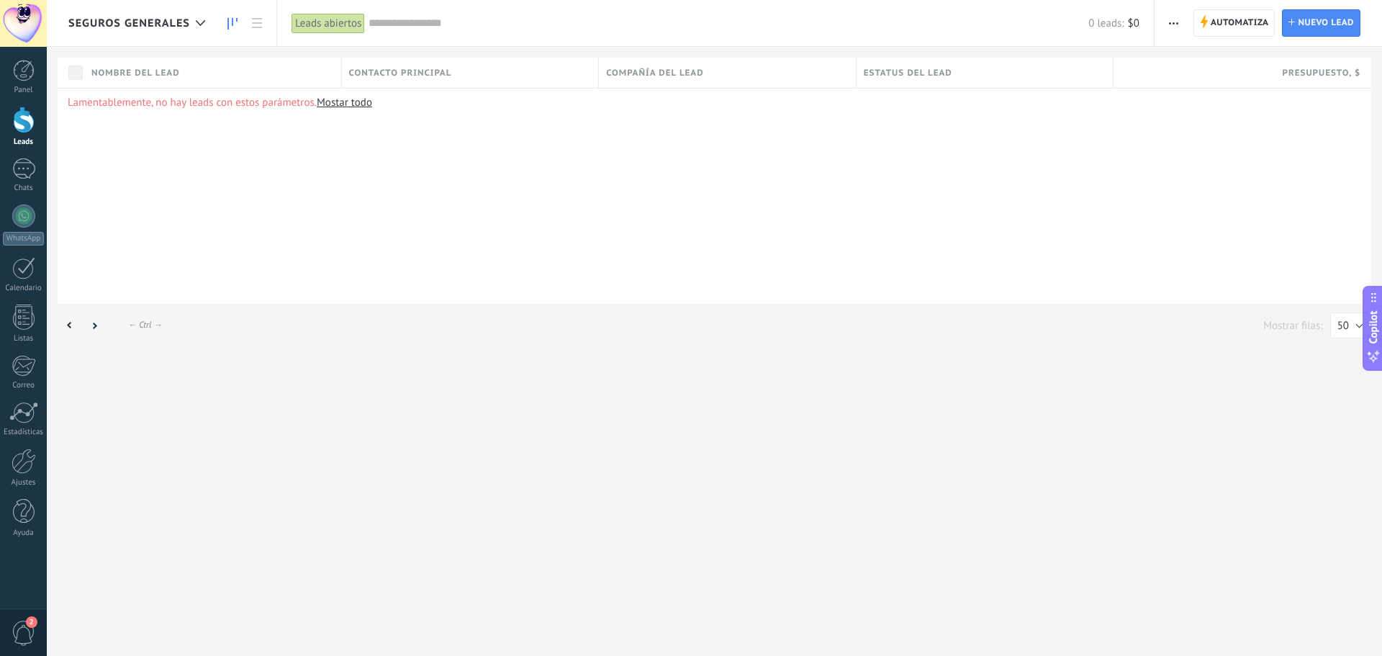
click at [232, 24] on use at bounding box center [232, 24] width 10 height 12
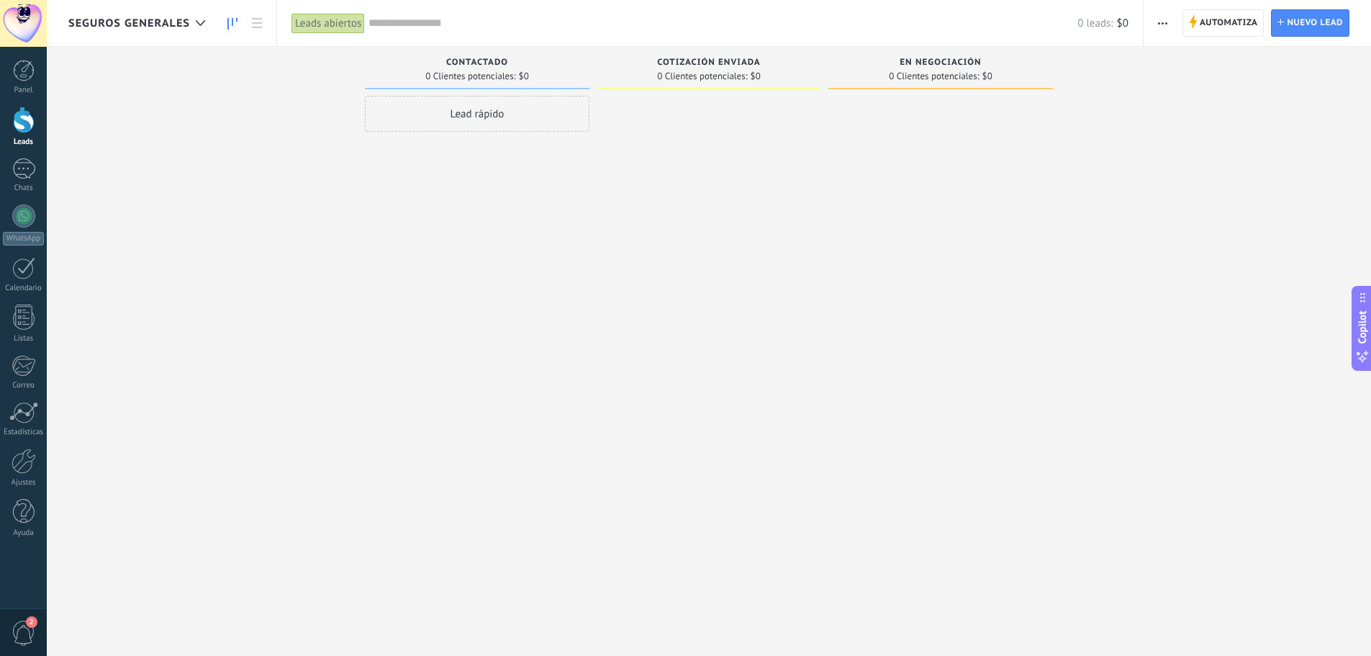
click at [1167, 19] on span "button" at bounding box center [1162, 22] width 9 height 27
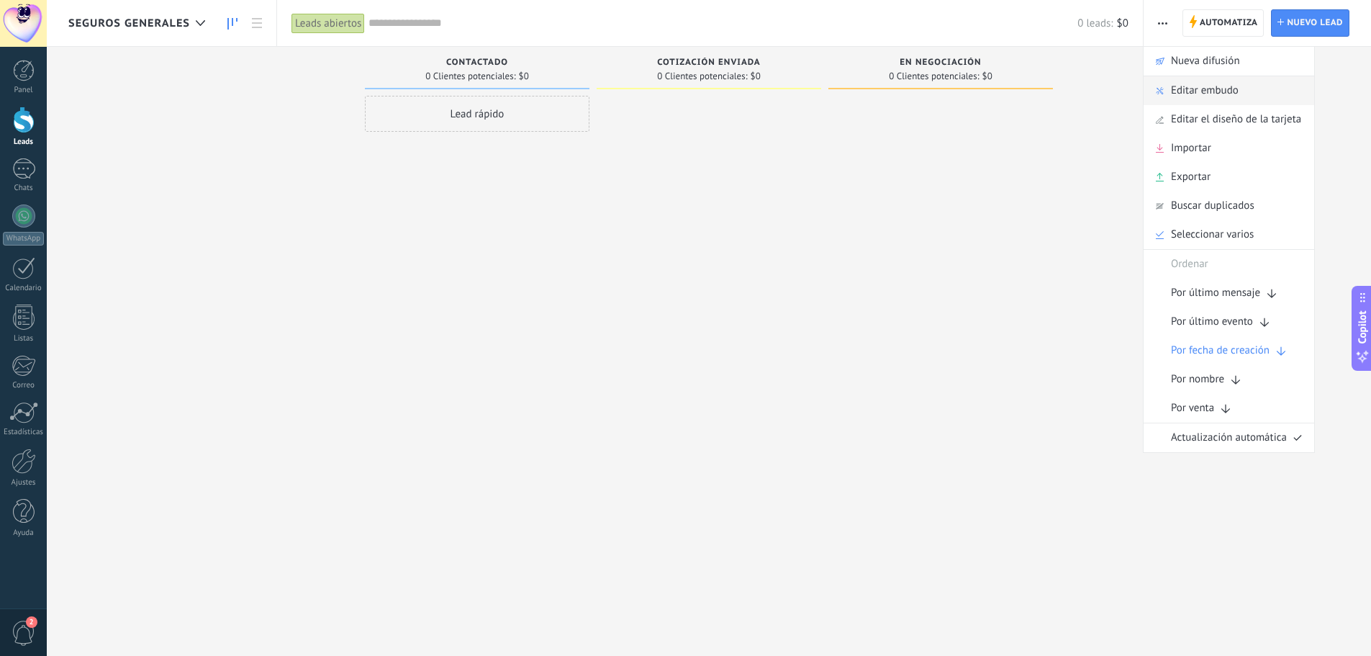
click at [1193, 90] on span "Editar embudo" at bounding box center [1205, 90] width 68 height 29
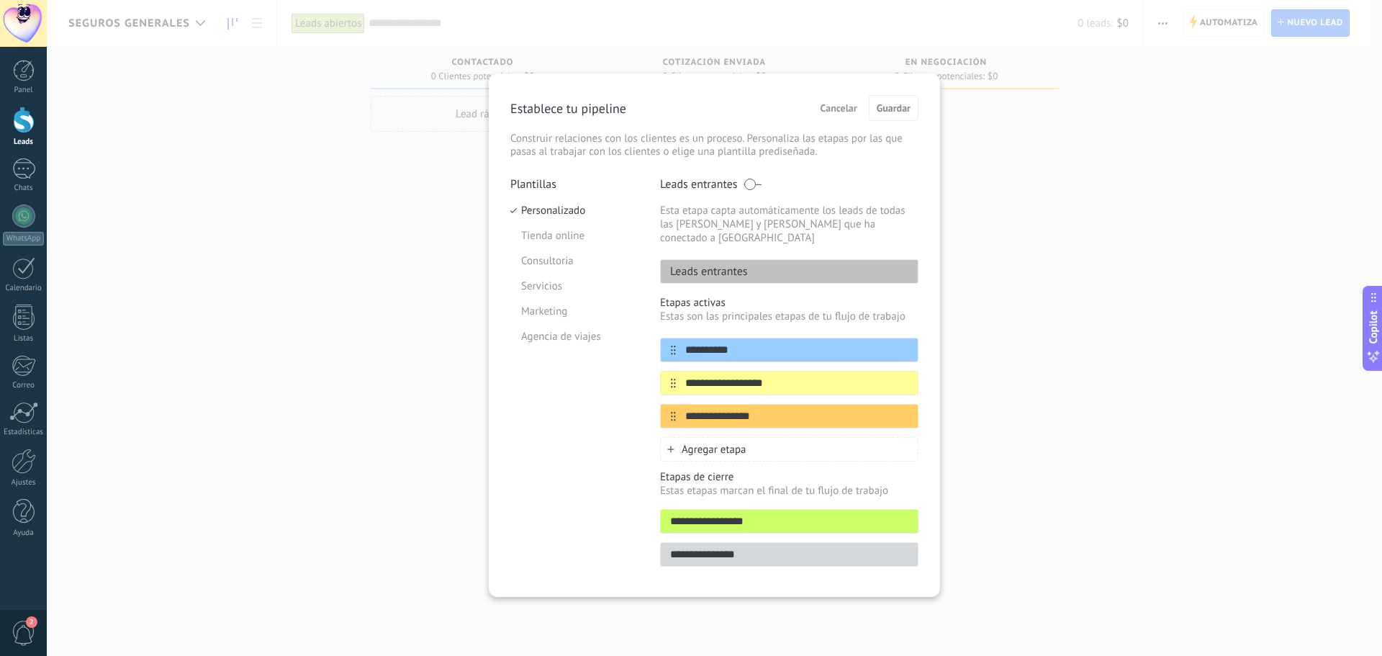
click at [719, 443] on span "Agregar etapa" at bounding box center [714, 450] width 65 height 14
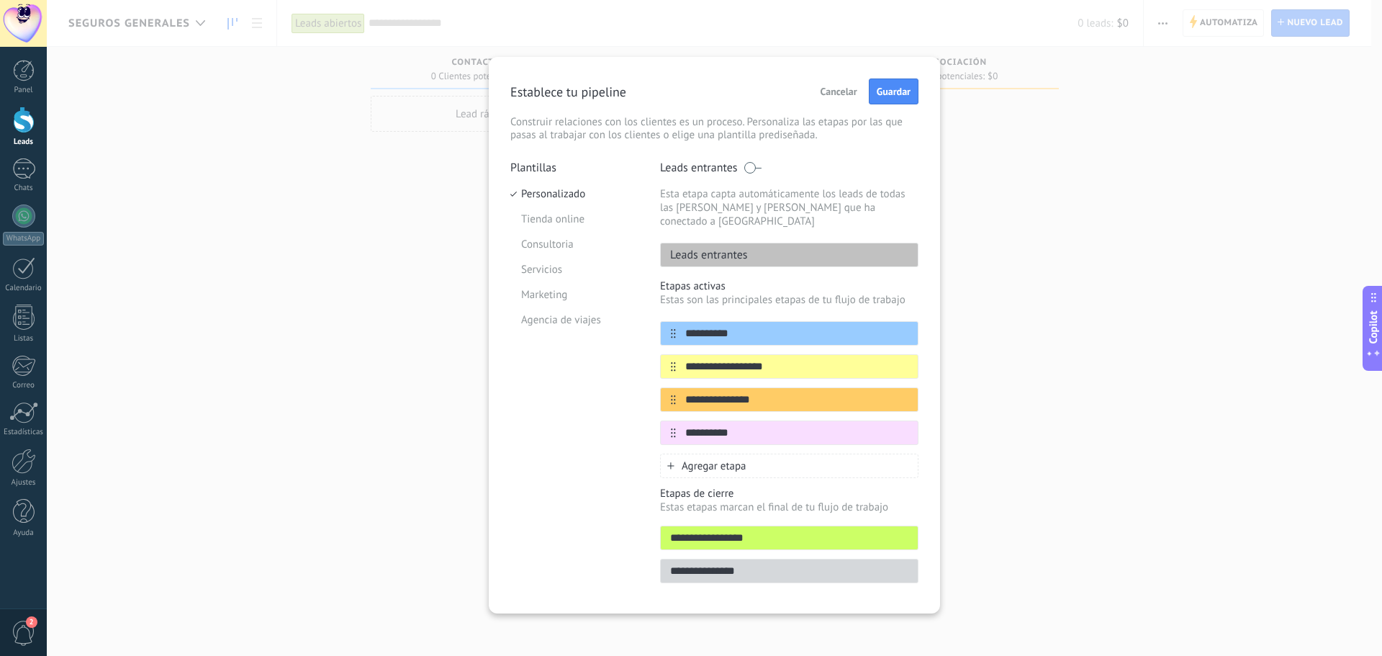
type input "**********"
click at [937, 446] on div "**********" at bounding box center [714, 335] width 451 height 556
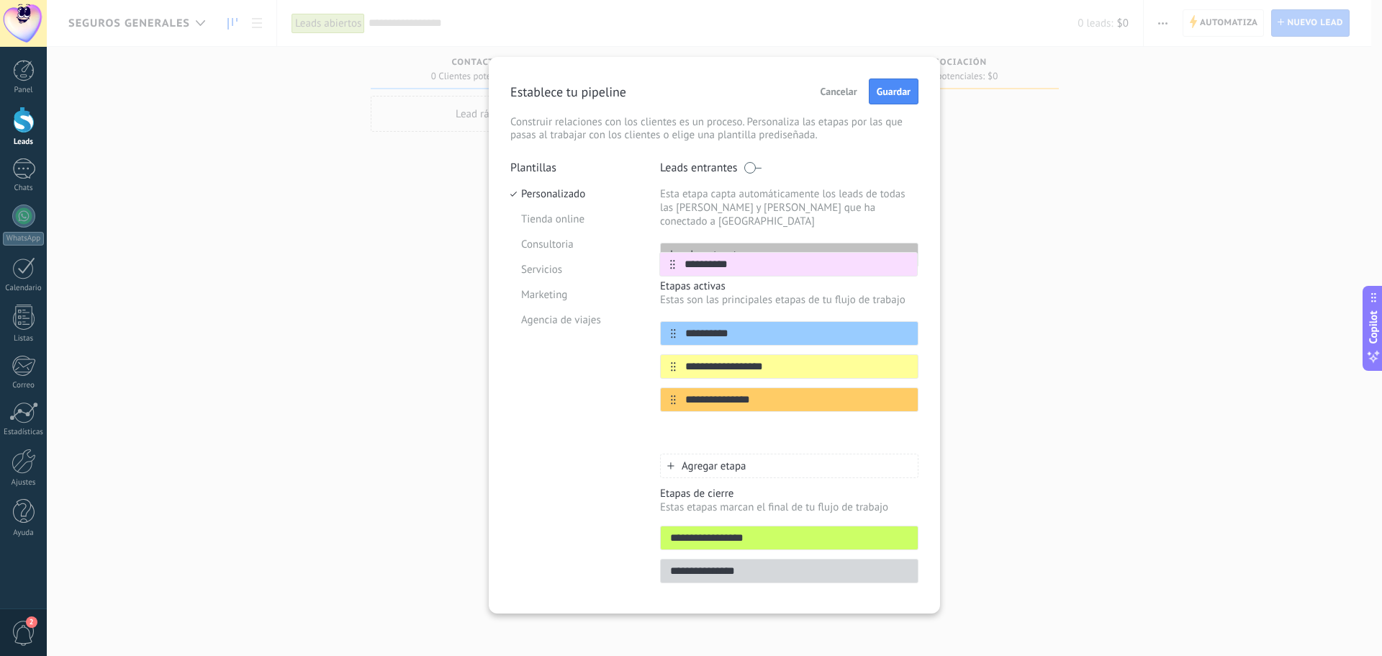
drag, startPoint x: 671, startPoint y: 419, endPoint x: 670, endPoint y: 252, distance: 167.0
click at [670, 252] on div "**********" at bounding box center [789, 375] width 258 height 431
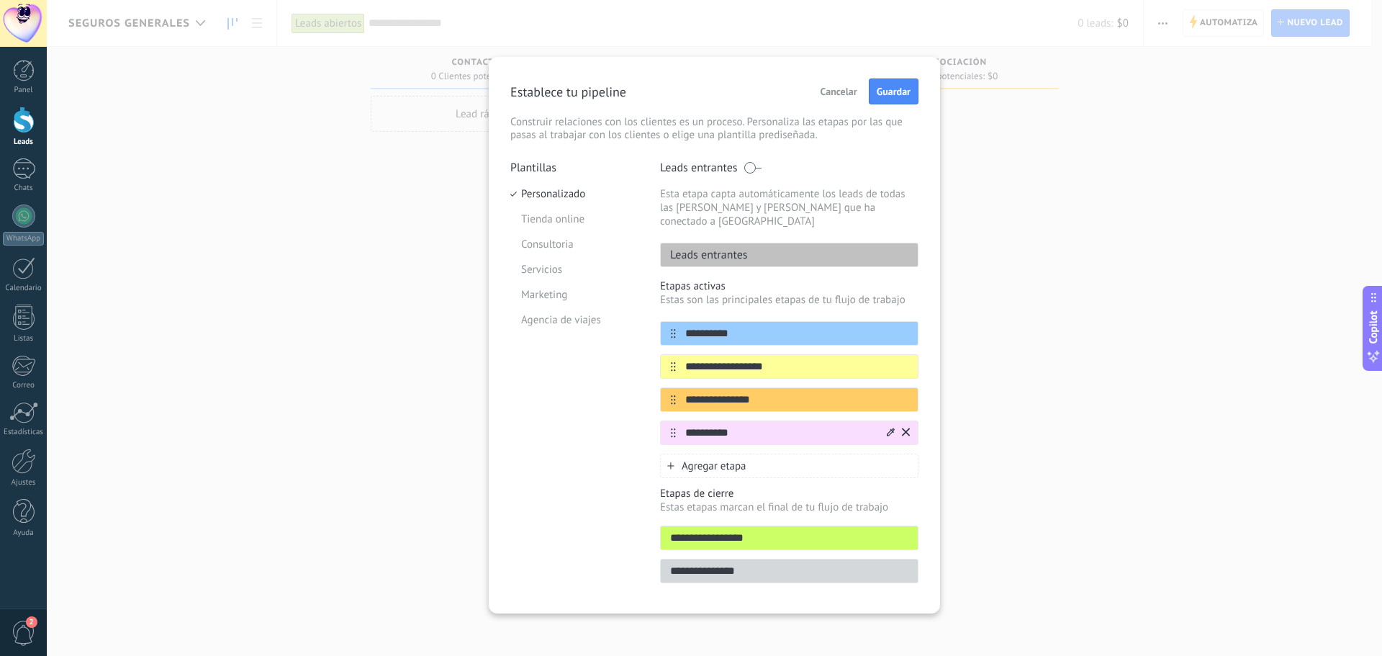
click at [907, 428] on icon at bounding box center [906, 432] width 8 height 8
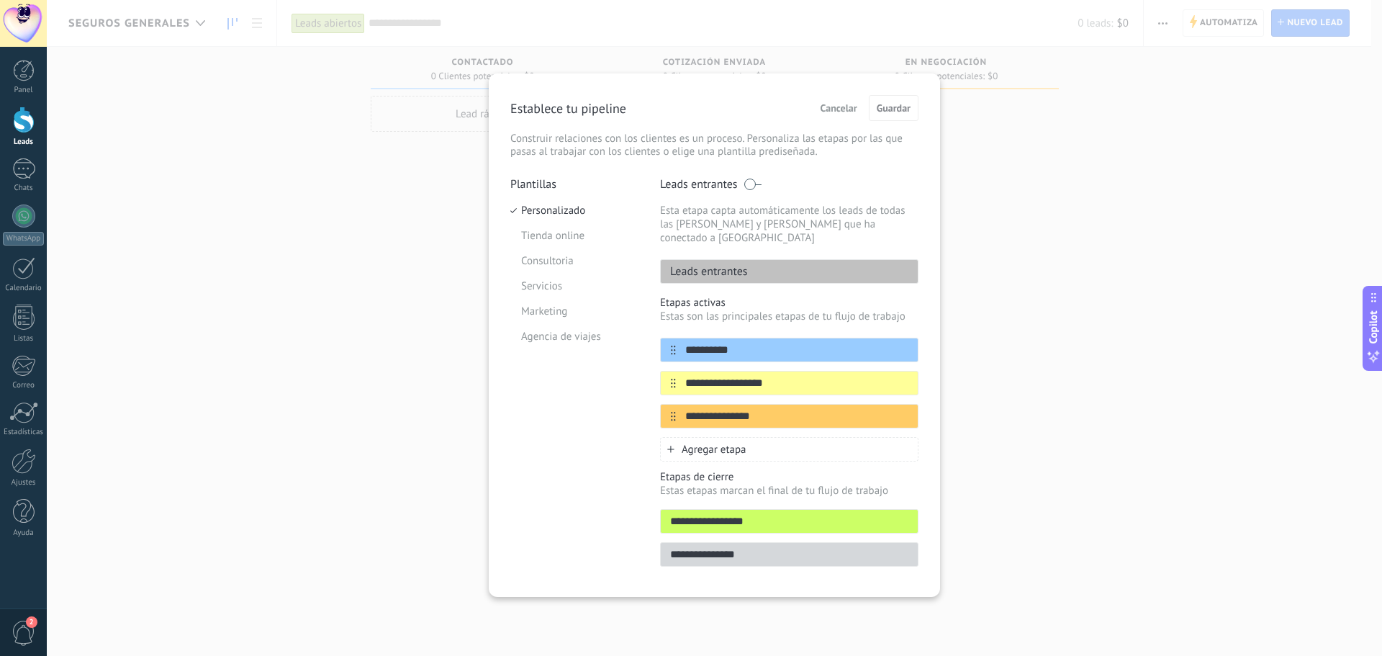
click at [787, 231] on div "Leads entrantes Esta etapa capta automáticamente los leads de todas las fuentes…" at bounding box center [789, 230] width 258 height 107
click at [749, 182] on span at bounding box center [752, 184] width 18 height 12
click at [743, 264] on p "Leads entrantes" at bounding box center [704, 271] width 87 height 14
click at [700, 264] on p "Leads entrantes" at bounding box center [704, 271] width 87 height 14
click at [710, 514] on input "**********" at bounding box center [789, 521] width 257 height 15
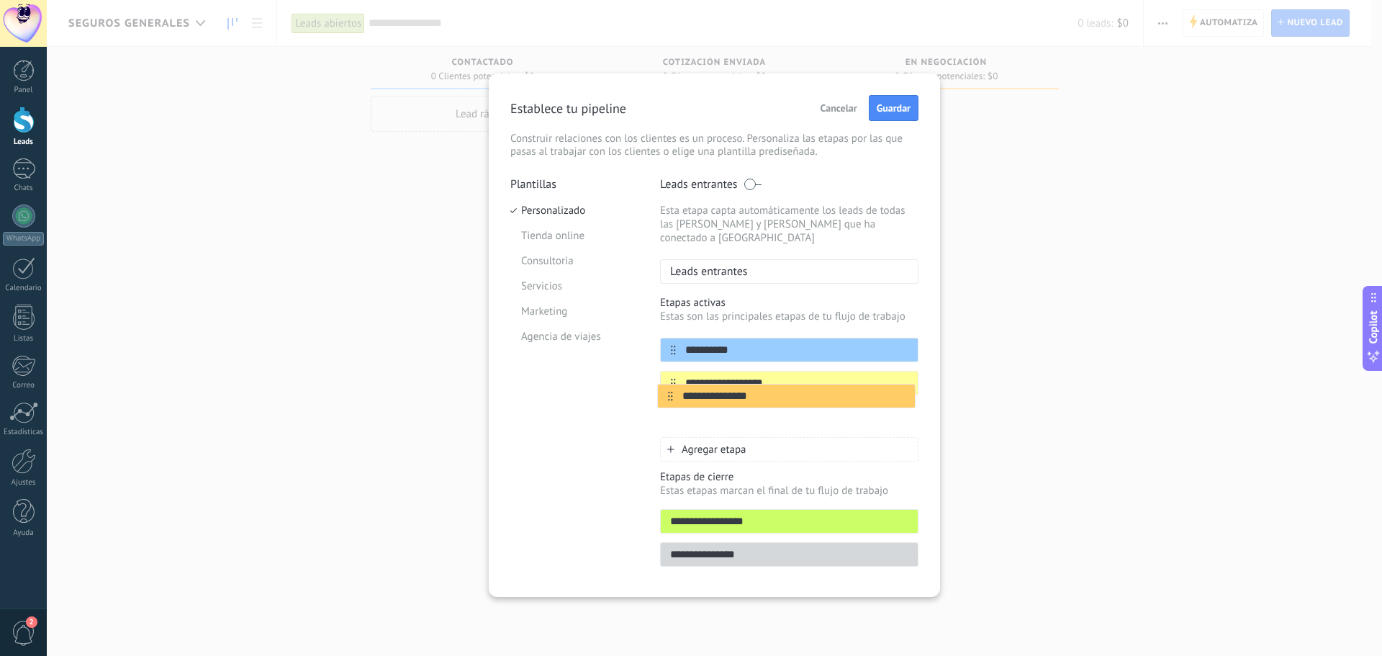
drag, startPoint x: 674, startPoint y: 407, endPoint x: 673, endPoint y: 394, distance: 12.3
click at [673, 394] on div "**********" at bounding box center [789, 383] width 258 height 91
click at [754, 181] on span at bounding box center [752, 184] width 18 height 12
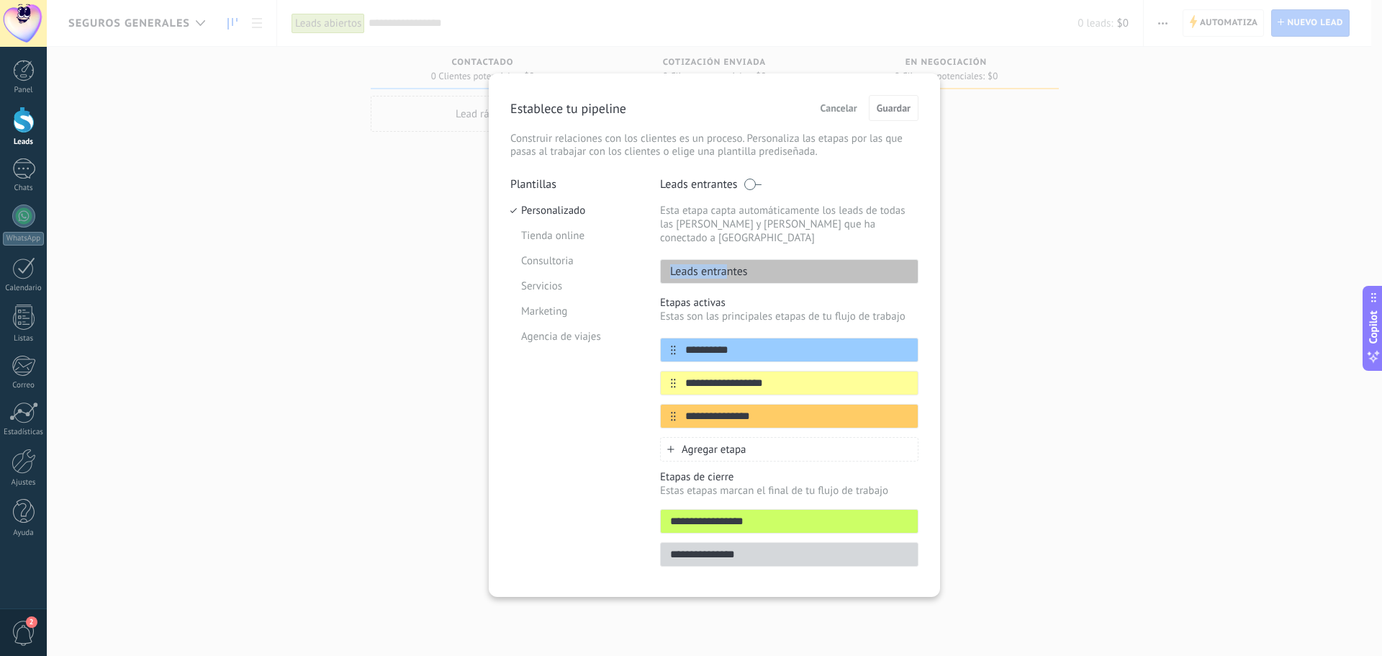
drag, startPoint x: 727, startPoint y: 258, endPoint x: 664, endPoint y: 247, distance: 63.5
click at [664, 259] on div "Leads entrantes" at bounding box center [789, 271] width 258 height 24
click at [785, 217] on p "Esta etapa capta automáticamente los leads de todas las [PERSON_NAME] y [PERSON…" at bounding box center [789, 224] width 258 height 41
click at [747, 186] on span at bounding box center [752, 184] width 18 height 12
click at [762, 262] on div "Leads entrantes" at bounding box center [789, 271] width 258 height 24
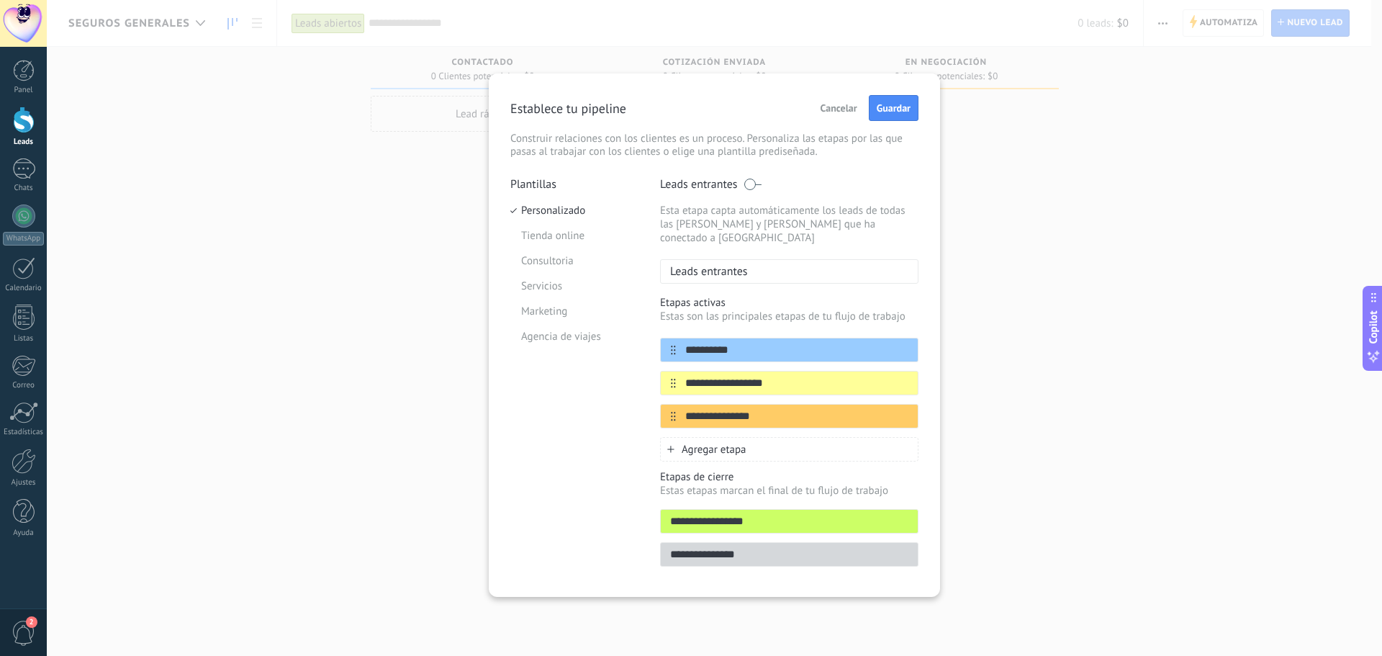
click at [751, 261] on div "Leads entrantes" at bounding box center [789, 271] width 258 height 24
click at [725, 264] on p "Leads entrantes" at bounding box center [704, 271] width 87 height 14
drag, startPoint x: 713, startPoint y: 262, endPoint x: 662, endPoint y: 263, distance: 51.1
click at [662, 264] on p "Leads entrantes" at bounding box center [704, 271] width 87 height 14
click at [757, 259] on div "Leads entrantes" at bounding box center [789, 271] width 258 height 24
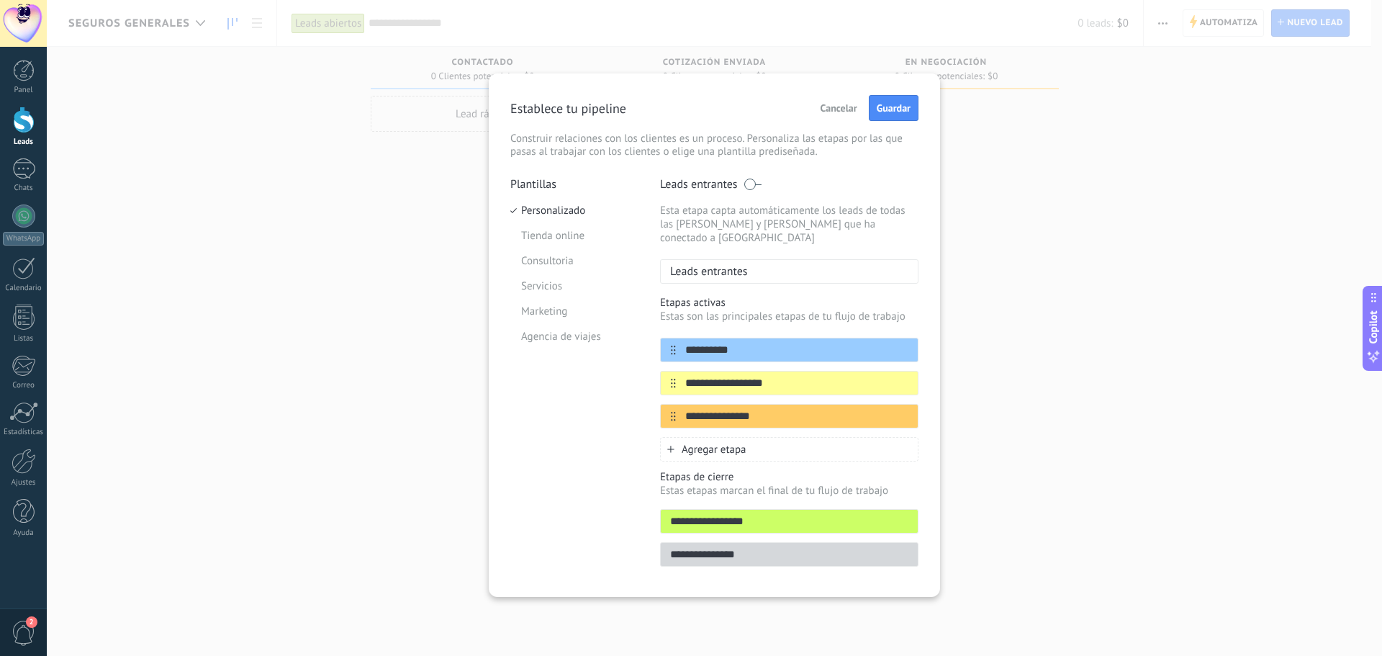
click at [758, 186] on span at bounding box center [752, 184] width 18 height 12
click at [841, 183] on div "Leads entrantes" at bounding box center [789, 184] width 258 height 14
click at [751, 181] on span at bounding box center [752, 184] width 18 height 12
click at [895, 112] on span "Guardar" at bounding box center [894, 108] width 34 height 10
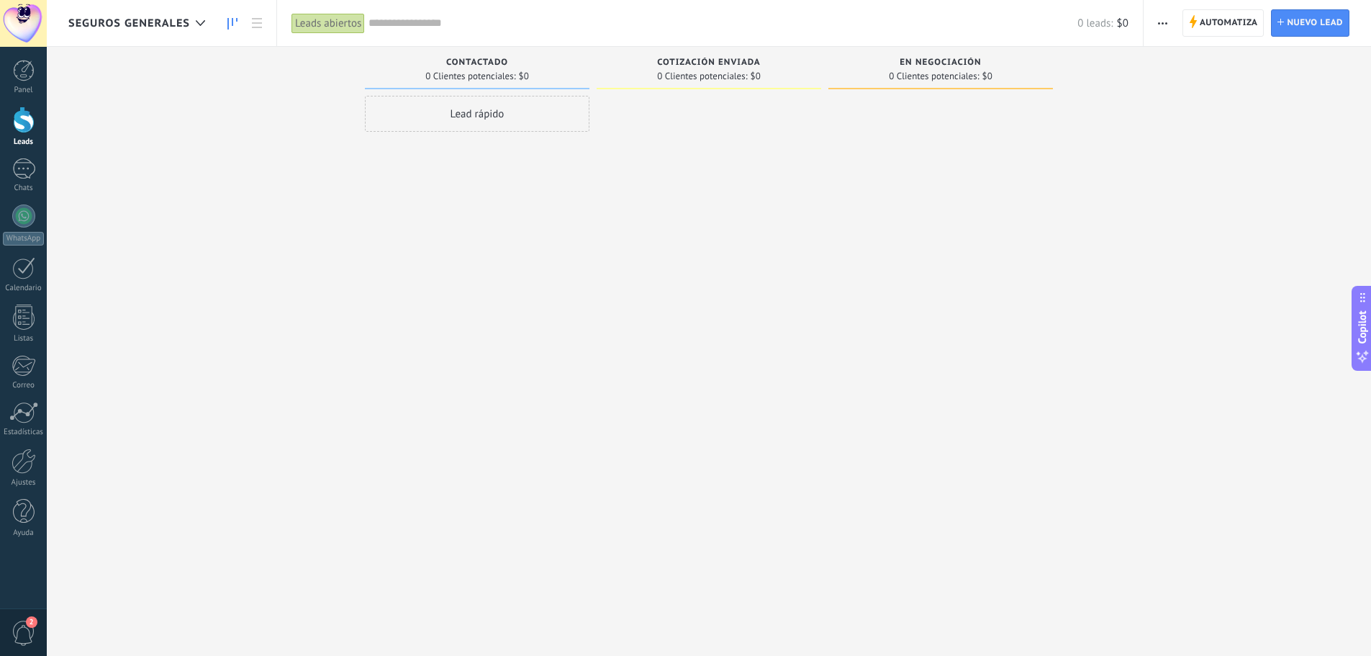
click at [1162, 22] on use "button" at bounding box center [1162, 23] width 9 height 2
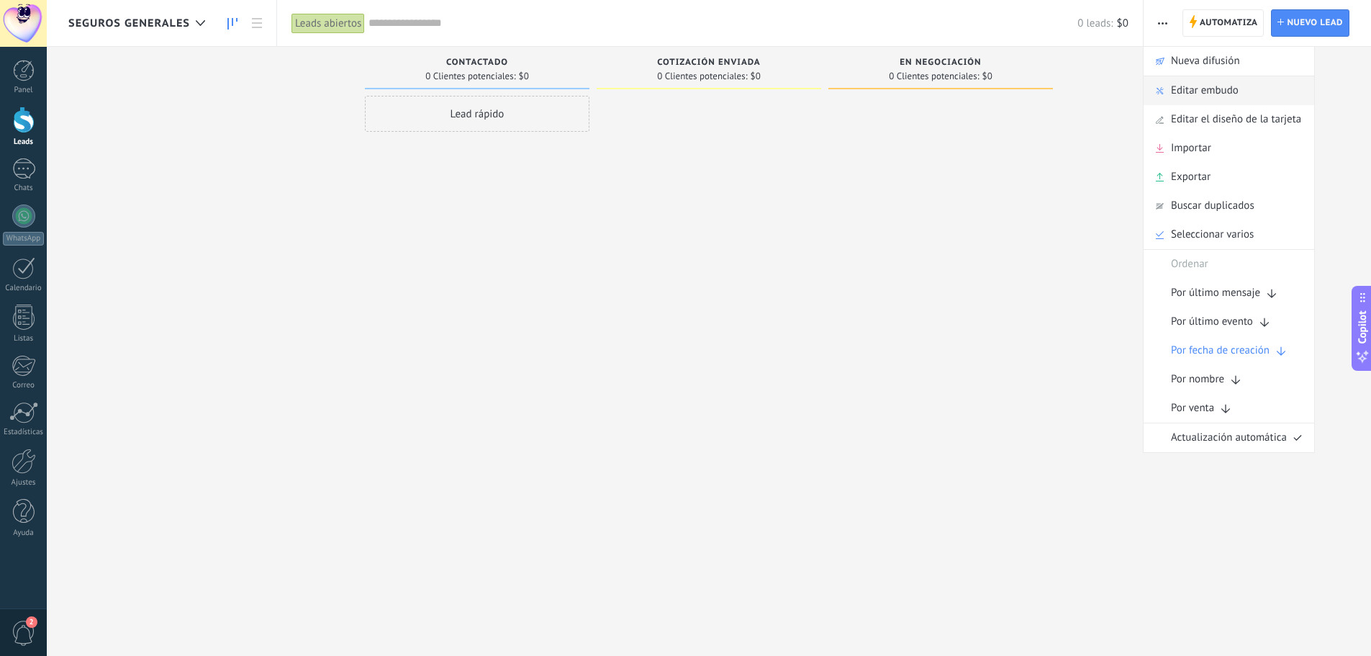
click at [1183, 92] on span "Editar embudo" at bounding box center [1205, 90] width 68 height 29
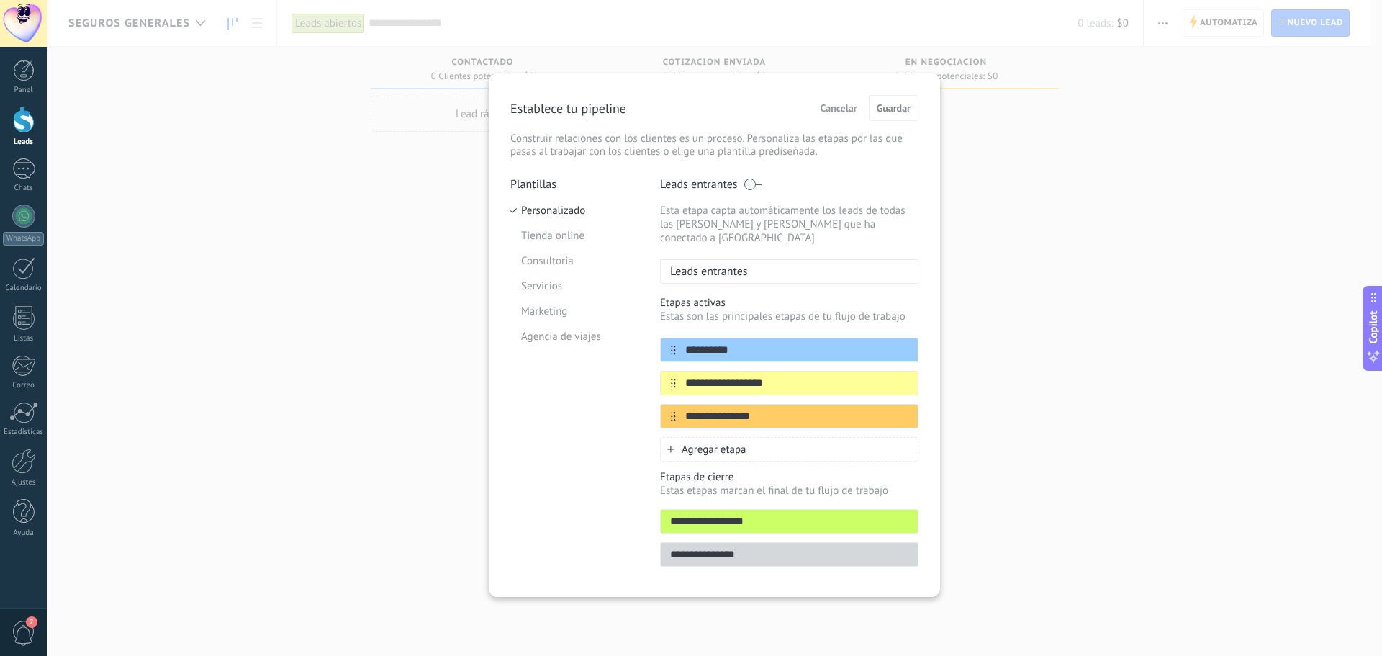
click at [759, 184] on span at bounding box center [752, 184] width 18 height 12
click at [887, 107] on span "Guardar" at bounding box center [894, 108] width 34 height 10
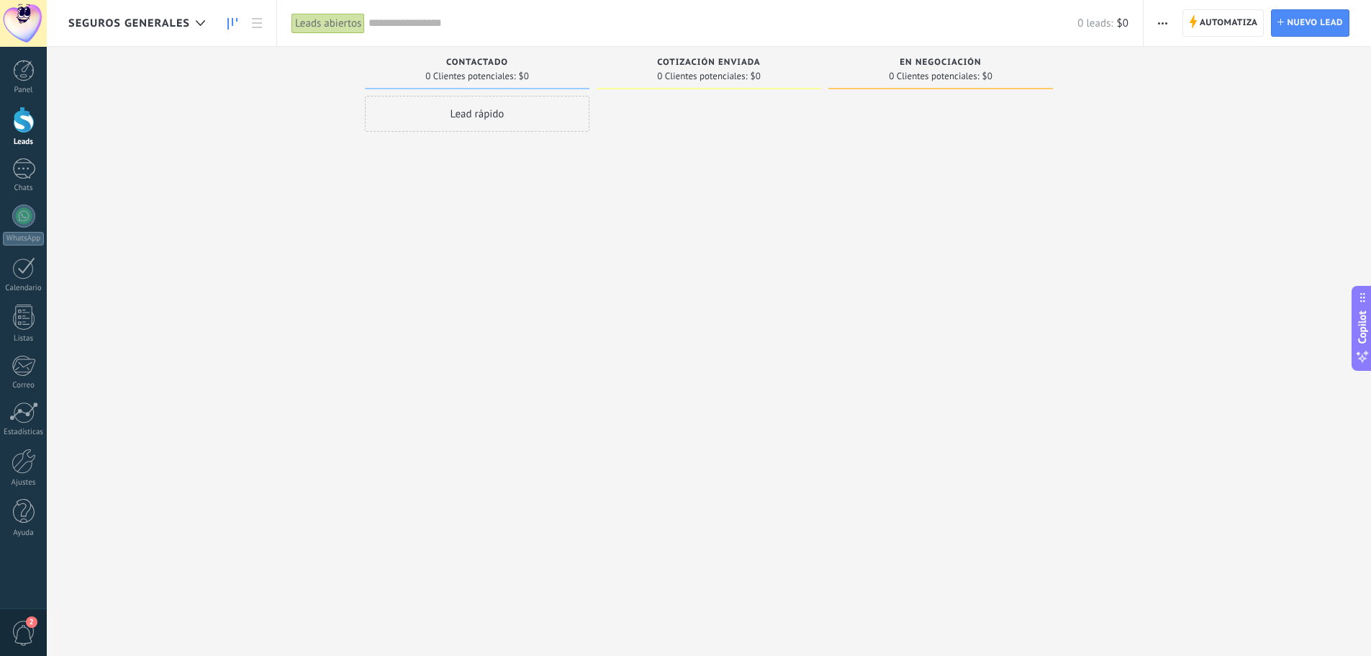
click at [1163, 27] on span "button" at bounding box center [1162, 22] width 9 height 27
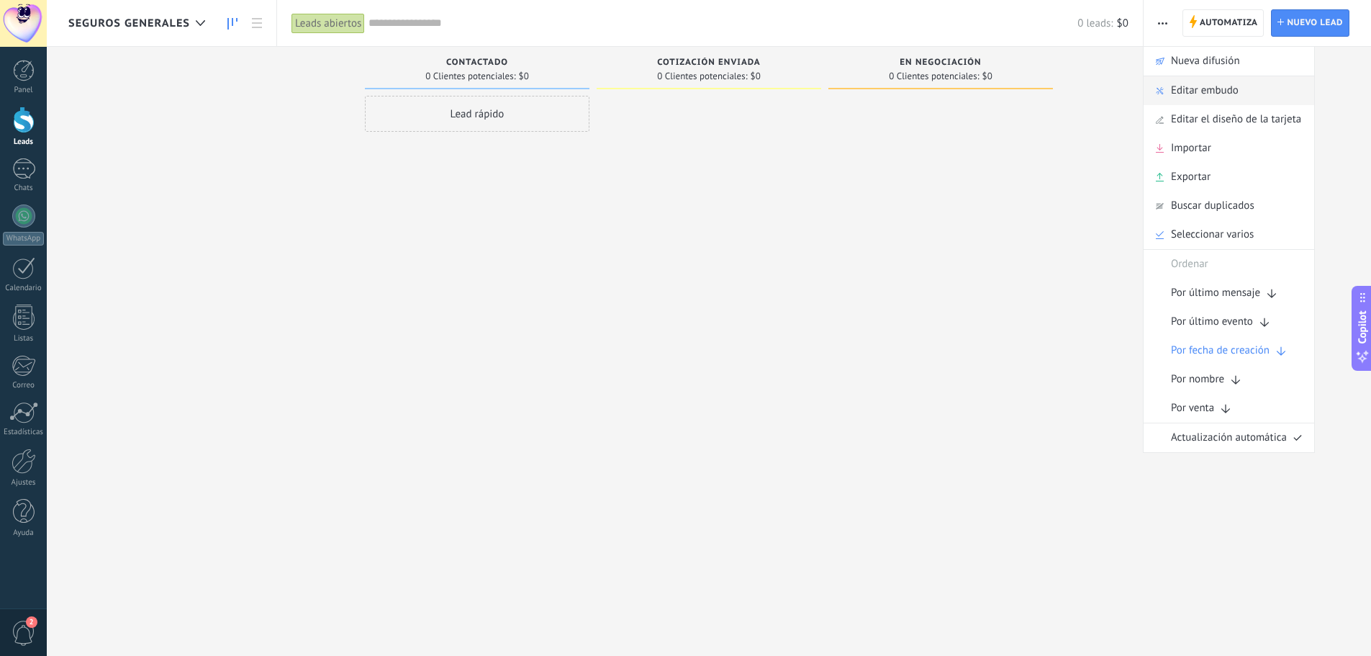
click at [1182, 94] on span "Editar embudo" at bounding box center [1205, 90] width 68 height 29
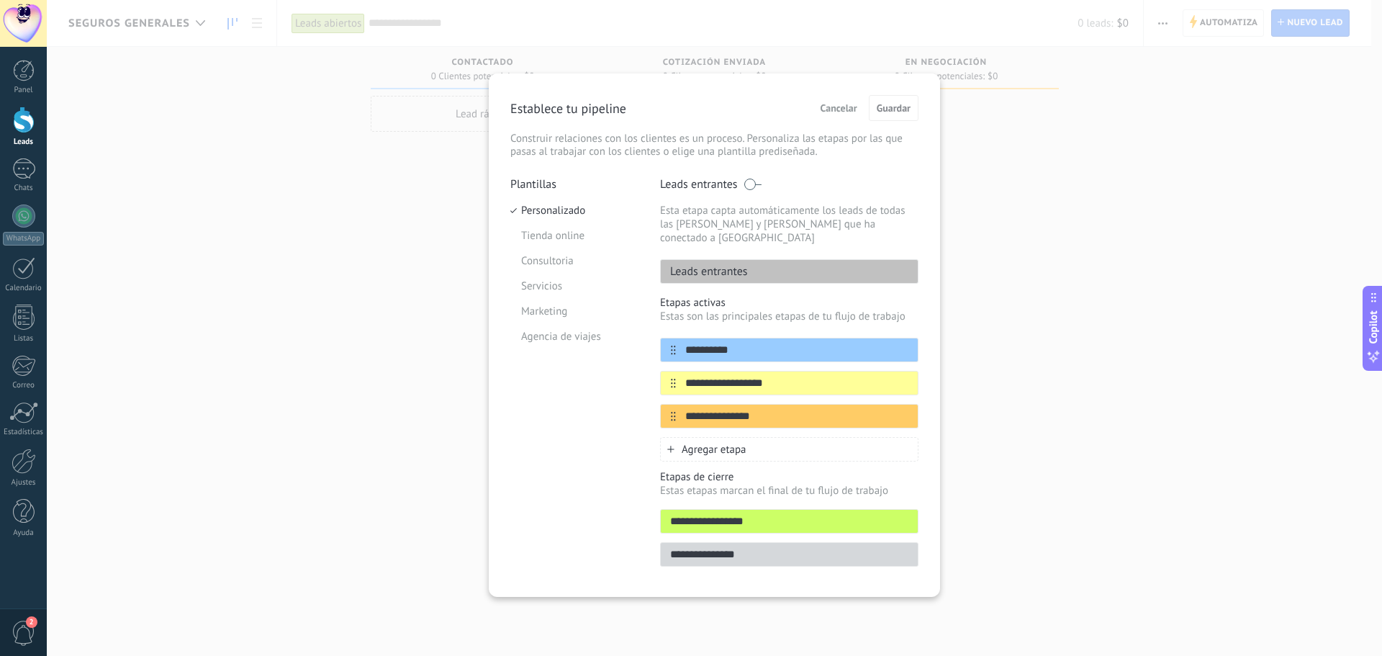
click at [751, 259] on div "Leads entrantes" at bounding box center [789, 271] width 258 height 24
click at [743, 183] on span at bounding box center [752, 184] width 18 height 12
click at [741, 264] on p "Leads entrantes" at bounding box center [704, 271] width 87 height 14
click at [759, 182] on span at bounding box center [752, 184] width 18 height 12
click at [831, 107] on span "Cancelar" at bounding box center [838, 108] width 37 height 10
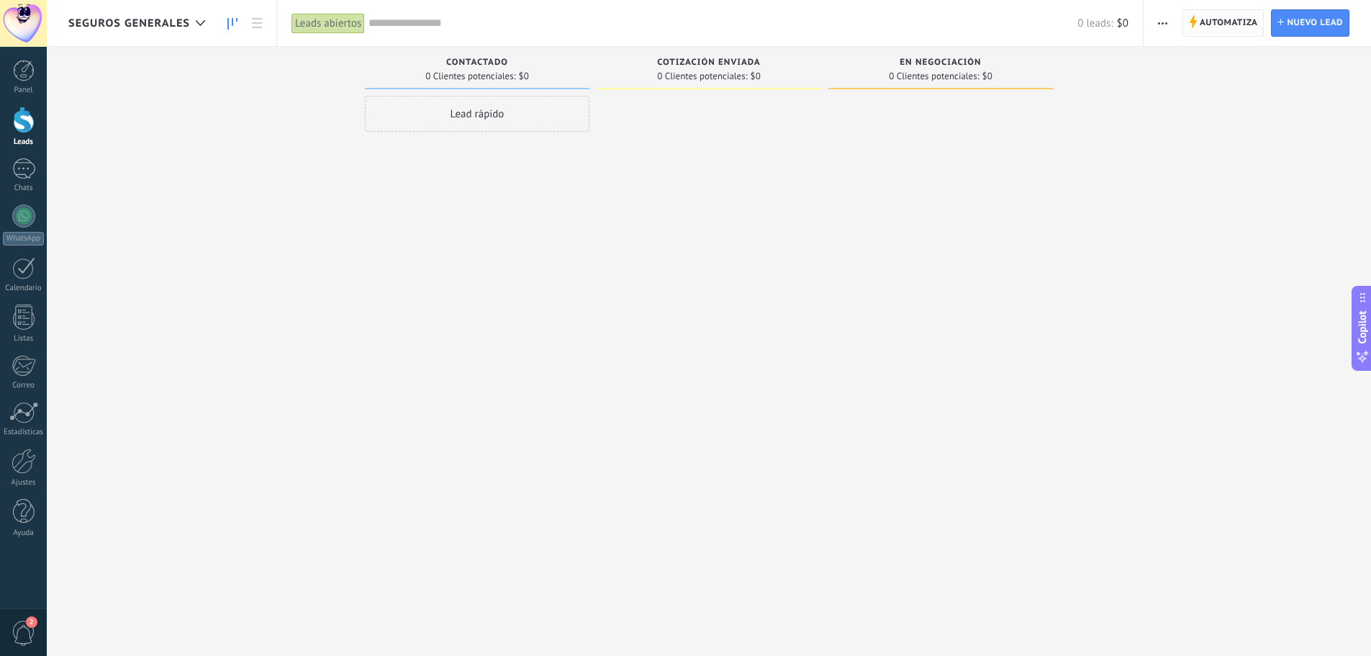
click at [1231, 23] on span "Automatiza" at bounding box center [1229, 23] width 58 height 26
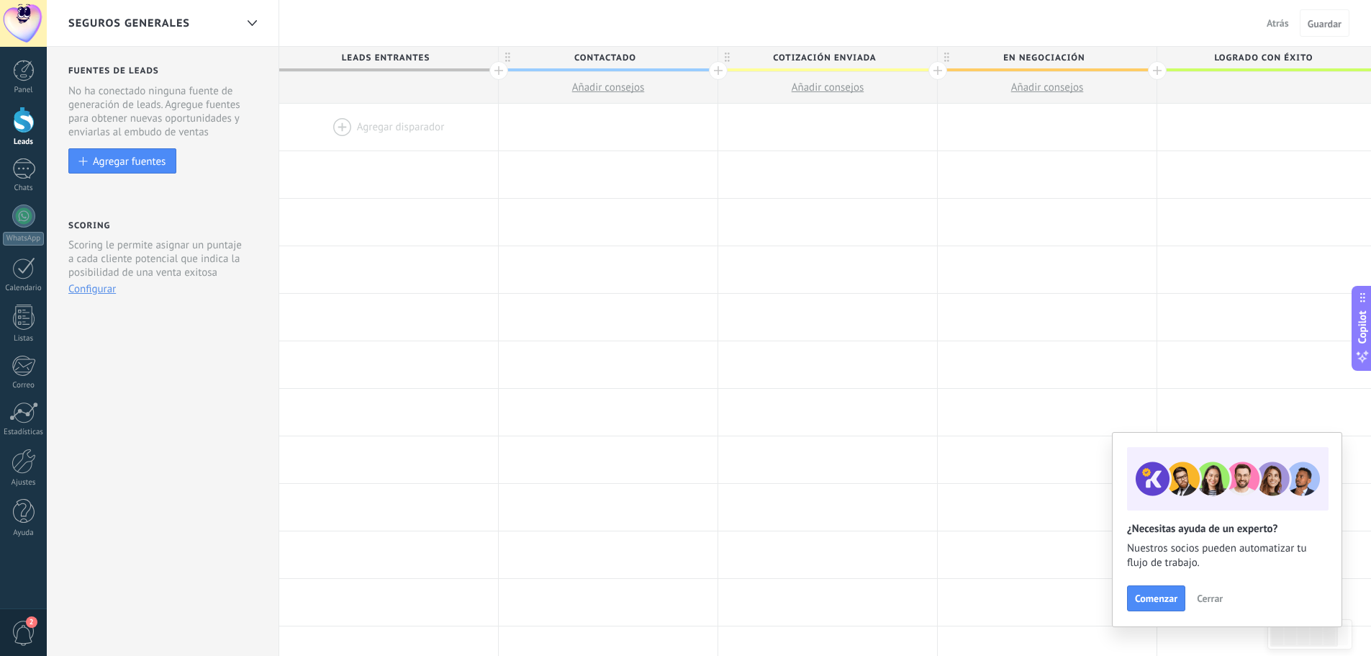
click at [1273, 22] on span "Atrás" at bounding box center [1278, 23] width 22 height 13
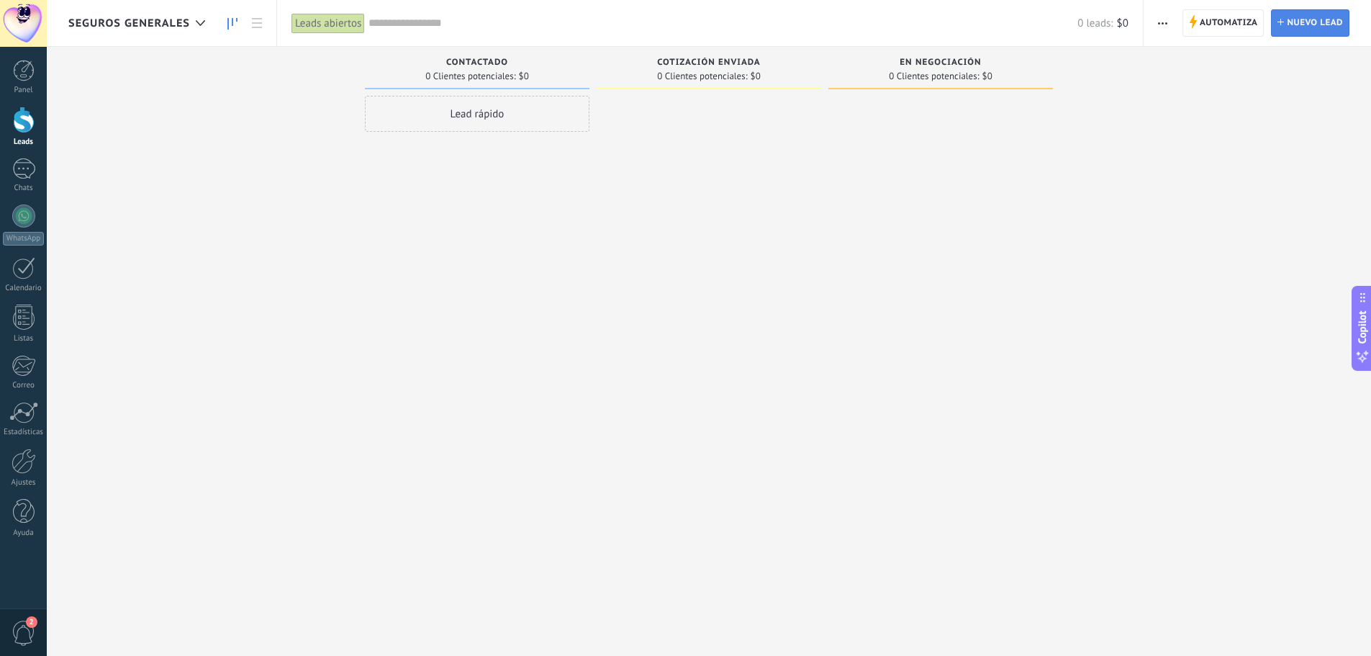
click at [1281, 24] on use at bounding box center [1280, 22] width 6 height 6
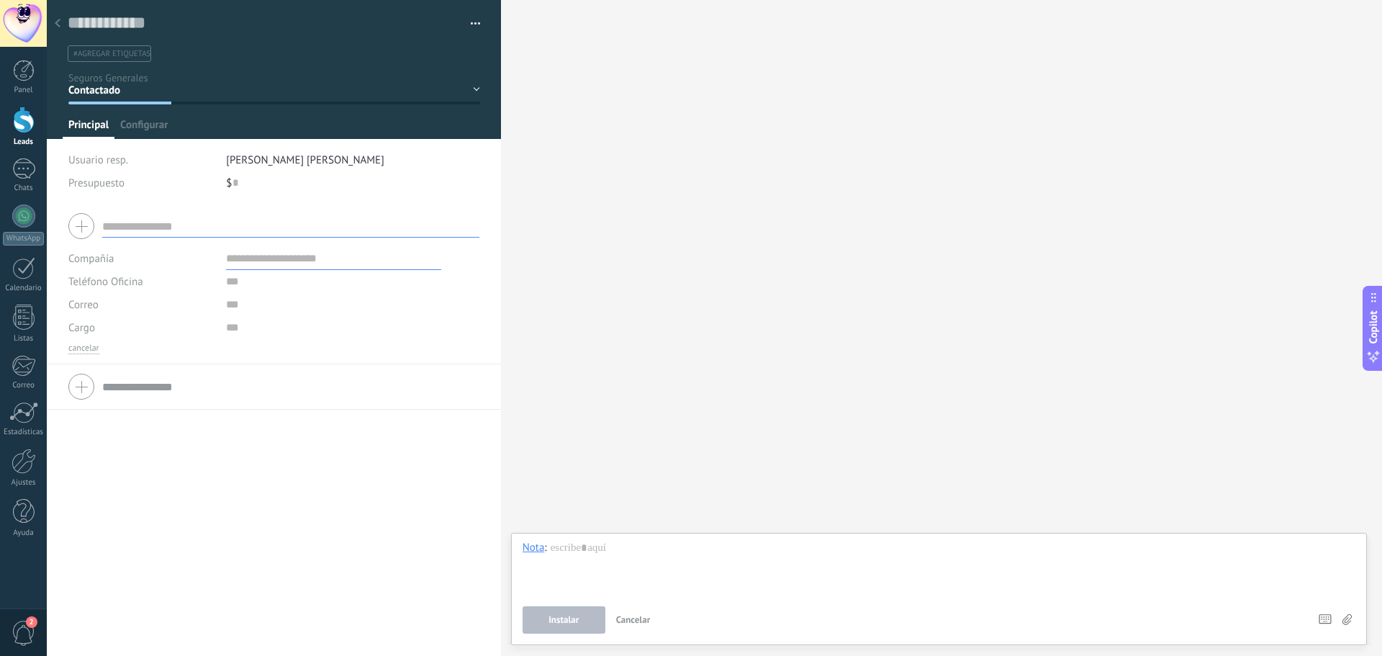
click at [466, 20] on button "button" at bounding box center [470, 24] width 21 height 22
click at [570, 59] on div "Buscar Carga más Participantes: 0 Agregar usuario Bots: 0" at bounding box center [941, 328] width 881 height 656
click at [19, 89] on div "Panel" at bounding box center [24, 90] width 42 height 9
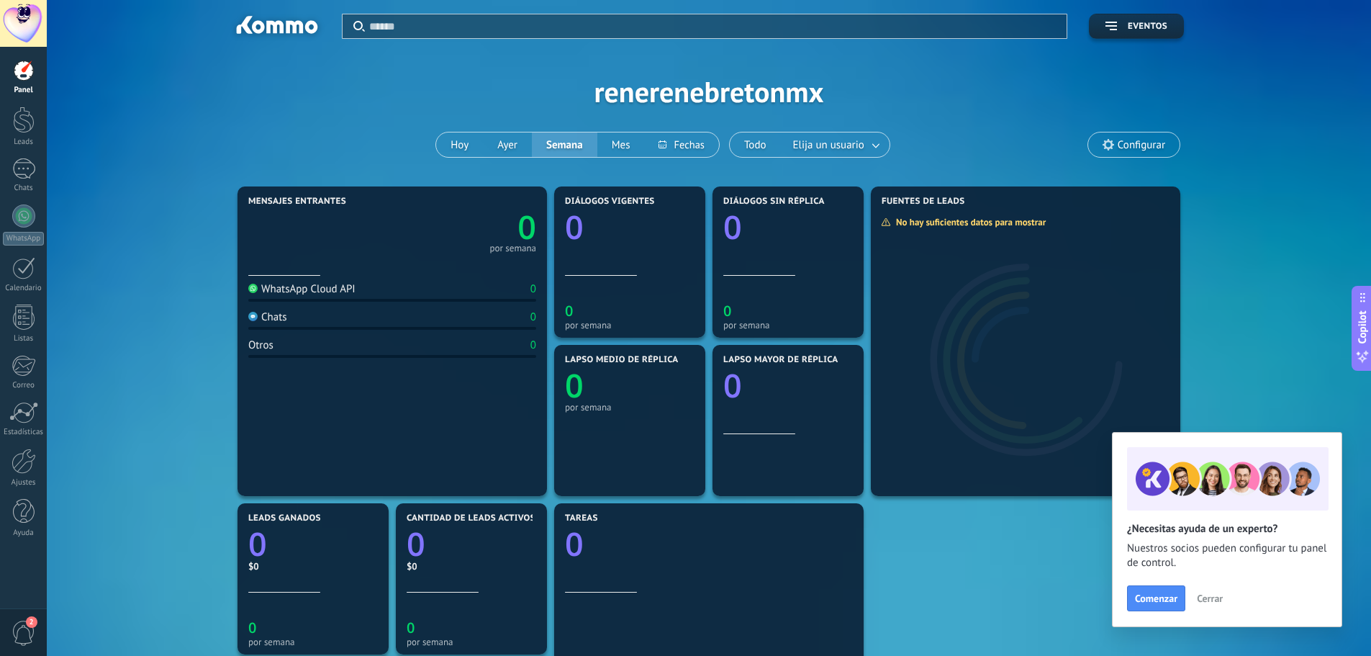
click at [1212, 599] on span "Cerrar" at bounding box center [1210, 598] width 26 height 10
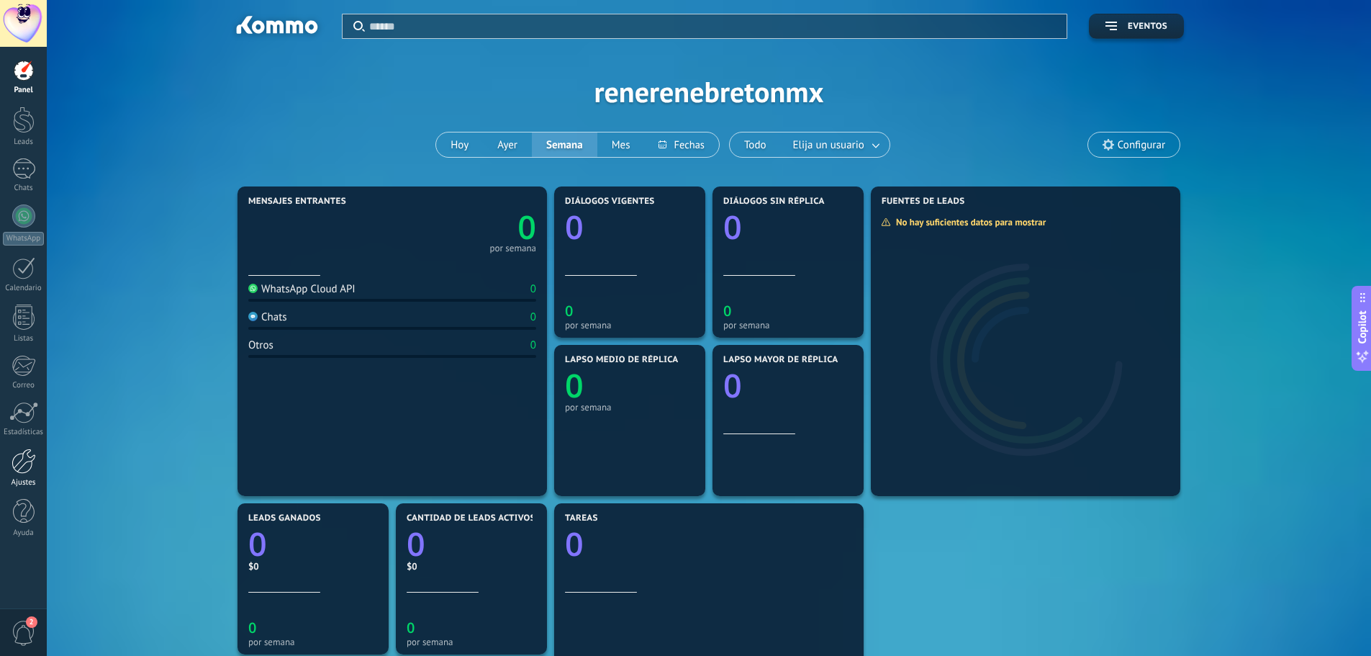
click at [23, 461] on div at bounding box center [24, 460] width 24 height 25
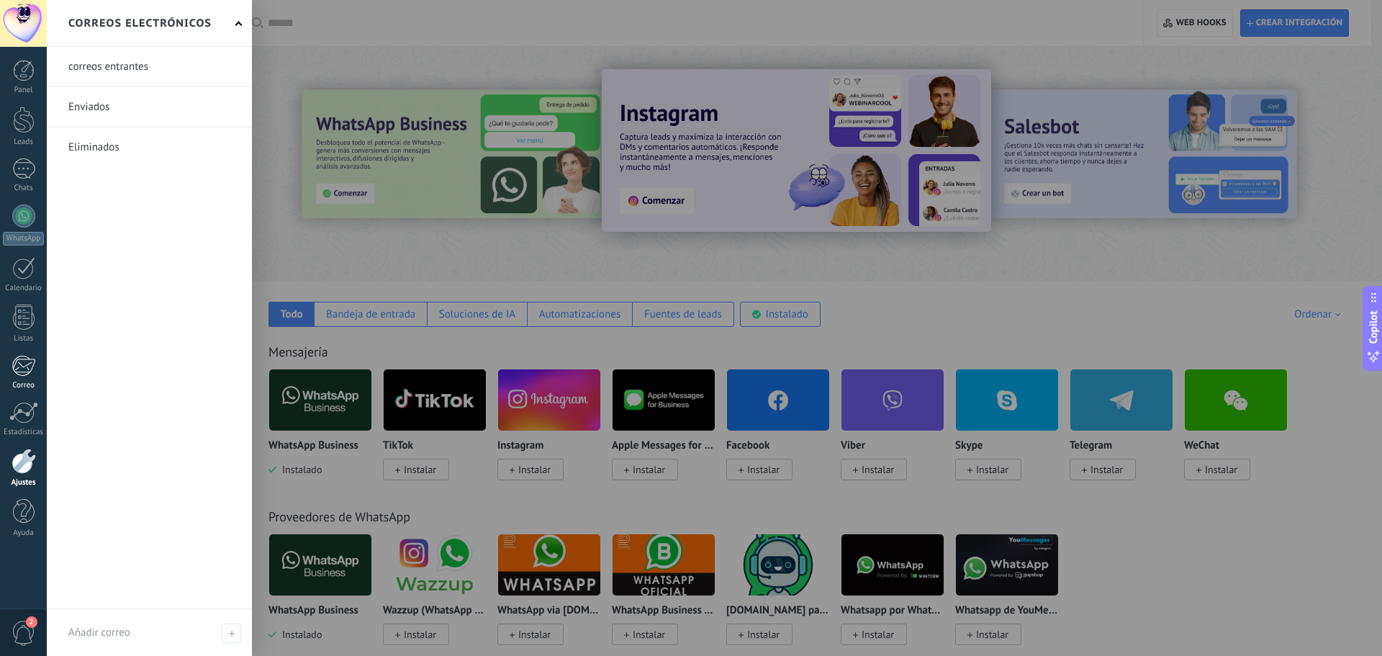
click at [32, 372] on div at bounding box center [24, 366] width 24 height 22
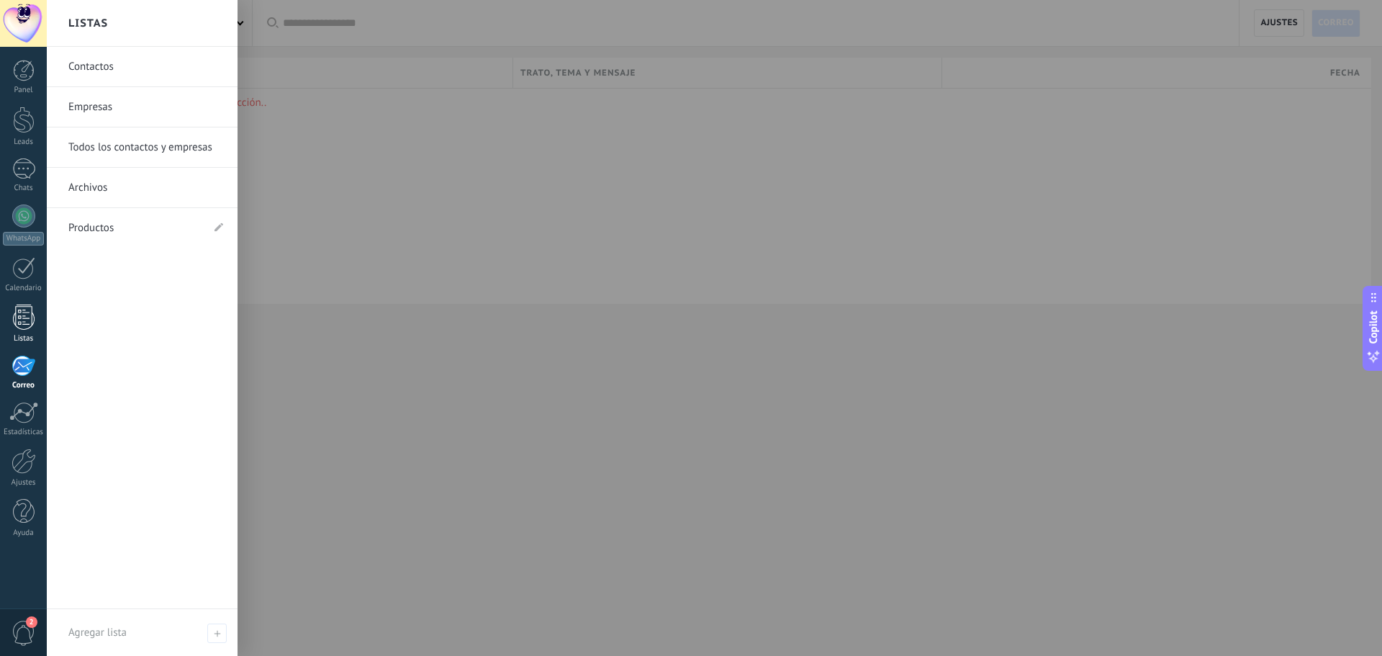
click at [27, 322] on div at bounding box center [24, 316] width 22 height 25
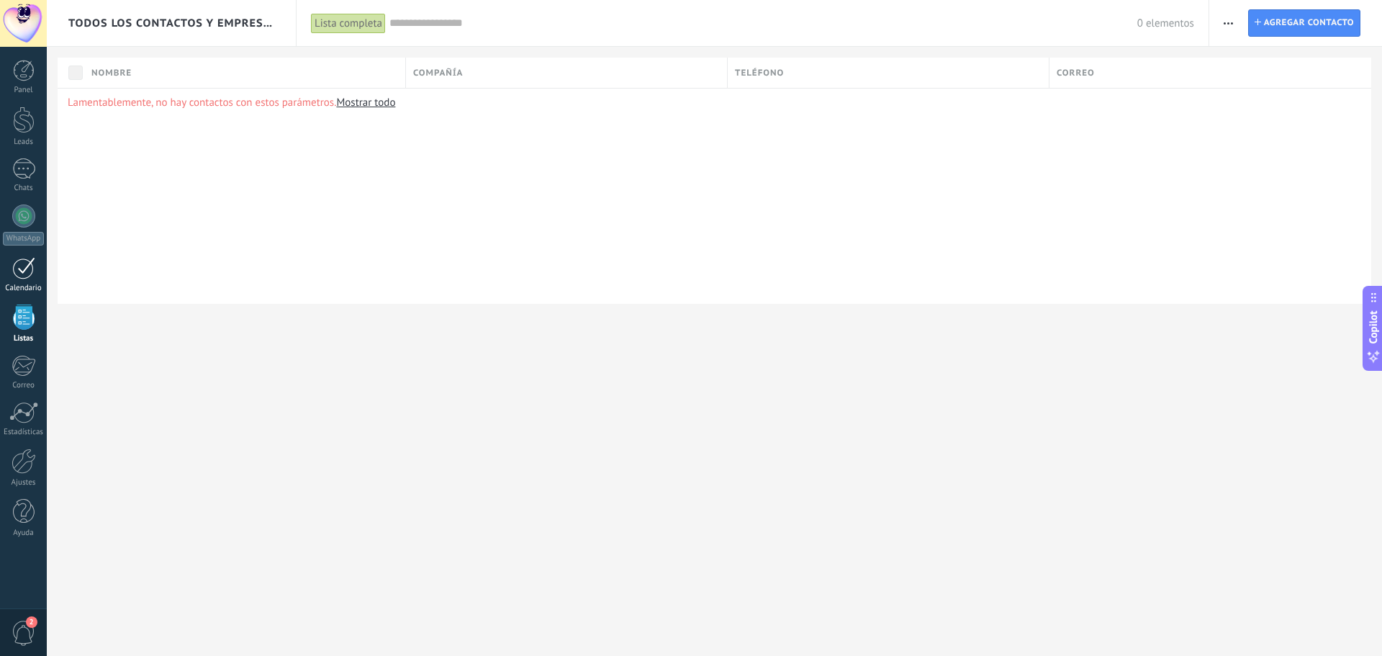
click at [27, 273] on div at bounding box center [23, 268] width 23 height 22
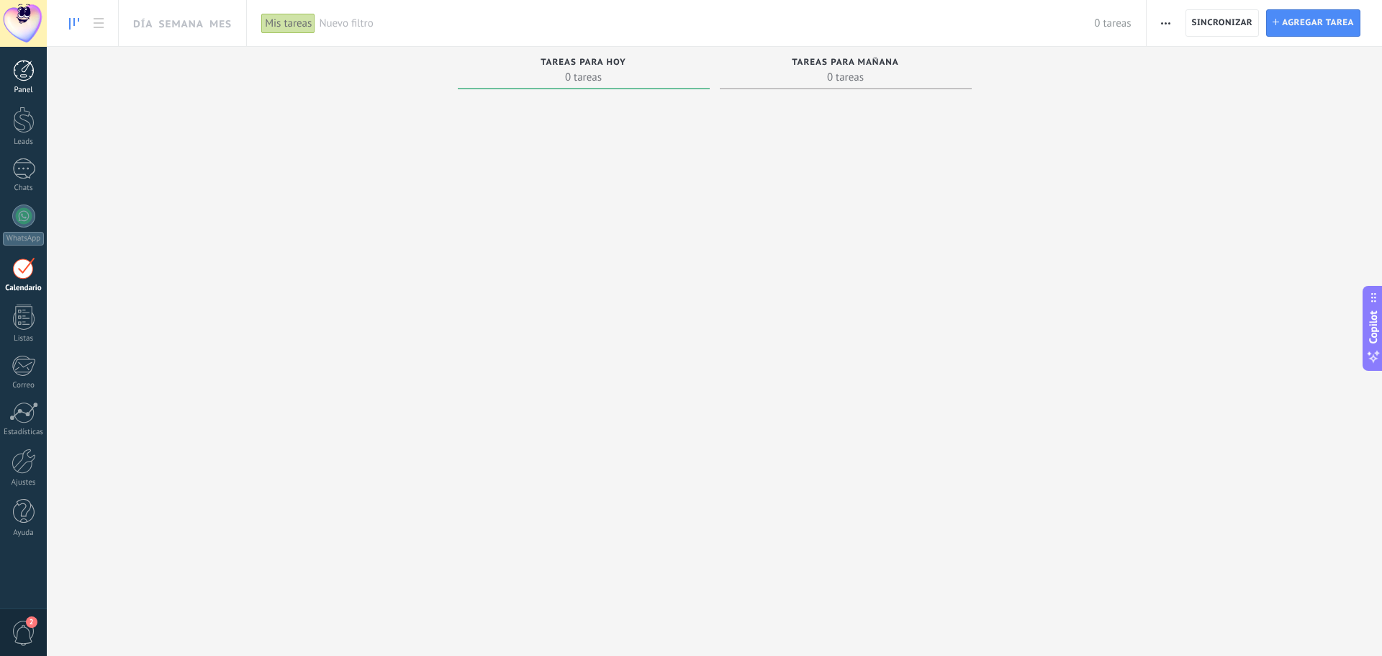
click at [20, 66] on div at bounding box center [24, 71] width 22 height 22
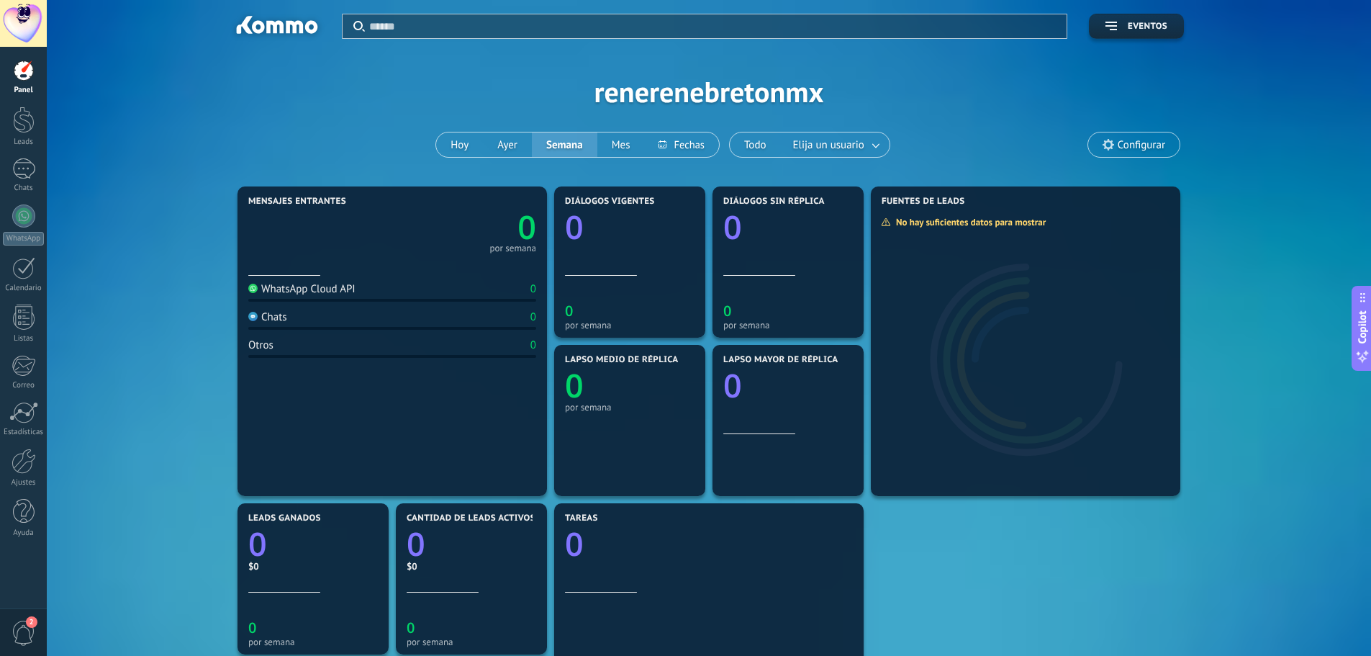
click at [1148, 145] on span "Configurar" at bounding box center [1142, 145] width 48 height 12
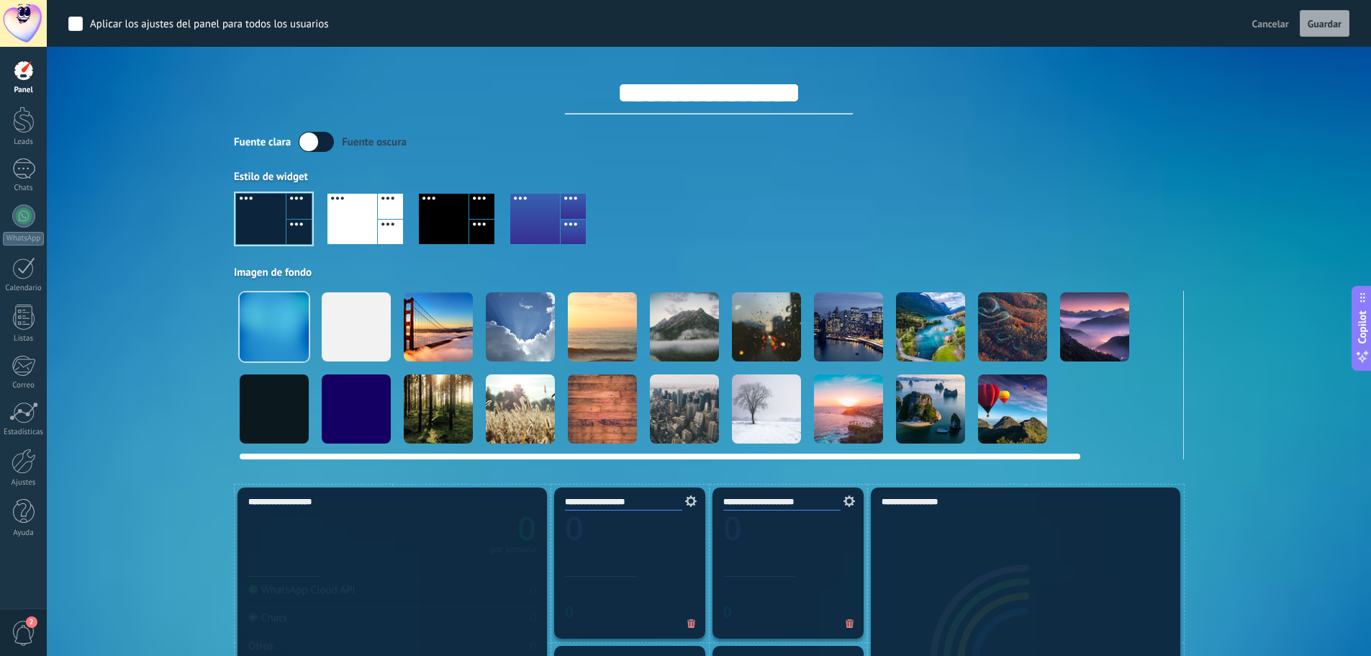
click at [923, 404] on div at bounding box center [930, 408] width 69 height 69
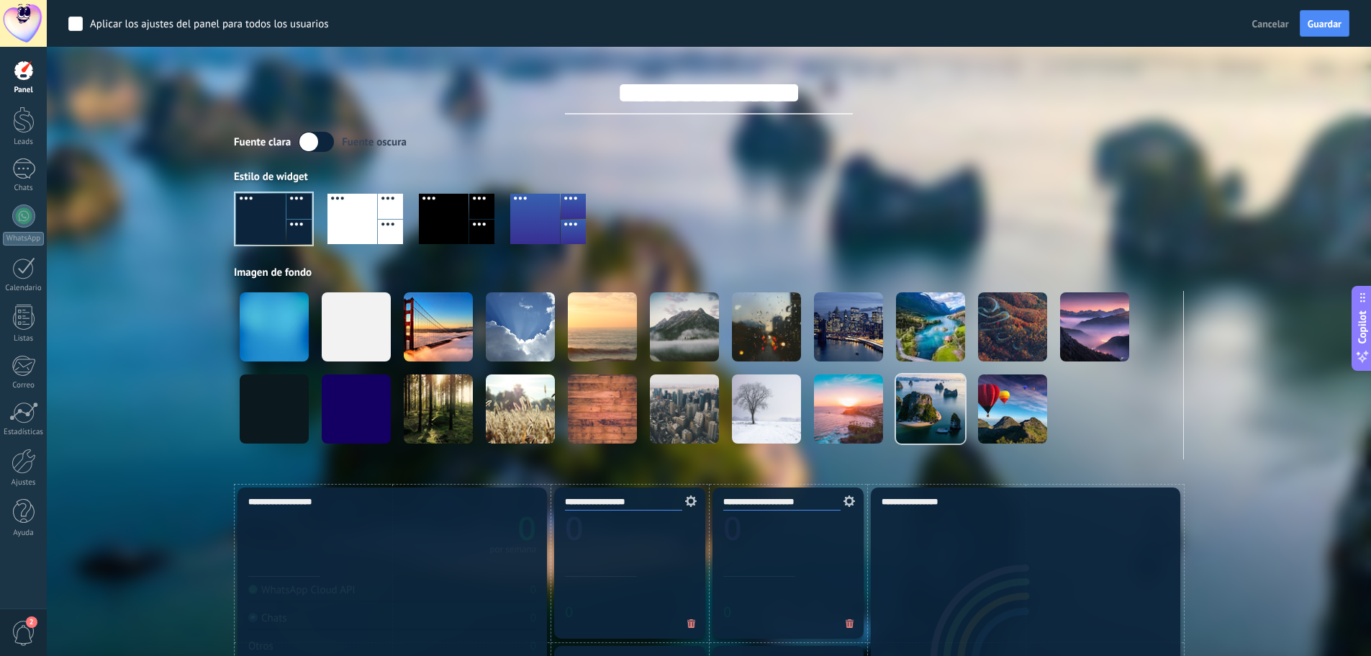
click at [153, 230] on div "Aplicar Eventos renerenebretonmx [PERSON_NAME] Semana Mes Todo Elija un usuario…" at bounding box center [708, 242] width 1281 height 484
click at [328, 145] on label at bounding box center [316, 142] width 35 height 20
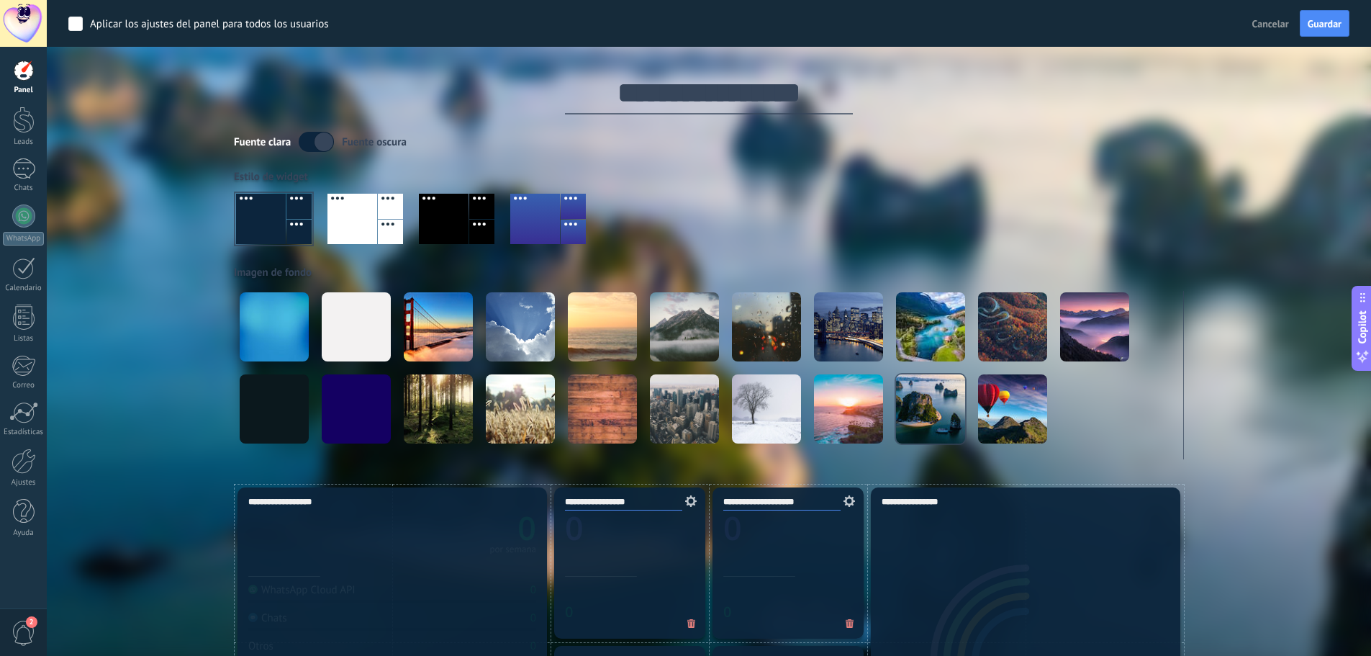
click at [311, 144] on label at bounding box center [316, 142] width 35 height 20
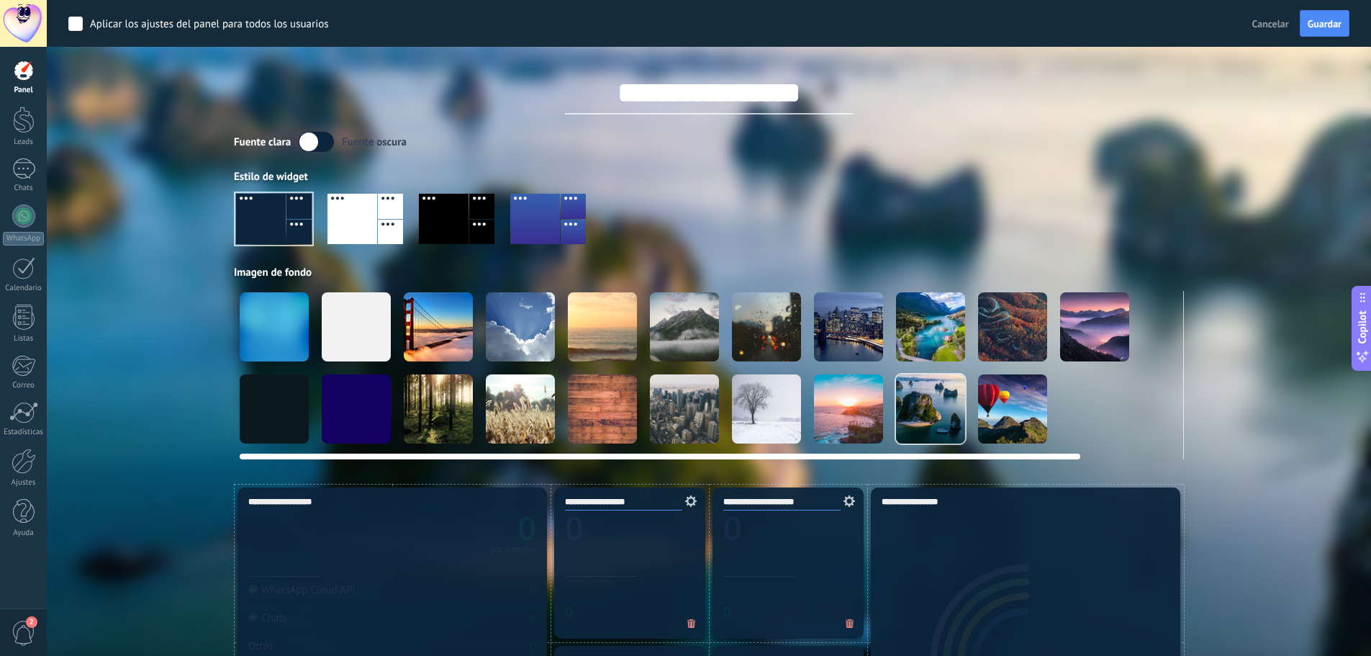
click at [1162, 329] on video at bounding box center [1176, 326] width 69 height 69
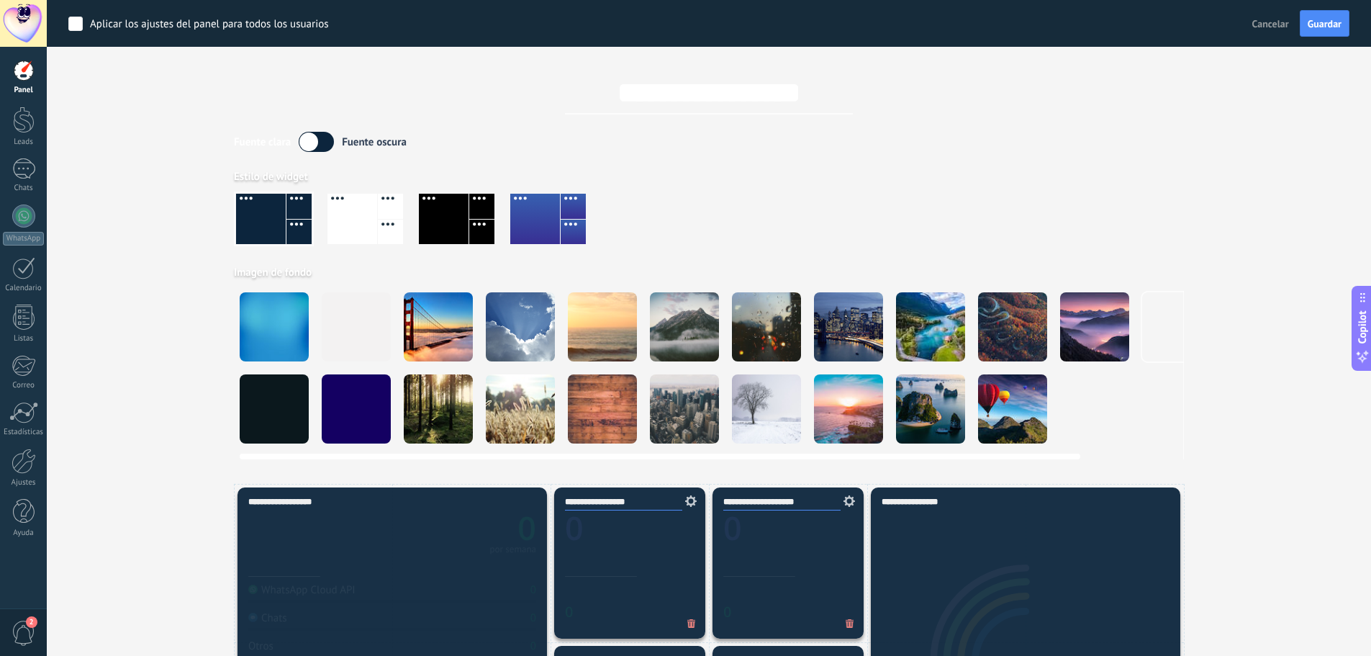
click at [857, 424] on div at bounding box center [848, 408] width 69 height 69
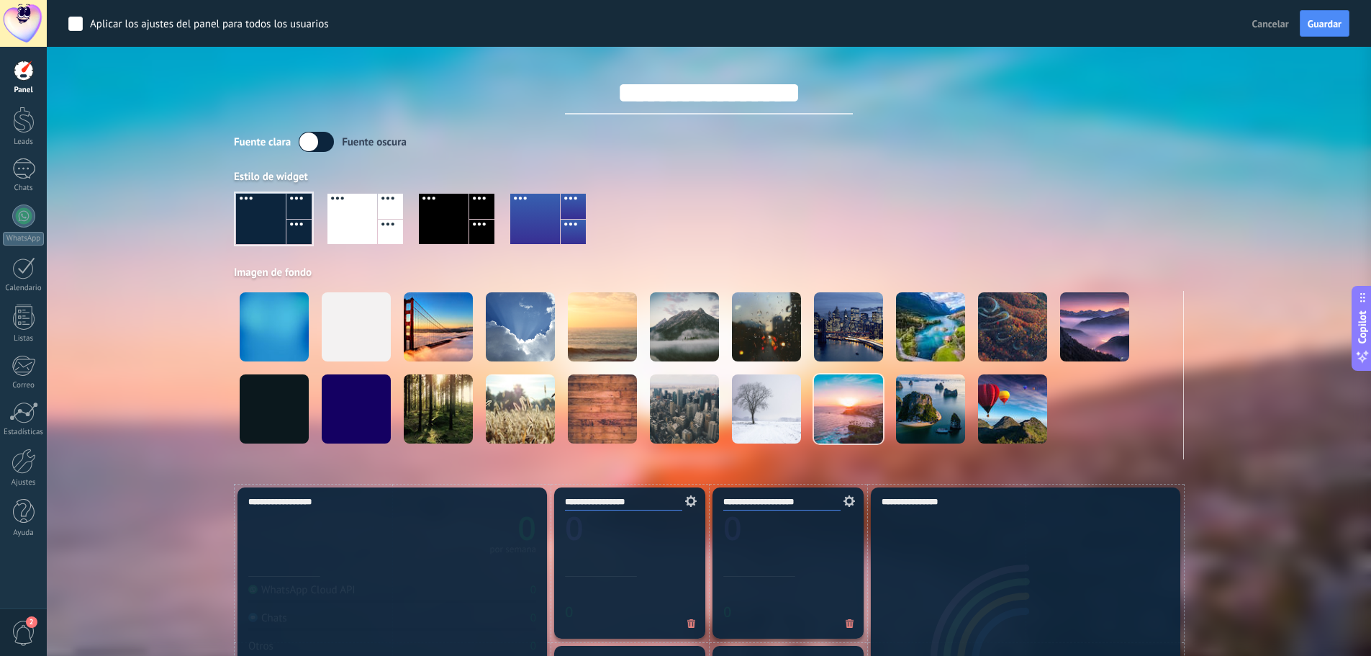
click at [267, 218] on div at bounding box center [274, 219] width 76 height 50
click at [308, 212] on div at bounding box center [274, 219] width 76 height 50
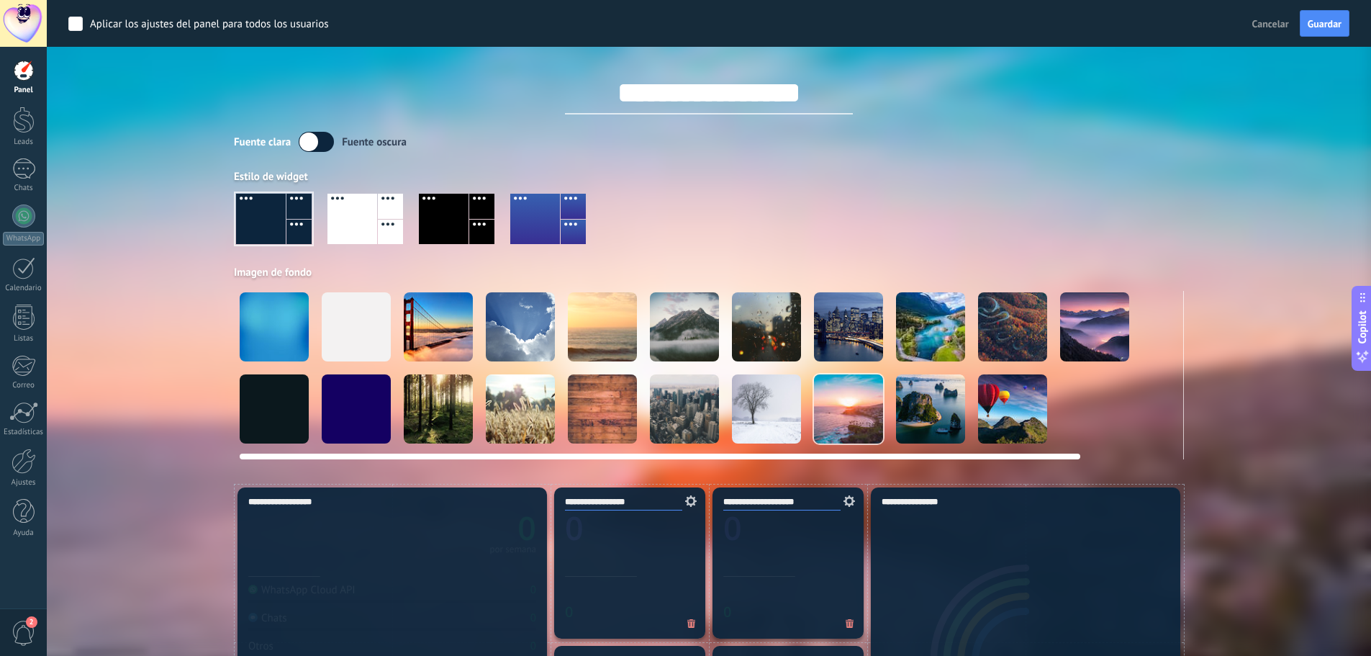
click at [279, 402] on div at bounding box center [274, 408] width 69 height 69
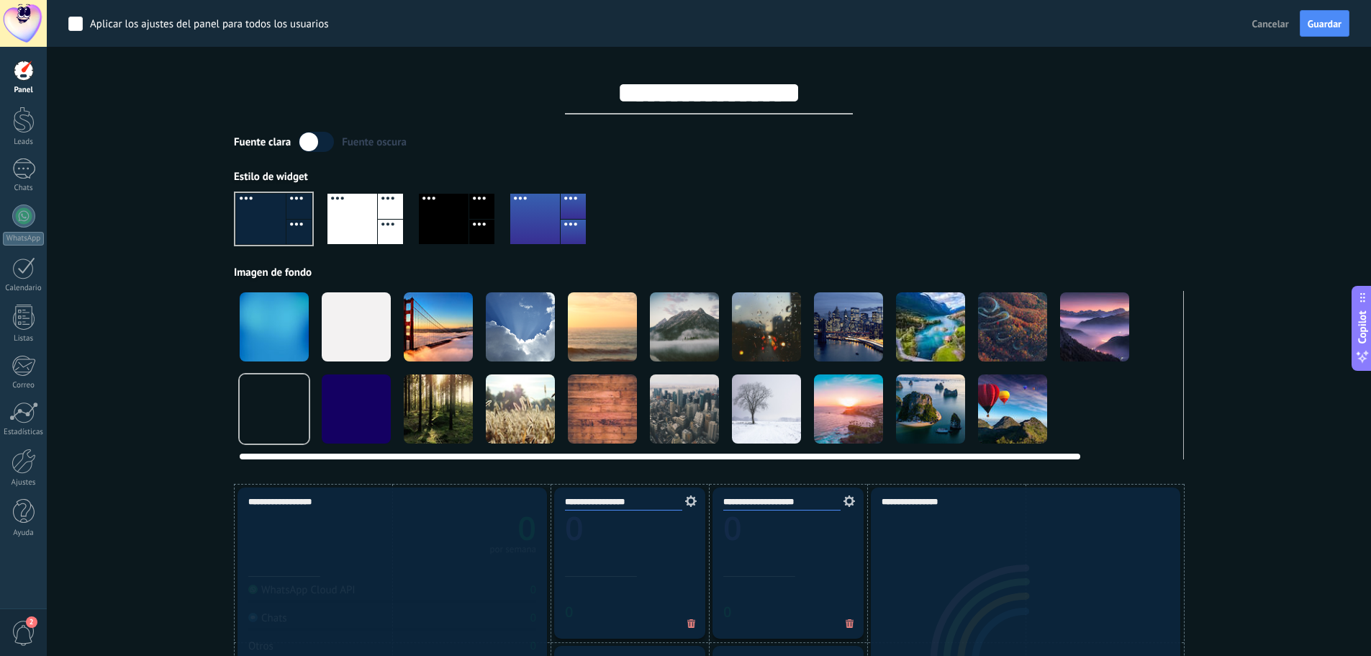
click at [338, 333] on div at bounding box center [356, 326] width 69 height 69
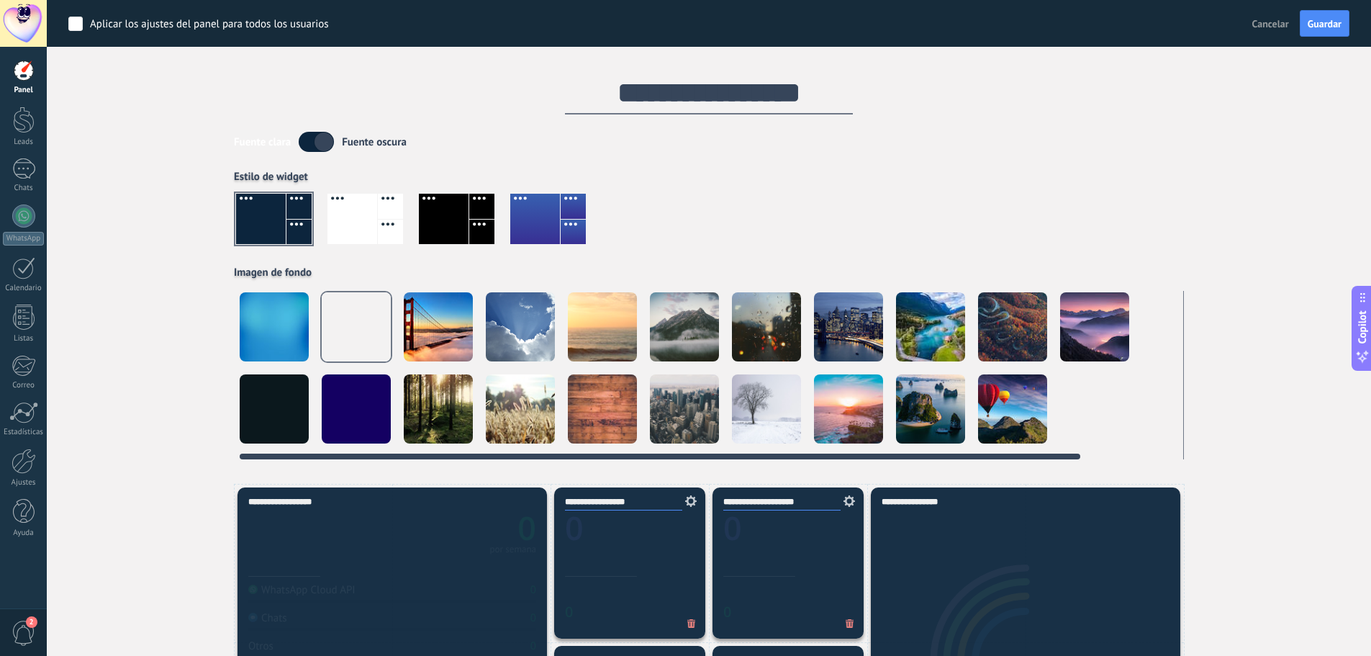
click at [354, 402] on div at bounding box center [356, 408] width 69 height 69
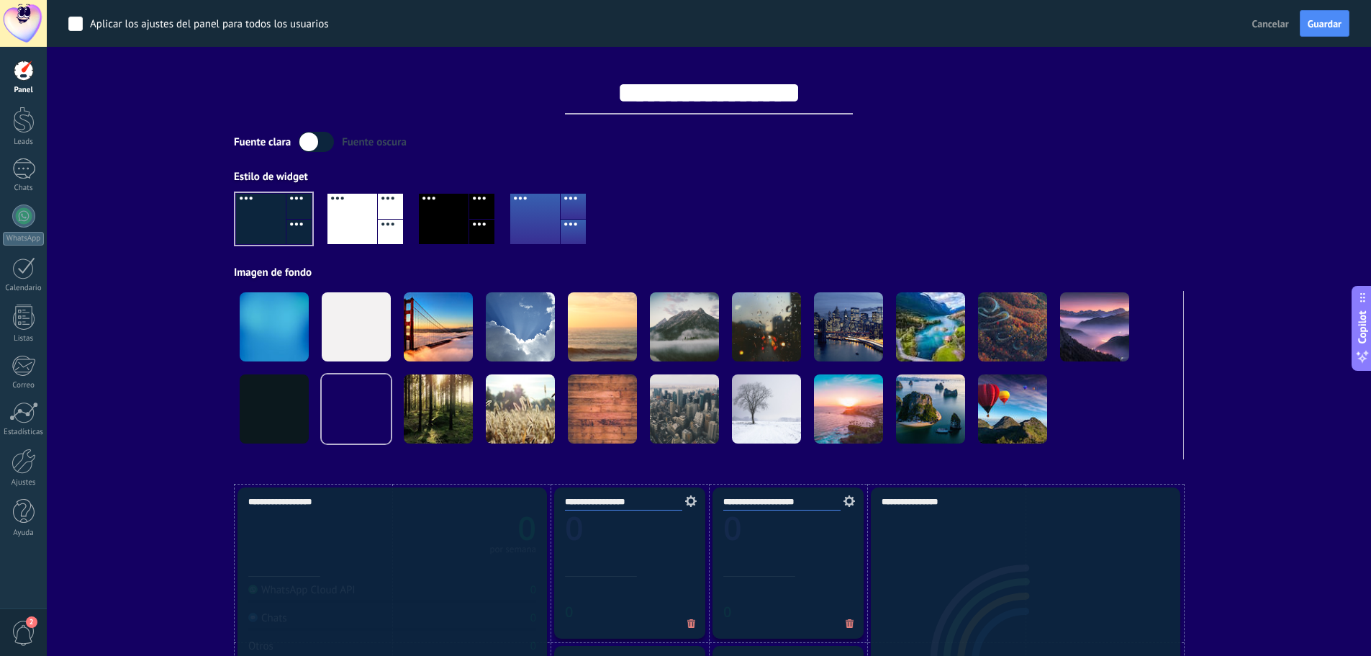
click at [738, 197] on div at bounding box center [709, 225] width 950 height 82
click at [20, 75] on div at bounding box center [24, 71] width 22 height 22
